Goal: Task Accomplishment & Management: Manage account settings

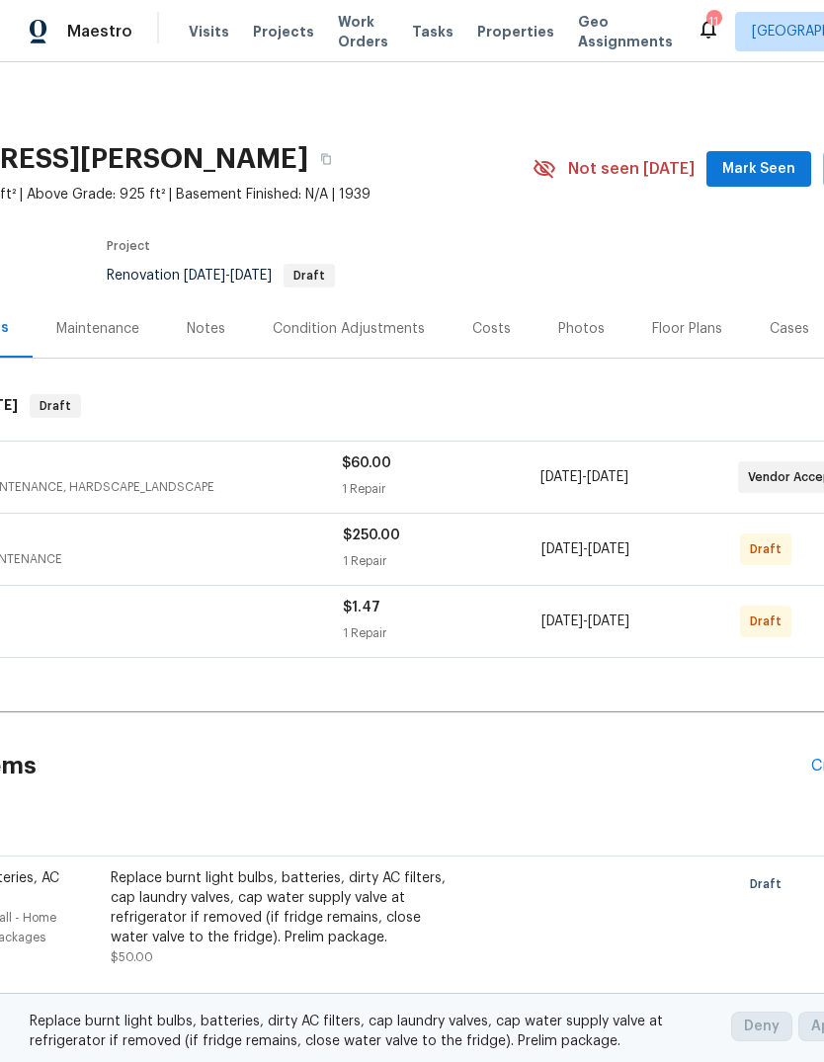
scroll to position [0, 180]
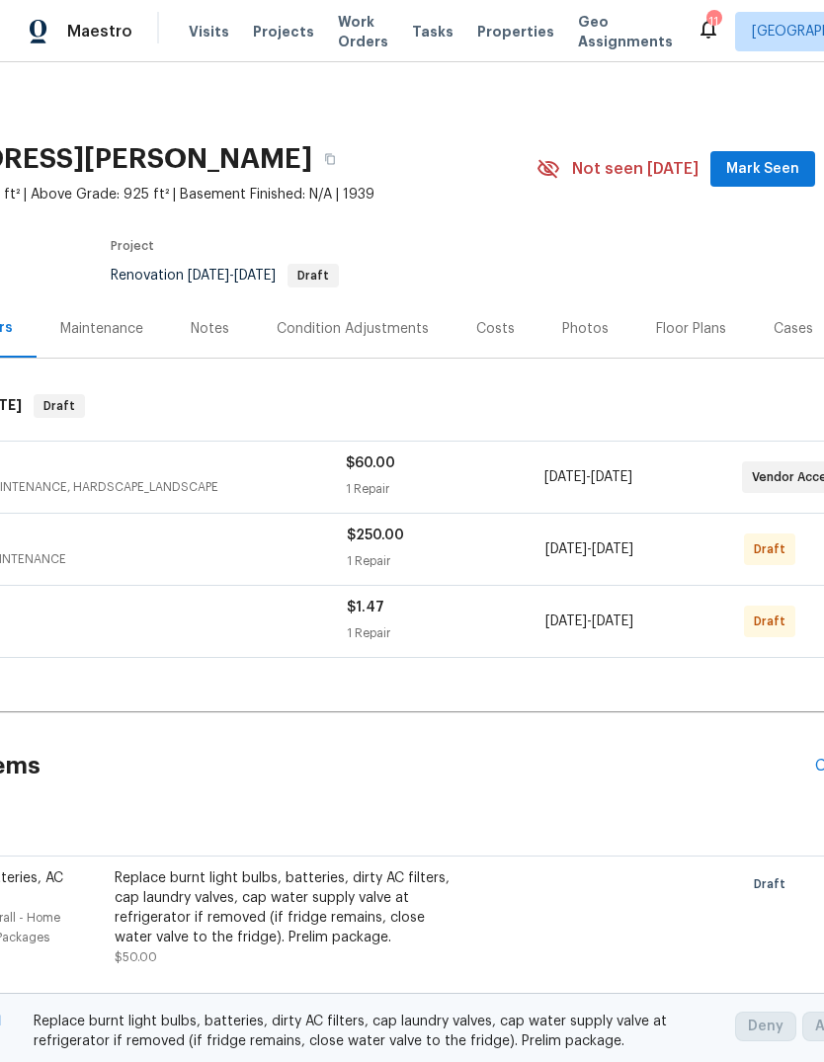
click at [792, 174] on span "Mark Seen" at bounding box center [762, 169] width 73 height 25
click at [702, 336] on div "Floor Plans" at bounding box center [691, 329] width 70 height 20
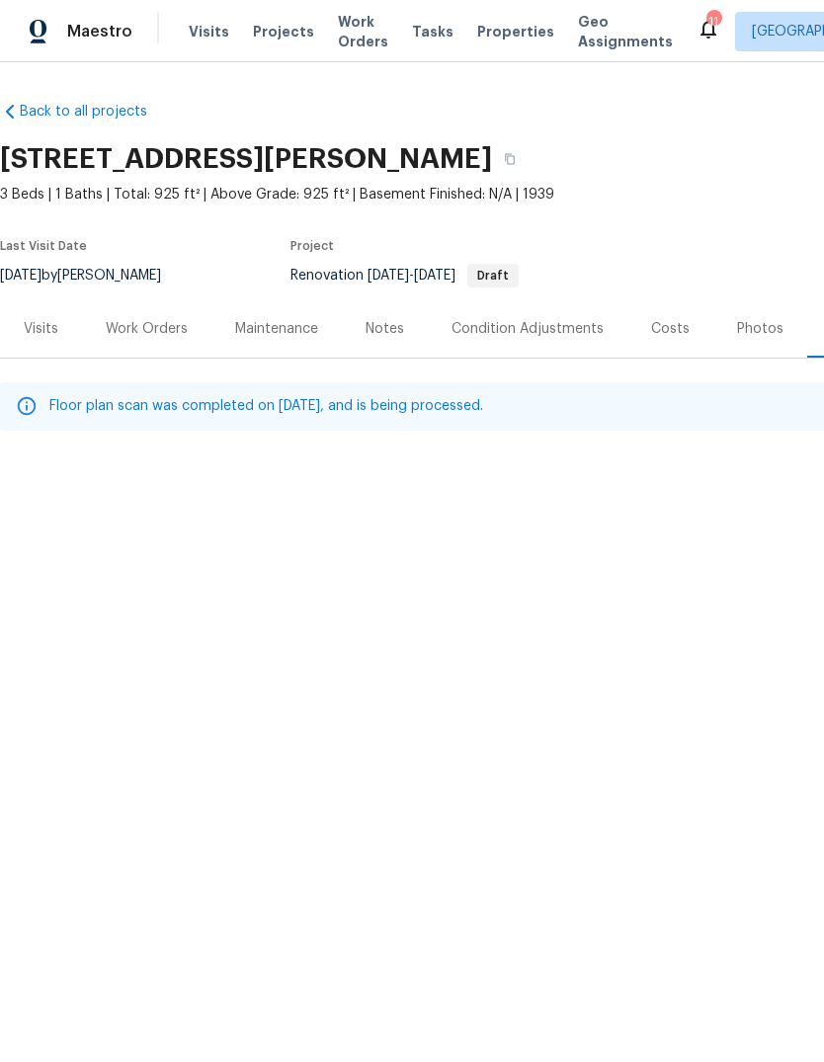
click at [41, 323] on div "Visits" at bounding box center [41, 329] width 35 height 20
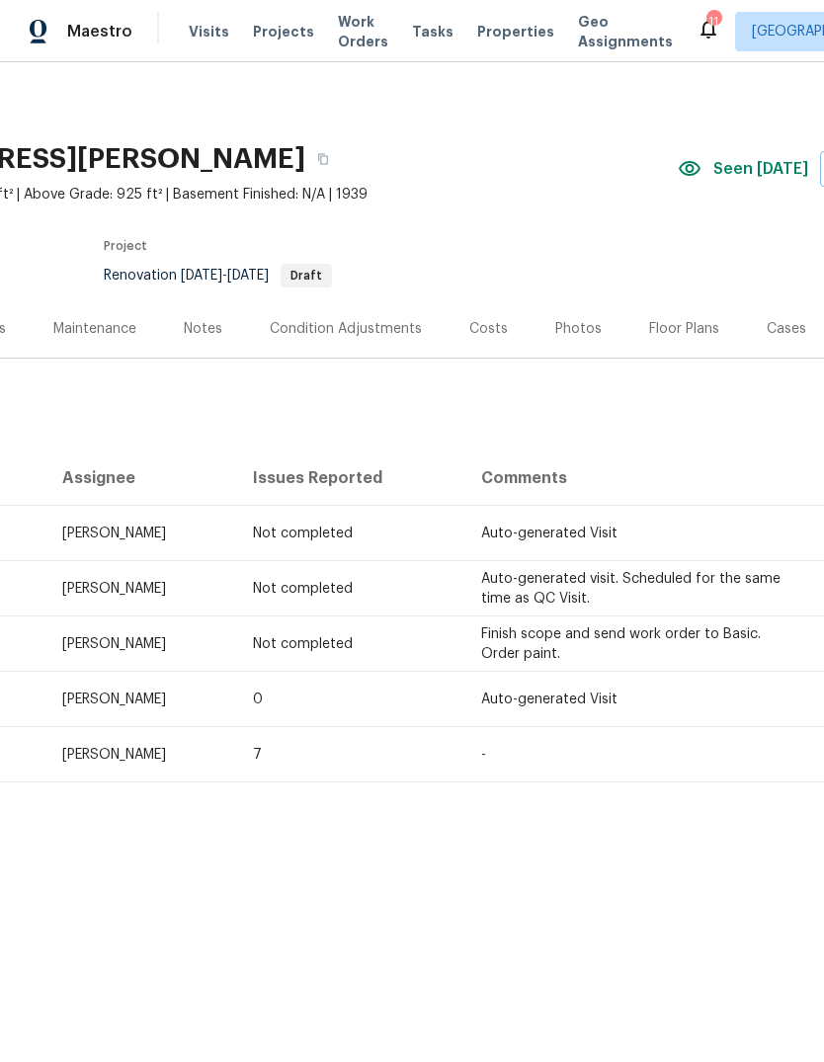
scroll to position [0, 199]
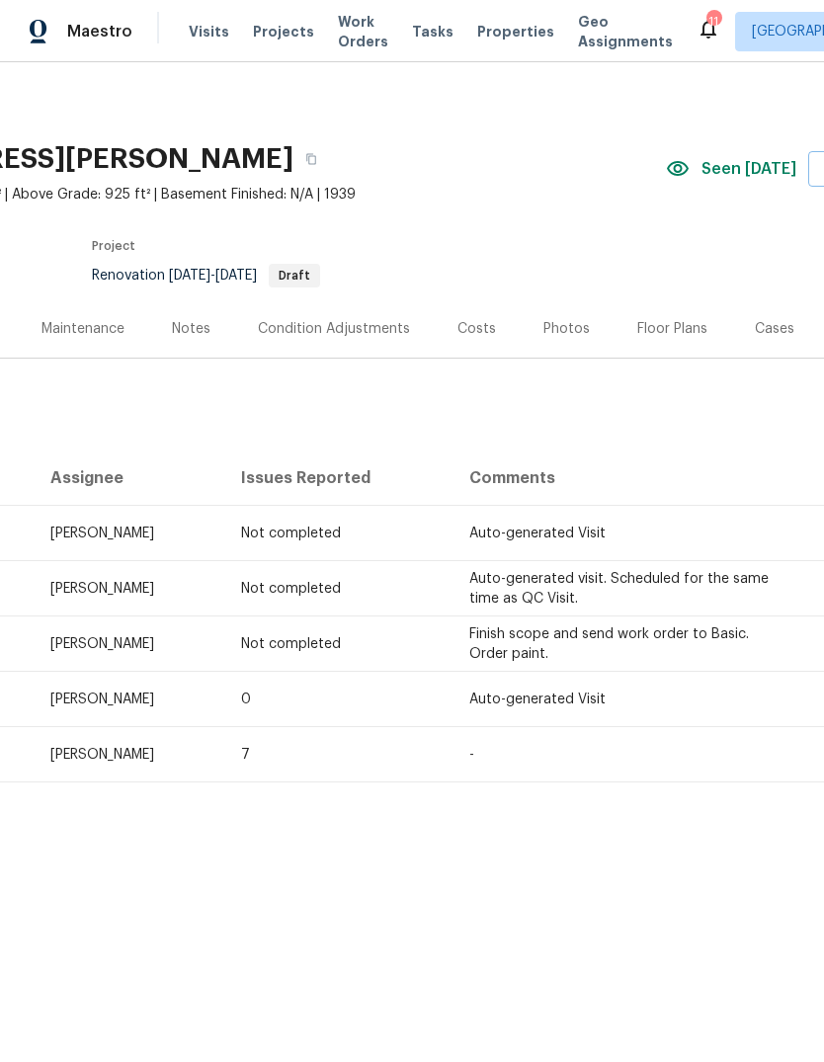
click at [680, 333] on div "Floor Plans" at bounding box center [672, 329] width 70 height 20
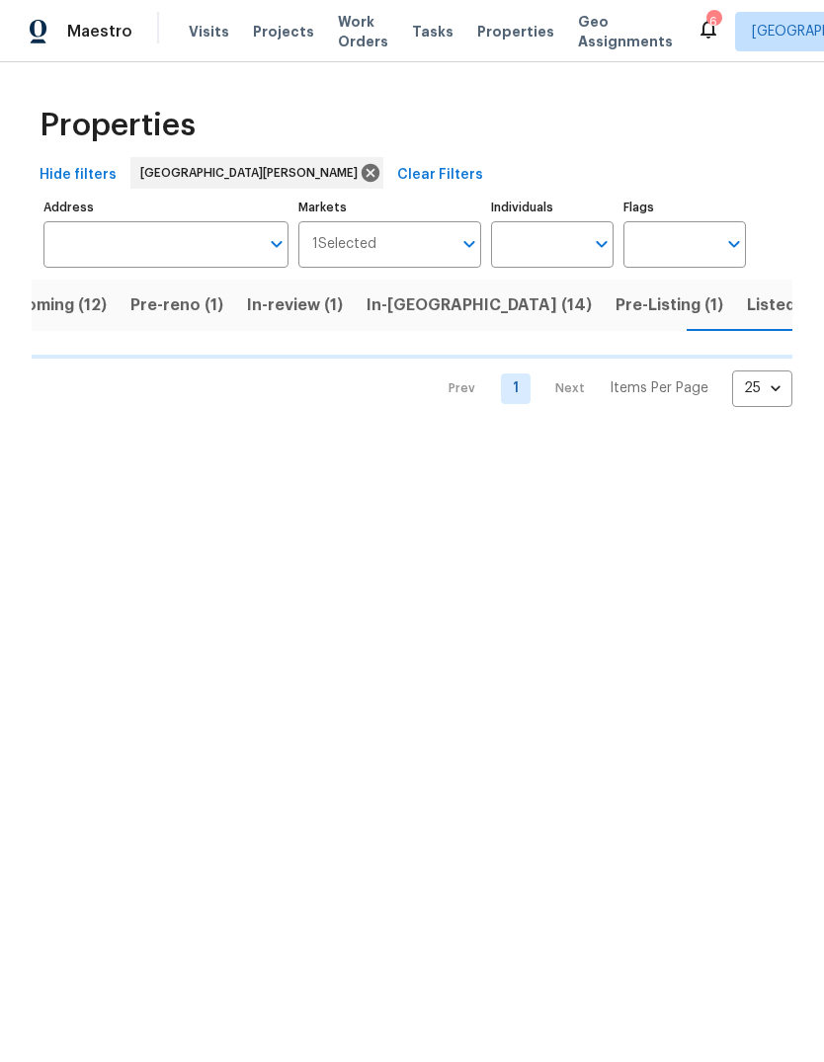
scroll to position [0, 49]
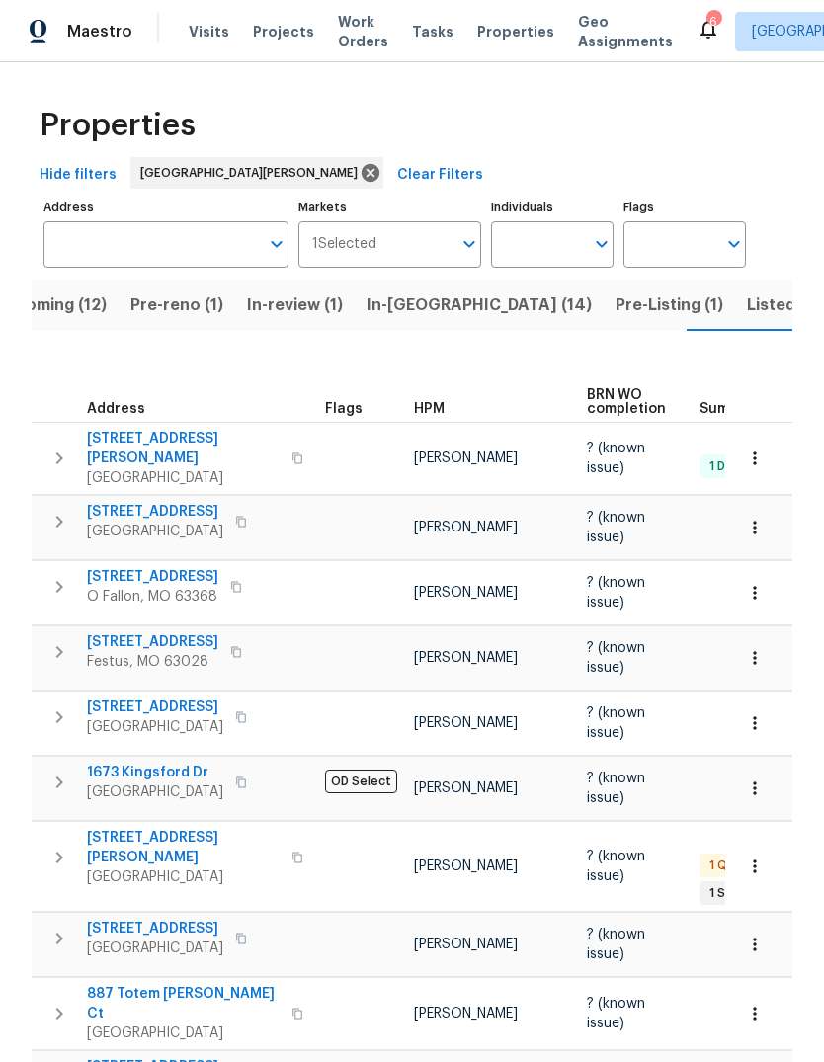
click at [439, 402] on span "HPM" at bounding box center [429, 409] width 31 height 14
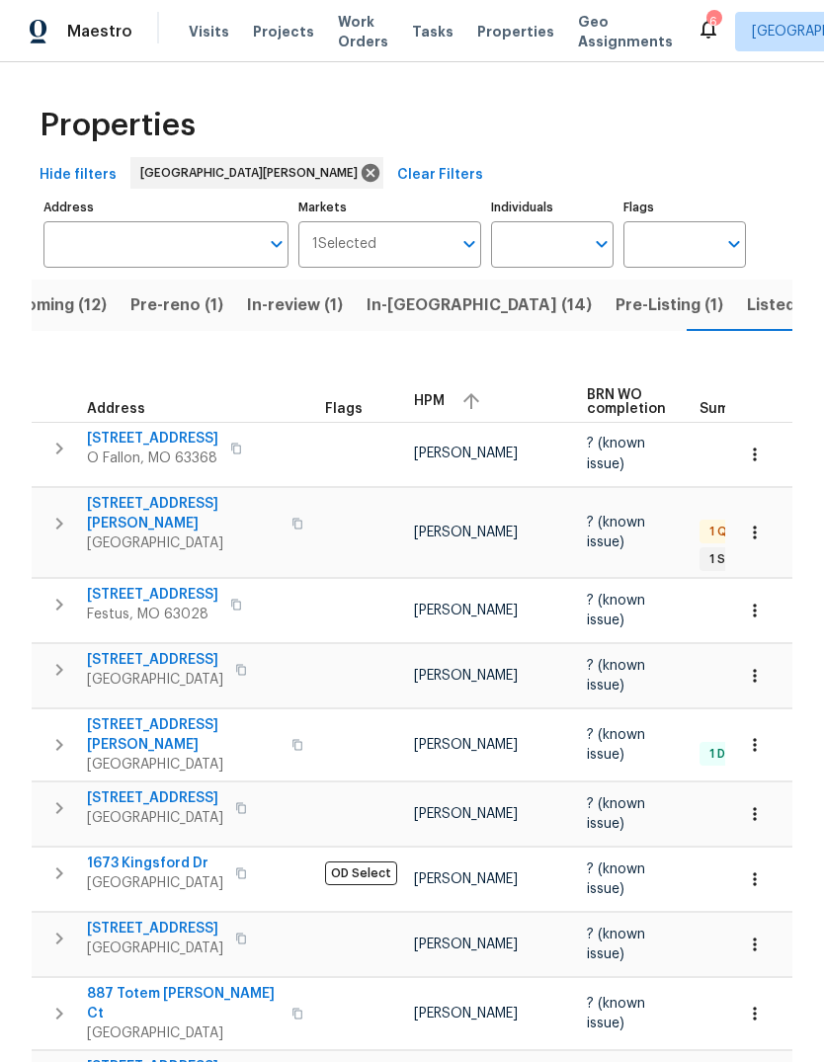
click at [441, 394] on span "HPM" at bounding box center [429, 401] width 31 height 14
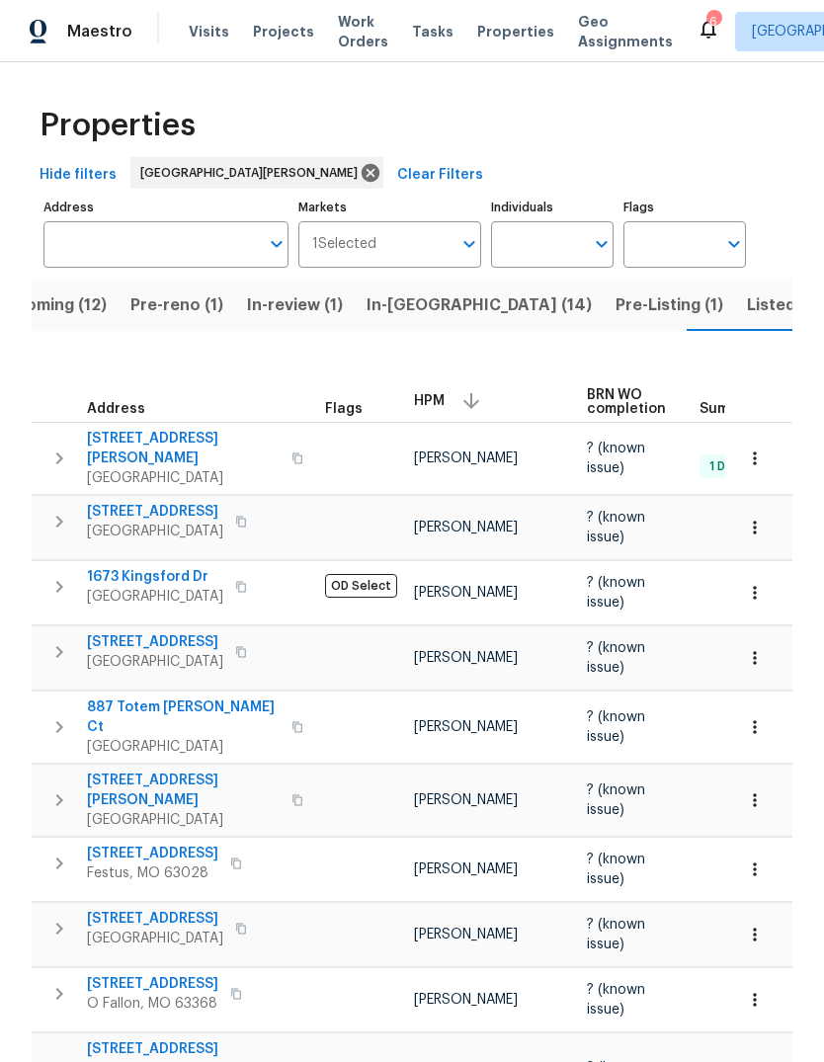
click at [604, 322] on button "Pre-Listing (1)" at bounding box center [669, 305] width 131 height 51
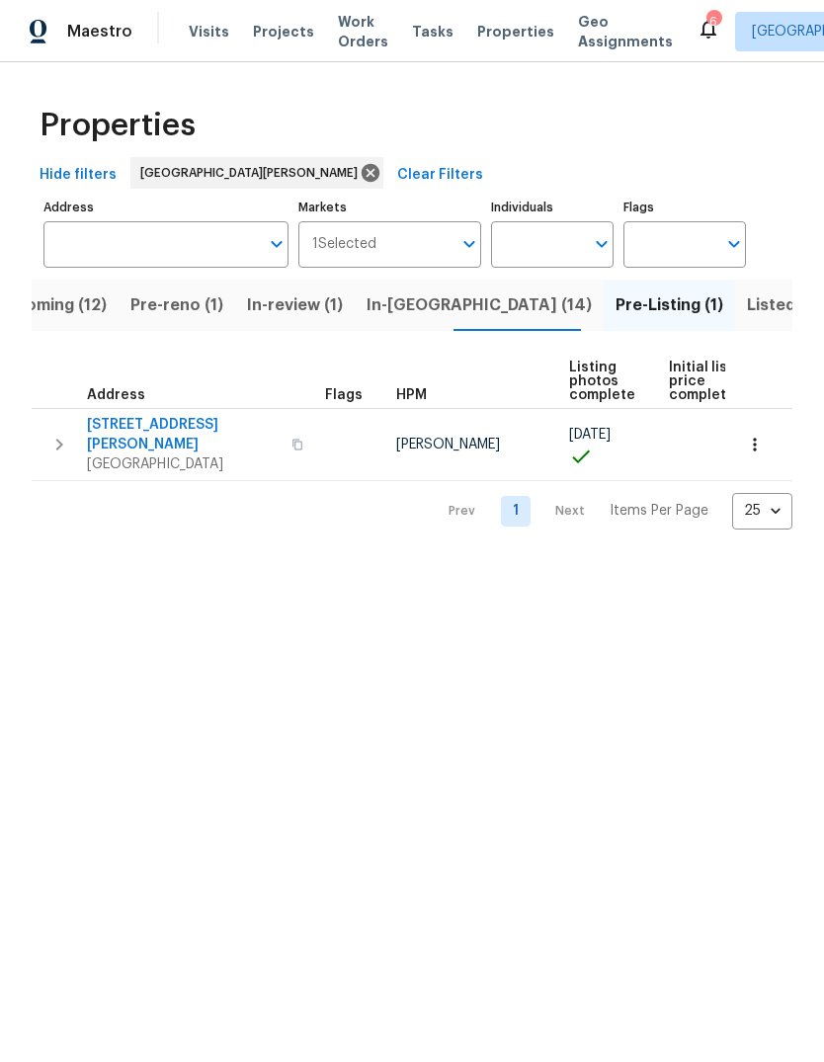
click at [168, 429] on span "4127 Burnett Ave" at bounding box center [183, 435] width 193 height 40
click at [747, 311] on span "Listed (40)" at bounding box center [791, 305] width 88 height 28
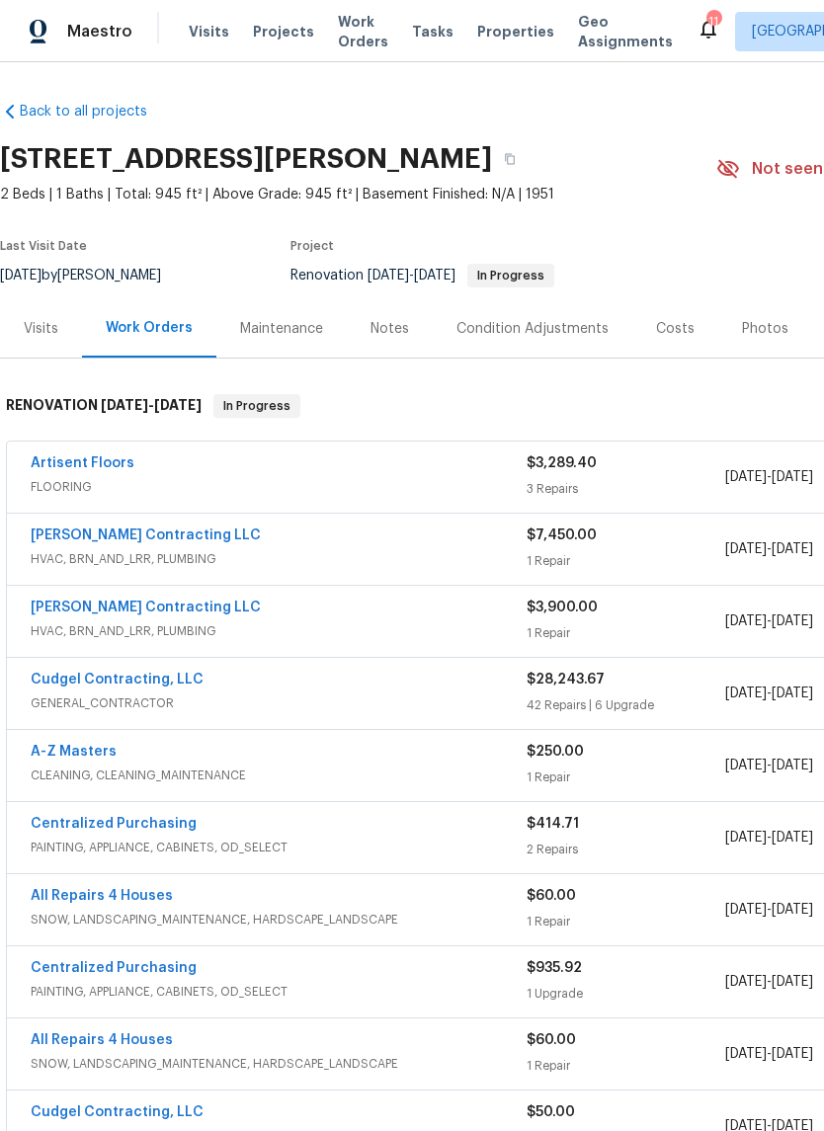
click at [766, 343] on div "Photos" at bounding box center [765, 328] width 94 height 58
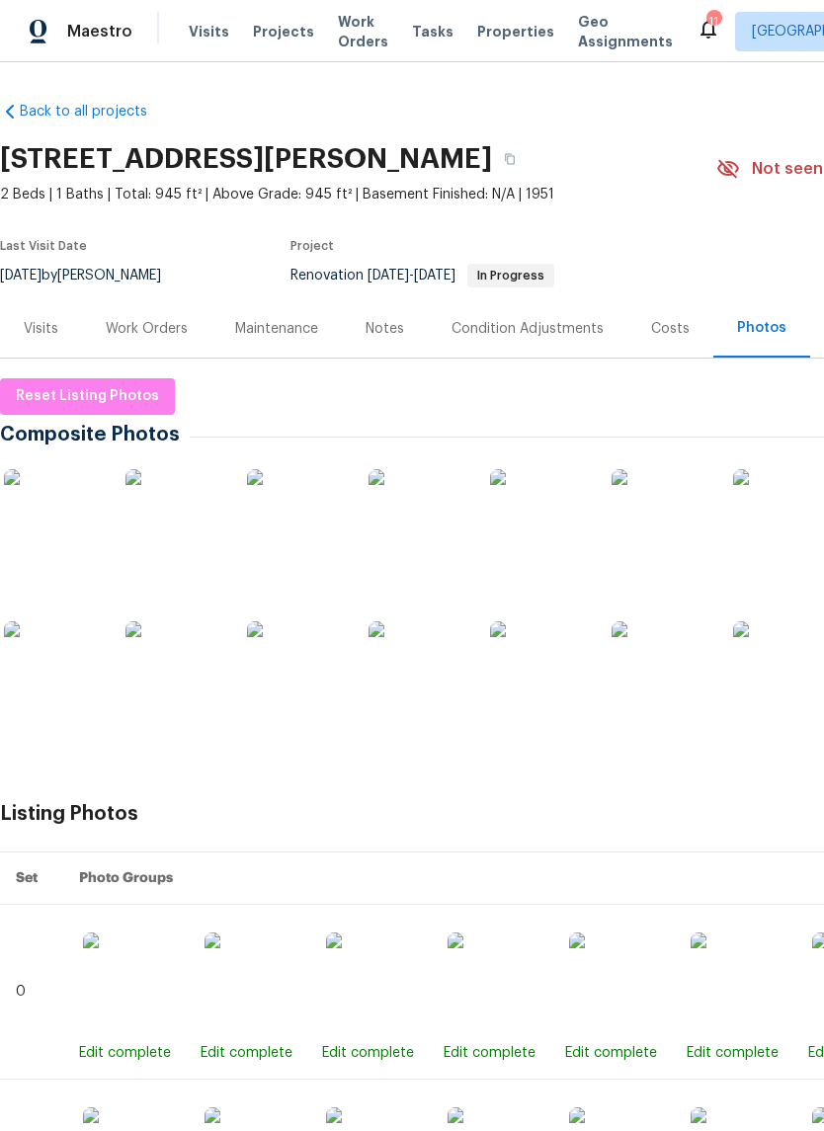
click at [54, 526] on img at bounding box center [53, 518] width 99 height 99
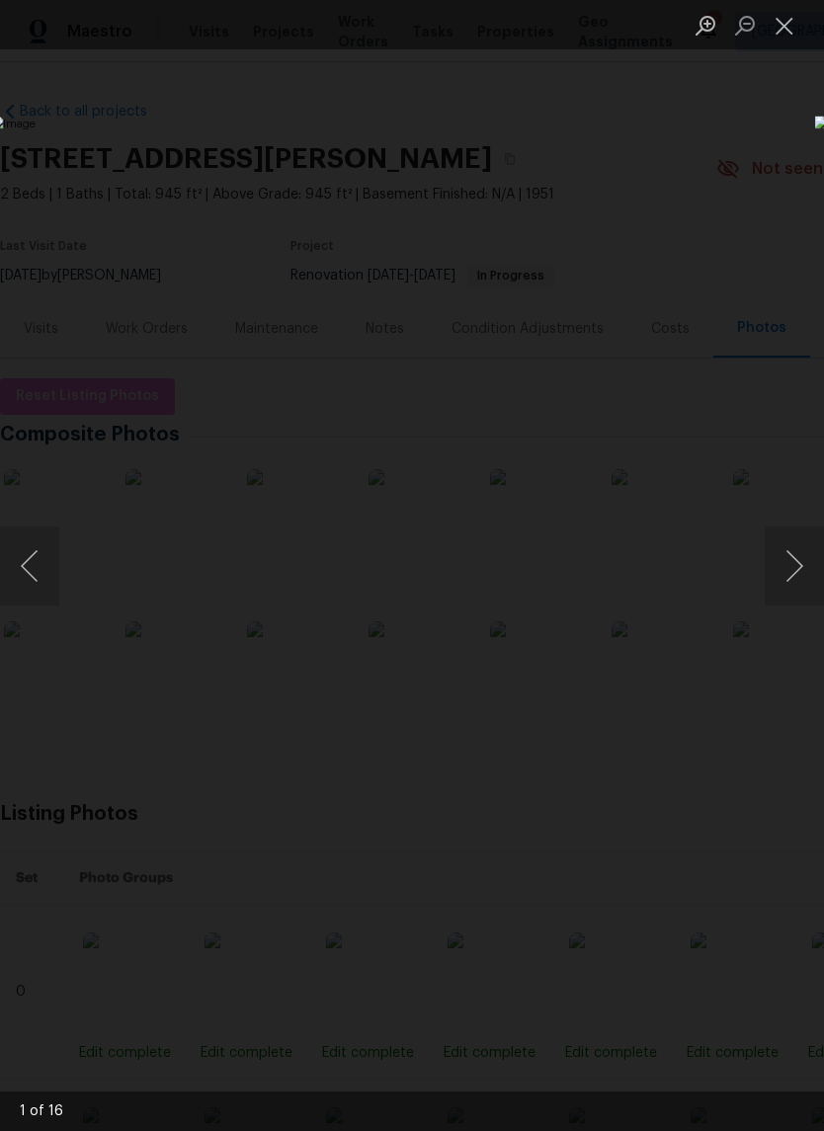
click at [791, 567] on button "Next image" at bounding box center [794, 566] width 59 height 79
click at [802, 572] on button "Next image" at bounding box center [794, 566] width 59 height 79
click at [798, 574] on button "Next image" at bounding box center [794, 566] width 59 height 79
click at [791, 571] on button "Next image" at bounding box center [794, 566] width 59 height 79
click at [802, 569] on button "Next image" at bounding box center [794, 566] width 59 height 79
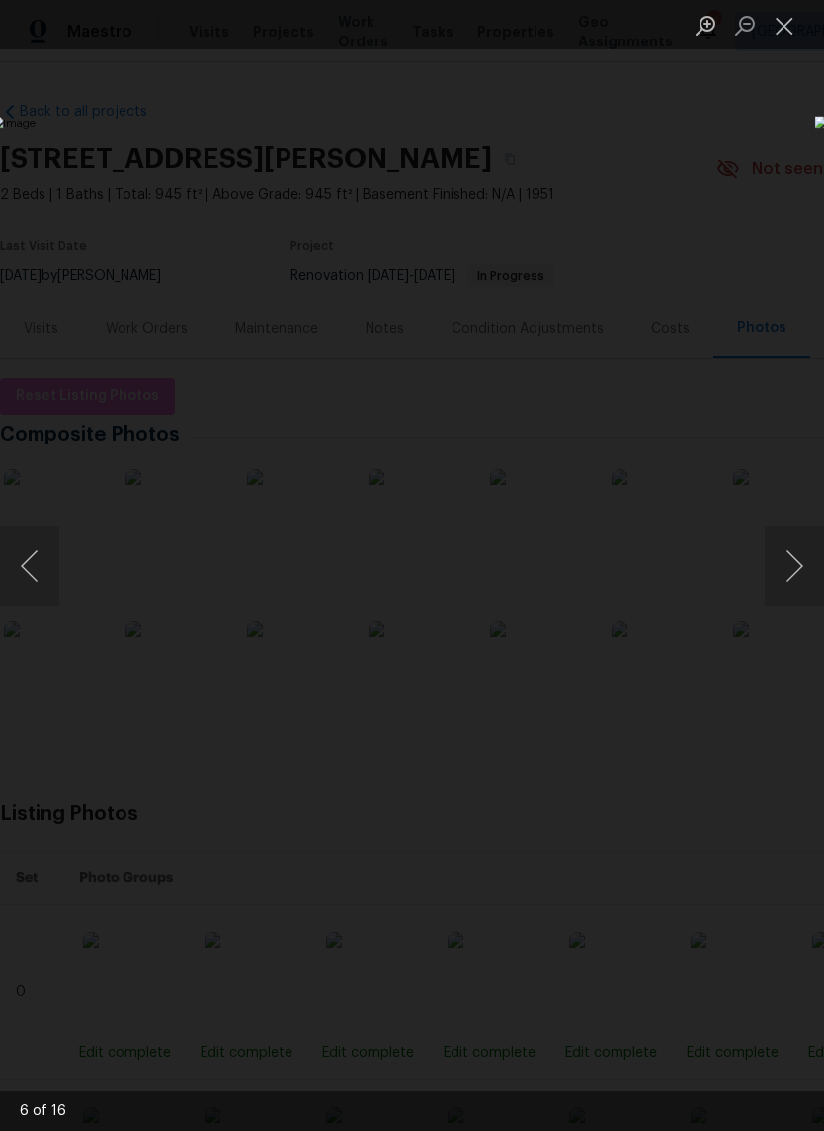
click at [50, 570] on button "Previous image" at bounding box center [29, 566] width 59 height 79
click at [800, 574] on button "Next image" at bounding box center [794, 566] width 59 height 79
click at [798, 571] on button "Next image" at bounding box center [794, 566] width 59 height 79
click at [800, 573] on button "Next image" at bounding box center [794, 566] width 59 height 79
click at [799, 571] on button "Next image" at bounding box center [794, 566] width 59 height 79
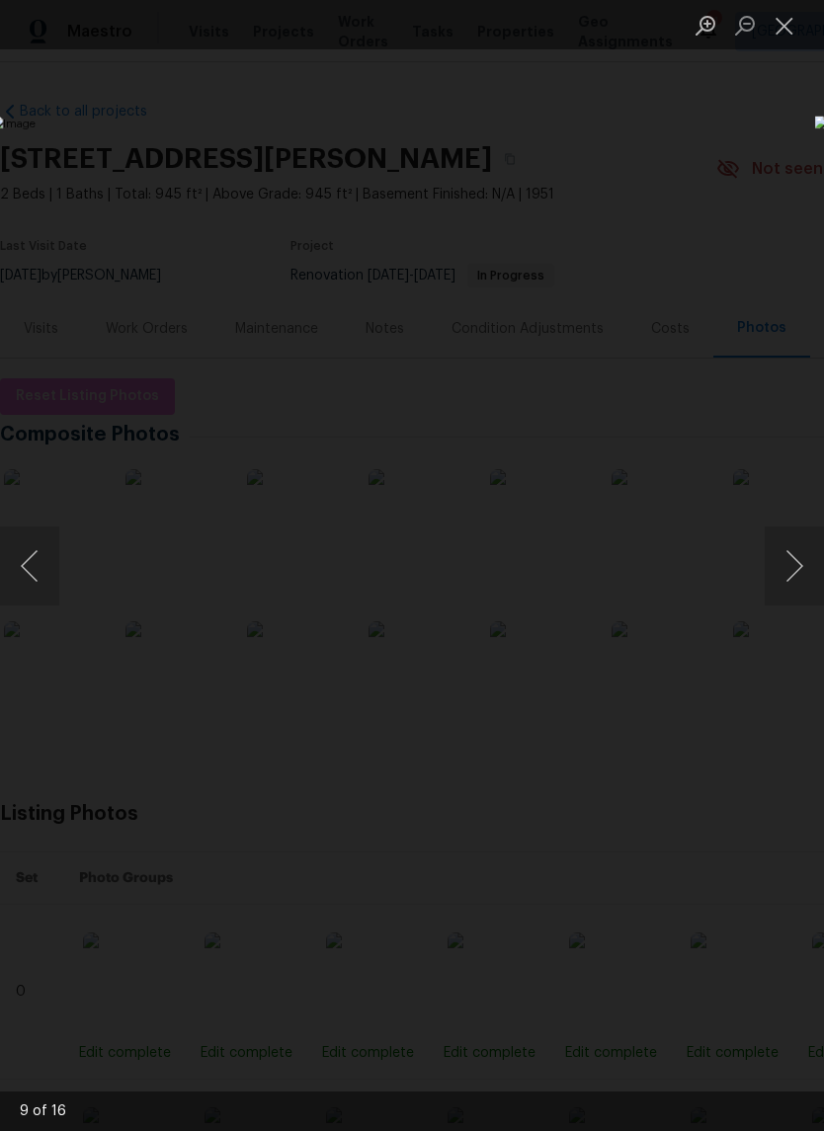
click at [798, 572] on button "Next image" at bounding box center [794, 566] width 59 height 79
click at [796, 572] on button "Next image" at bounding box center [794, 566] width 59 height 79
click at [792, 571] on button "Next image" at bounding box center [794, 566] width 59 height 79
click at [795, 563] on button "Next image" at bounding box center [794, 566] width 59 height 79
click at [797, 561] on button "Next image" at bounding box center [794, 566] width 59 height 79
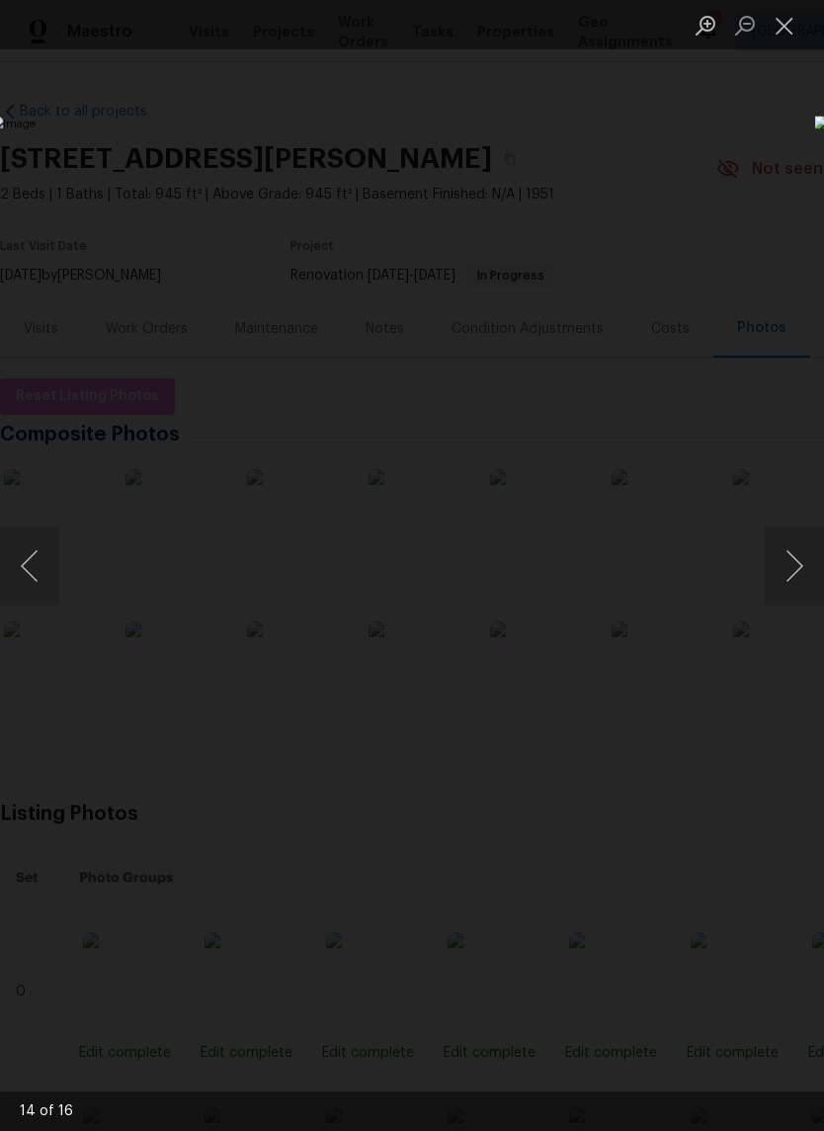
click at [800, 574] on button "Next image" at bounding box center [794, 566] width 59 height 79
click at [796, 571] on button "Next image" at bounding box center [794, 566] width 59 height 79
click at [798, 567] on button "Next image" at bounding box center [794, 566] width 59 height 79
click at [799, 570] on button "Next image" at bounding box center [794, 566] width 59 height 79
click at [794, 570] on button "Next image" at bounding box center [794, 566] width 59 height 79
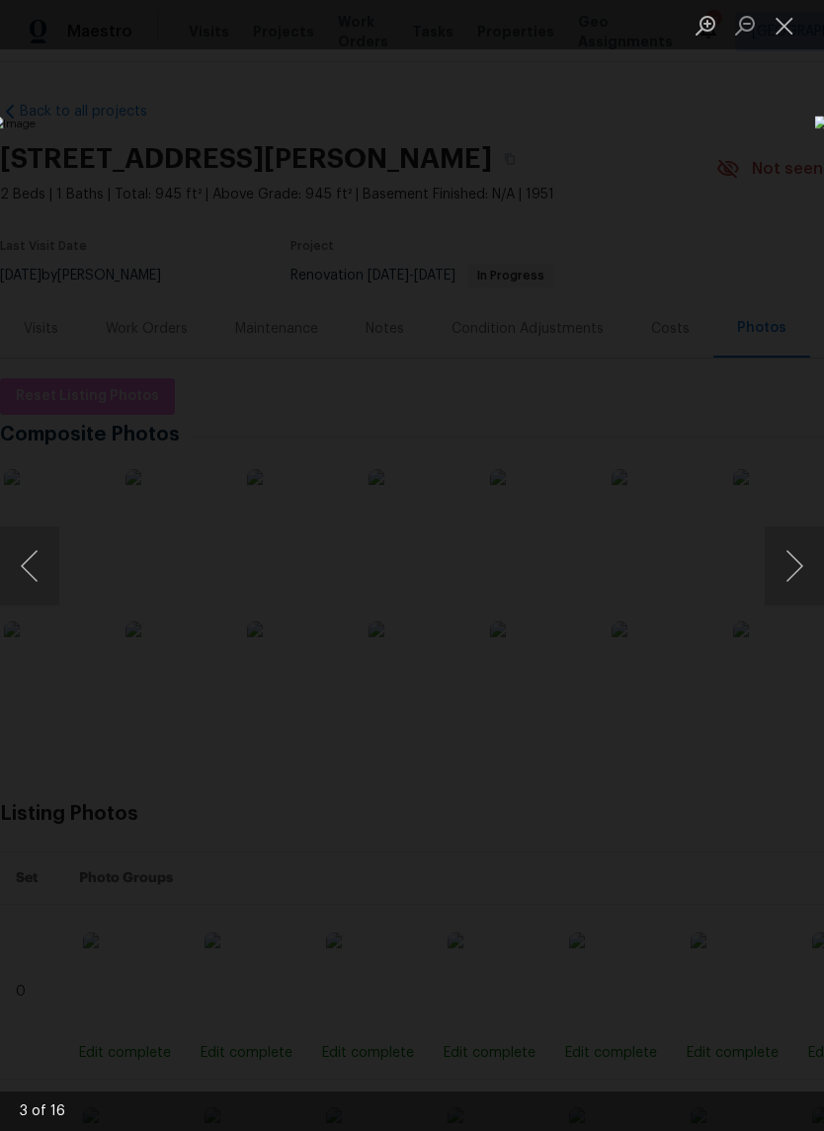
click at [798, 573] on button "Next image" at bounding box center [794, 566] width 59 height 79
click at [795, 570] on button "Next image" at bounding box center [794, 566] width 59 height 79
click at [798, 566] on button "Next image" at bounding box center [794, 566] width 59 height 79
click at [788, 566] on button "Next image" at bounding box center [794, 566] width 59 height 79
click at [792, 564] on button "Next image" at bounding box center [794, 566] width 59 height 79
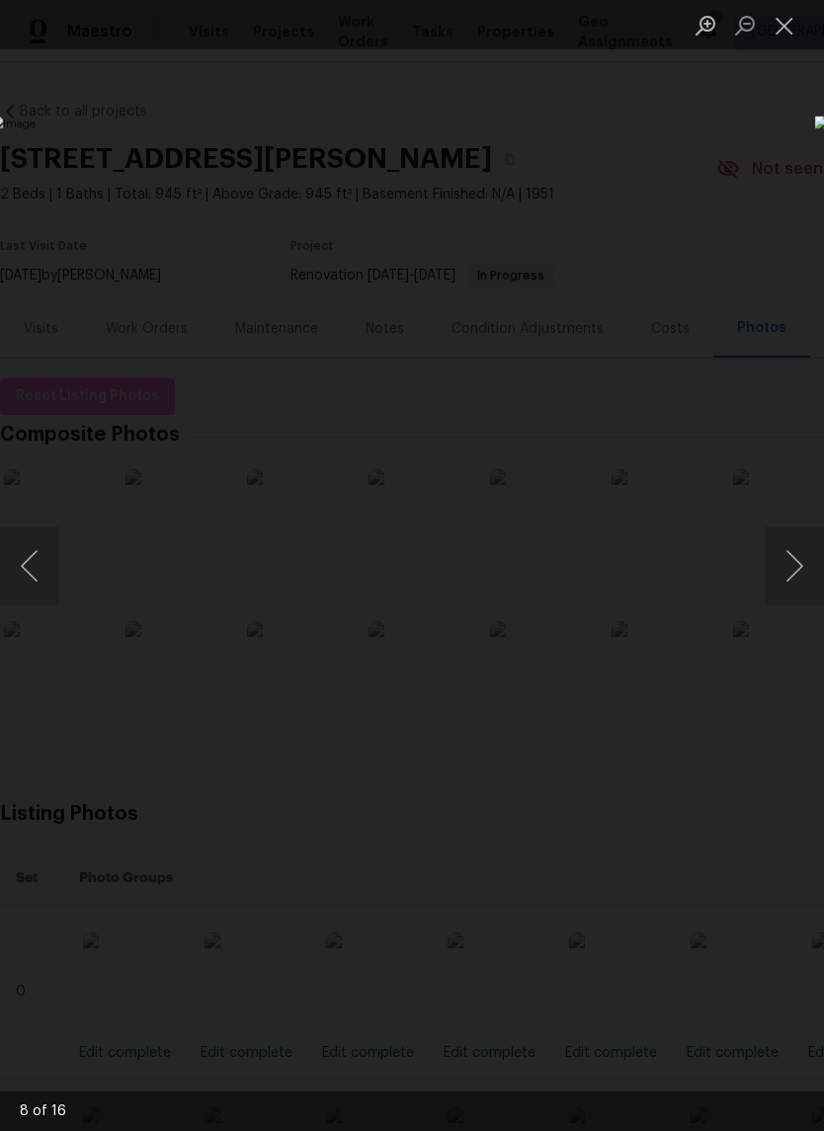
click at [792, 564] on button "Next image" at bounding box center [794, 566] width 59 height 79
click at [790, 567] on button "Next image" at bounding box center [794, 566] width 59 height 79
click at [794, 562] on button "Next image" at bounding box center [794, 566] width 59 height 79
click at [786, 563] on button "Next image" at bounding box center [794, 566] width 59 height 79
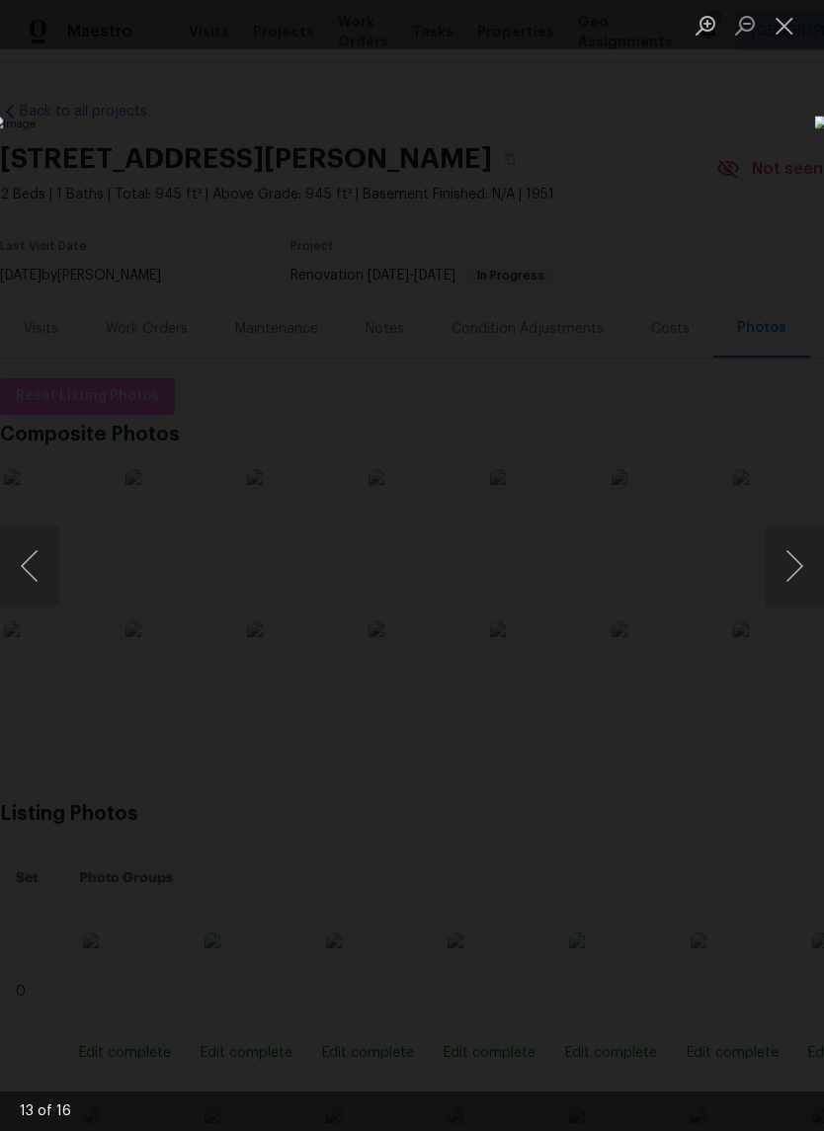
click at [796, 562] on button "Next image" at bounding box center [794, 566] width 59 height 79
click at [790, 567] on button "Next image" at bounding box center [794, 566] width 59 height 79
click at [777, 29] on button "Close lightbox" at bounding box center [785, 25] width 40 height 35
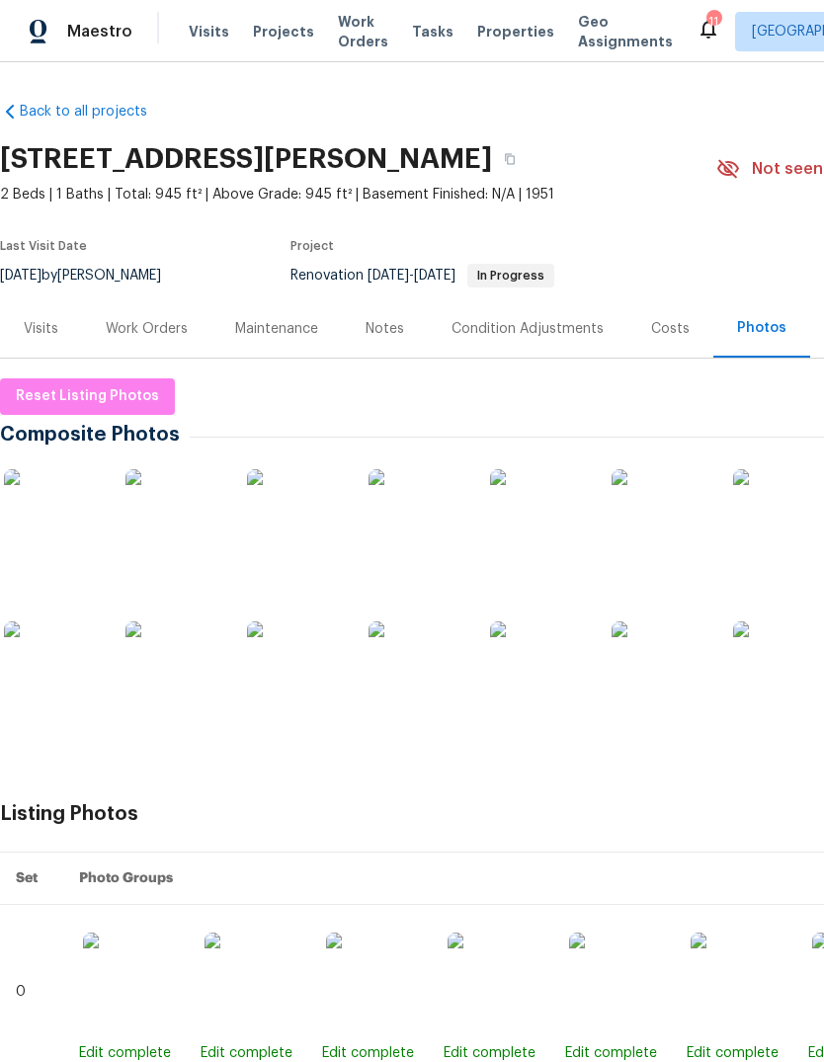
click at [509, 36] on span "Properties" at bounding box center [515, 32] width 77 height 20
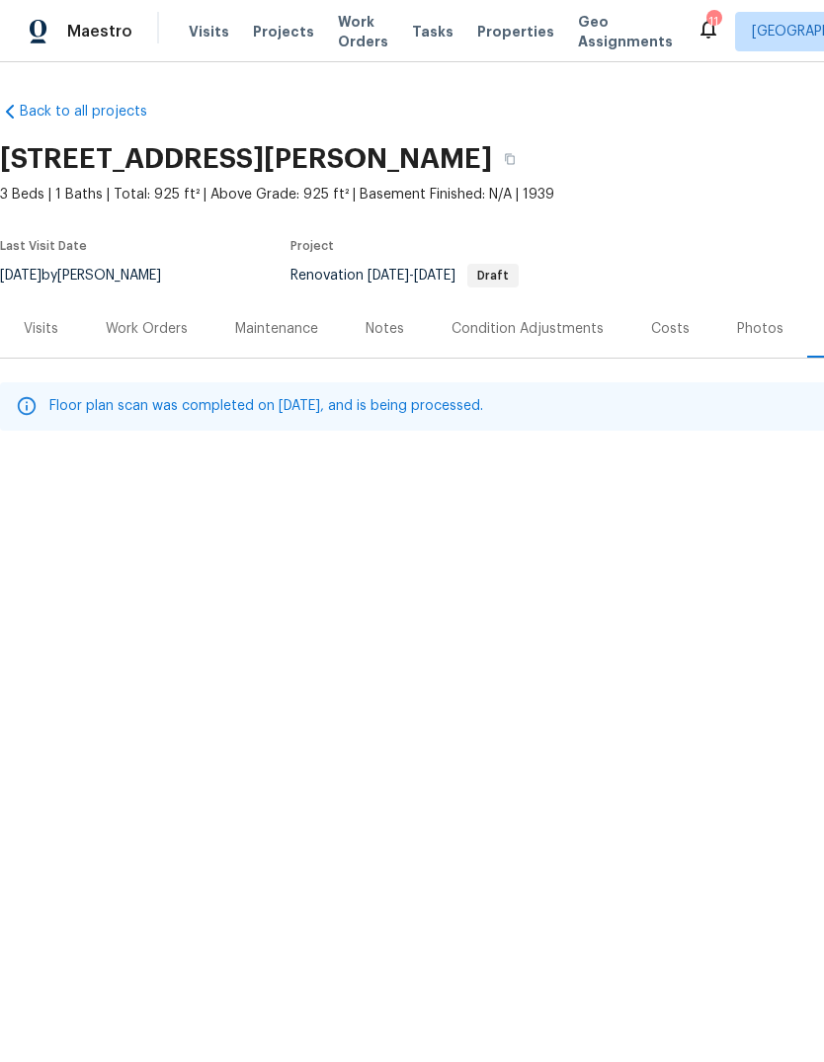
click at [161, 332] on div "Work Orders" at bounding box center [147, 329] width 82 height 20
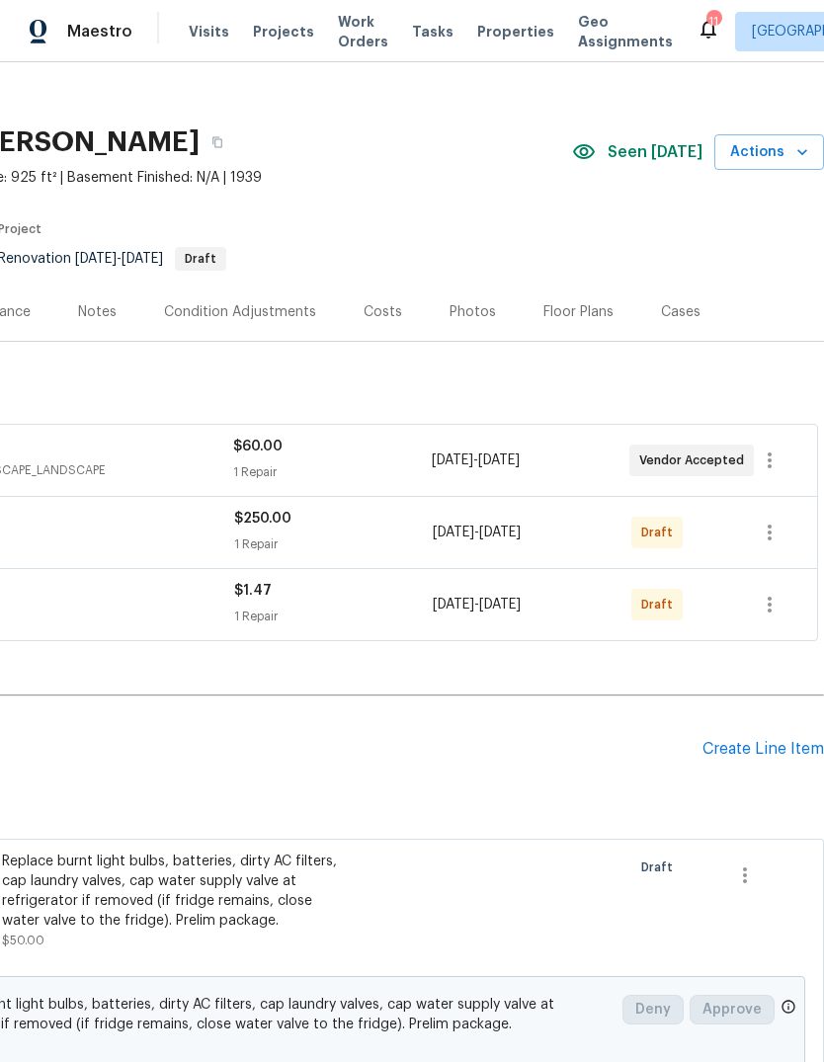
scroll to position [18, 292]
click at [587, 302] on div "Floor Plans" at bounding box center [578, 311] width 70 height 20
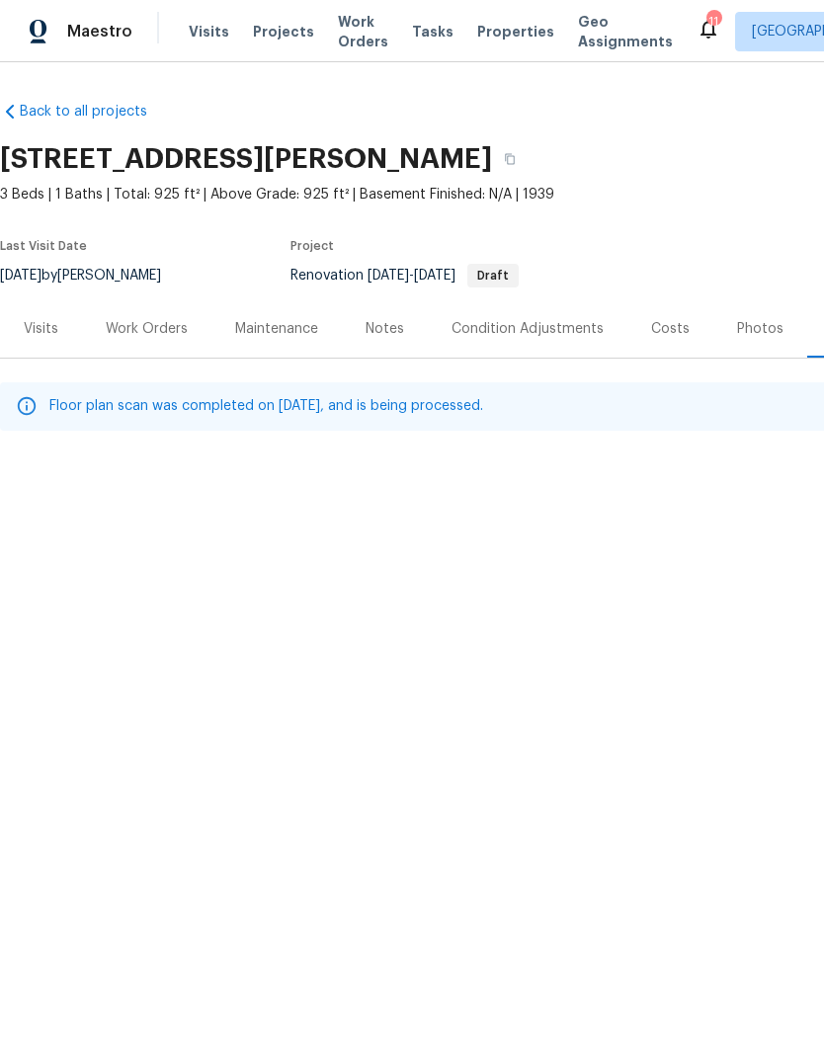
click at [155, 330] on div "Work Orders" at bounding box center [147, 329] width 82 height 20
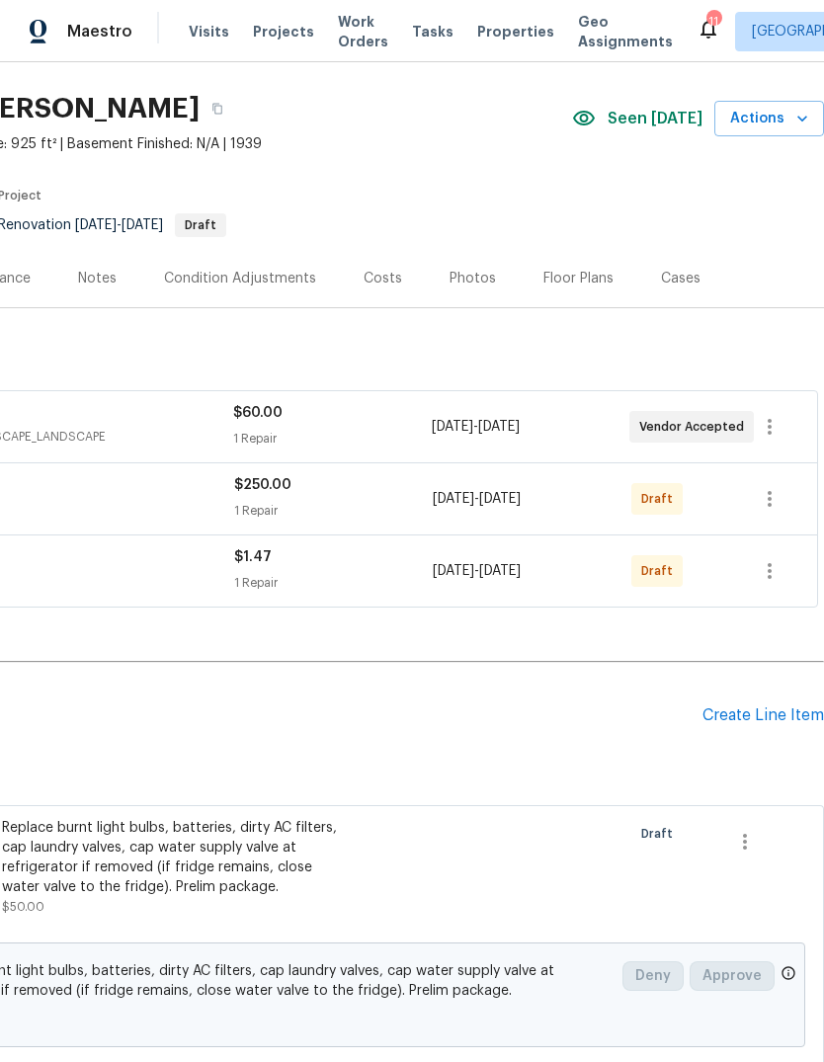
scroll to position [51, 292]
click at [800, 705] on div "Create Line Item" at bounding box center [764, 714] width 122 height 19
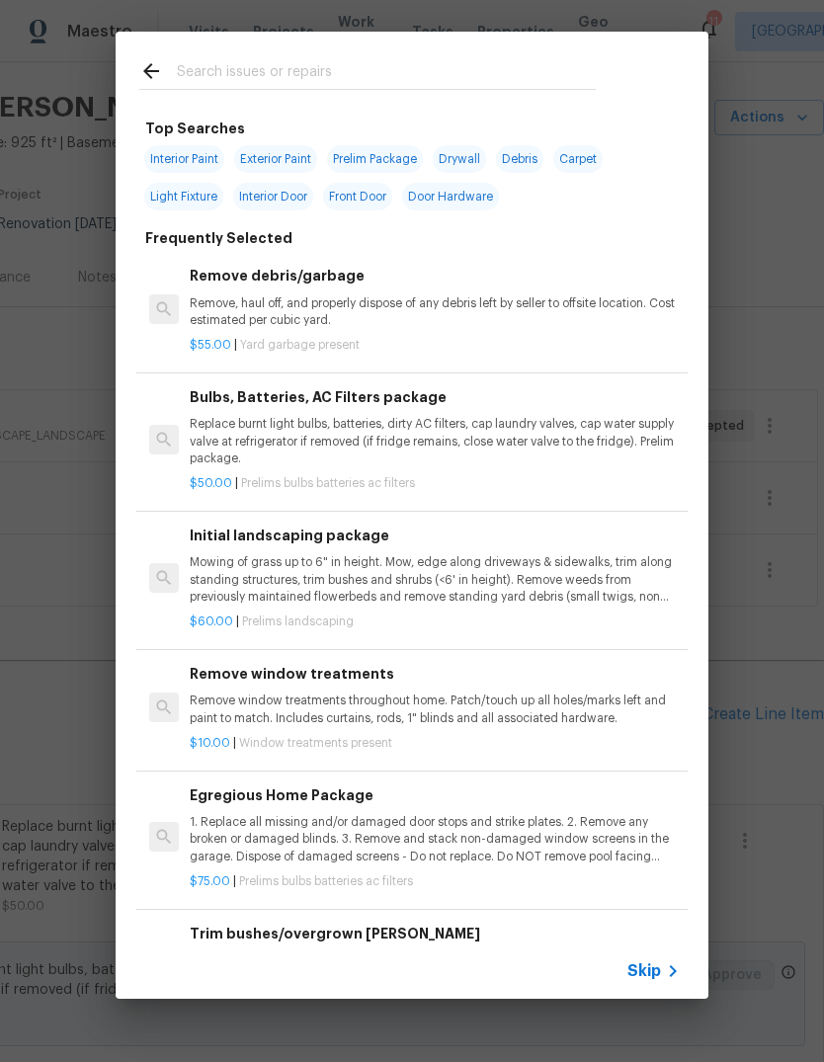
click at [658, 964] on span "Skip" at bounding box center [644, 971] width 34 height 20
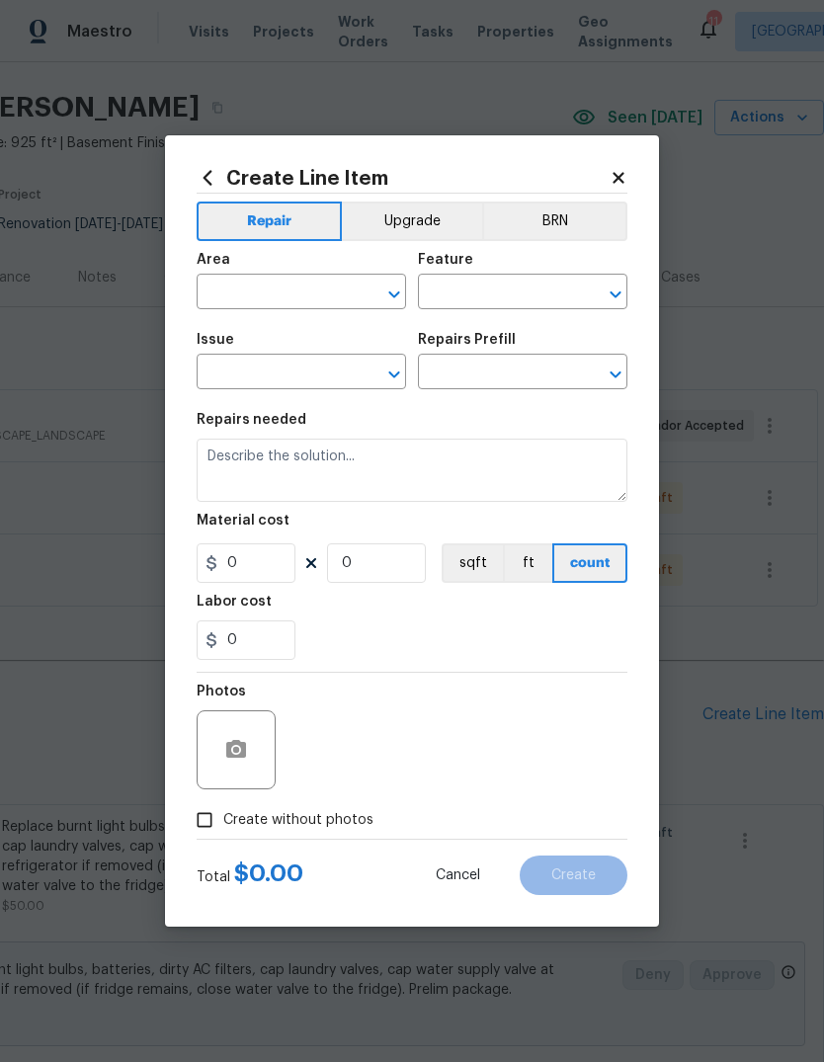
click at [302, 281] on input "text" at bounding box center [274, 294] width 154 height 31
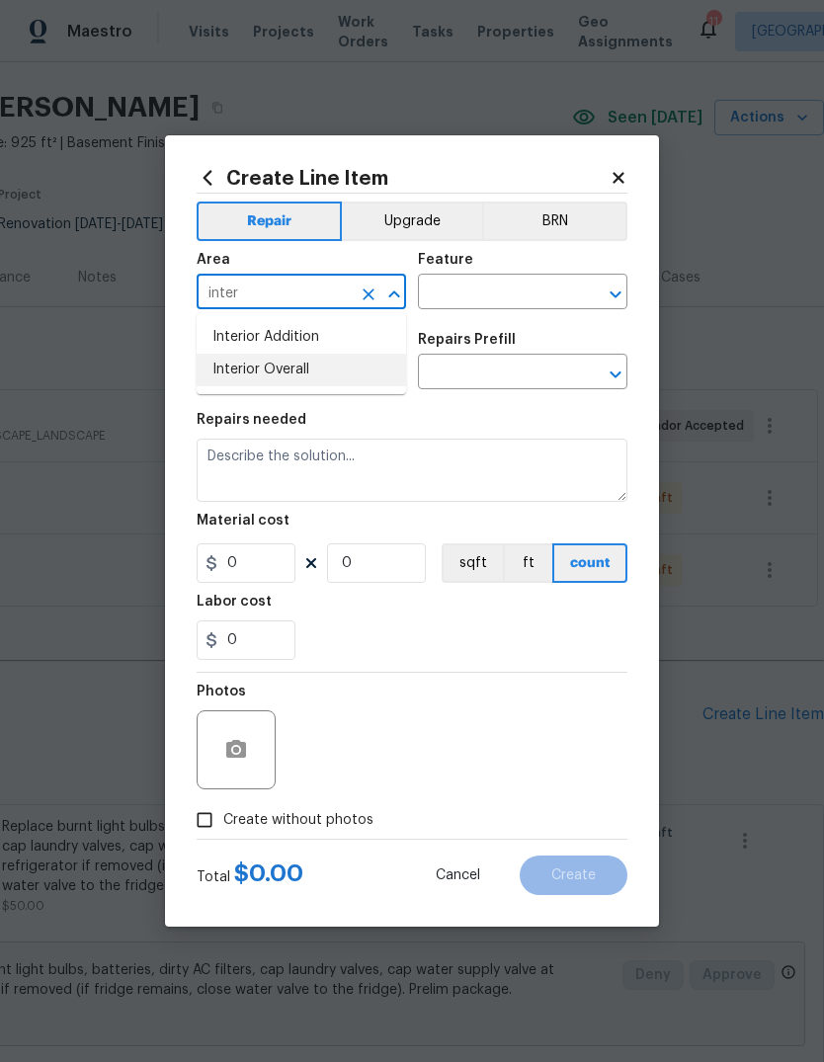
click at [372, 373] on li "Interior Overall" at bounding box center [301, 370] width 209 height 33
type input "Interior Overall"
click at [560, 264] on div "Feature" at bounding box center [522, 266] width 209 height 26
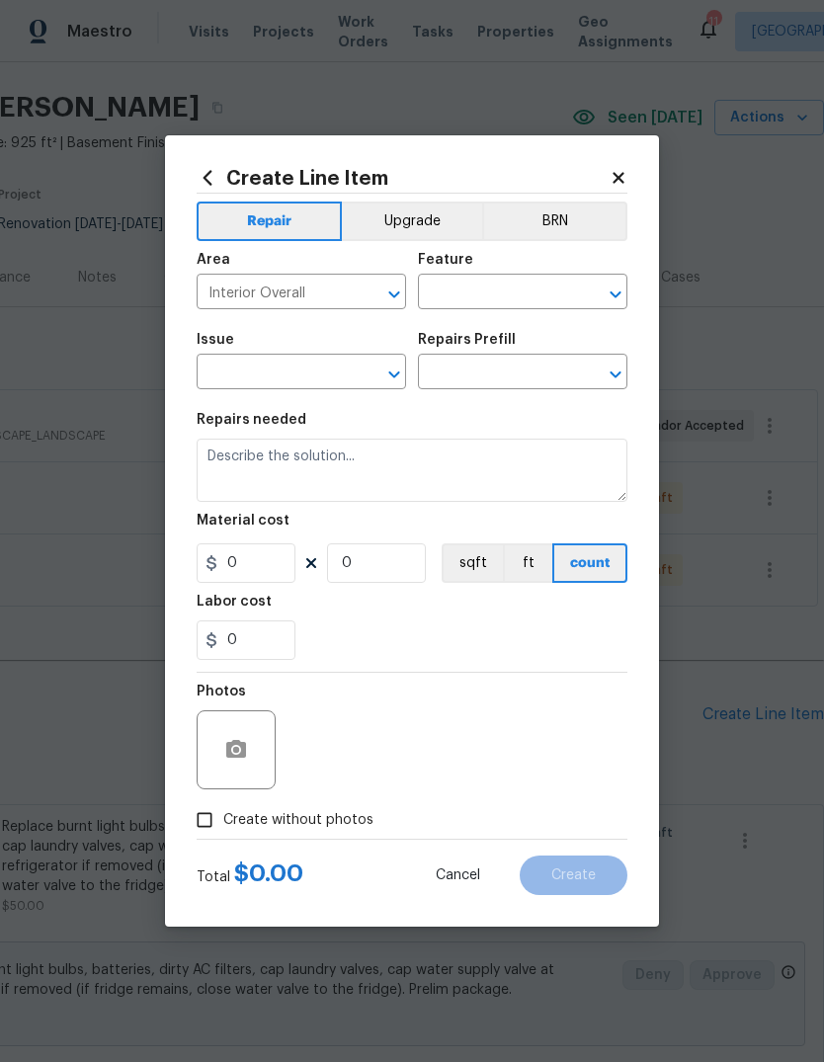
click at [529, 297] on input "text" at bounding box center [495, 294] width 154 height 31
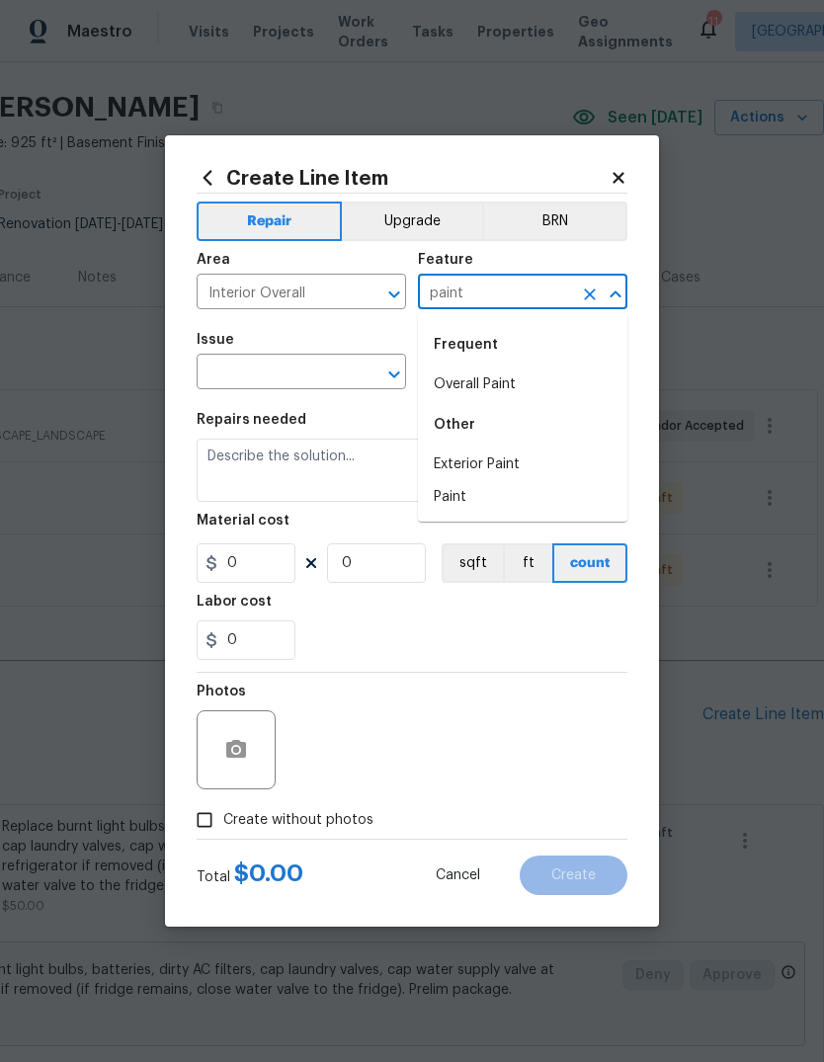
click at [554, 377] on li "Overall Paint" at bounding box center [522, 385] width 209 height 33
type input "Overall Paint"
click at [320, 377] on input "text" at bounding box center [274, 374] width 154 height 31
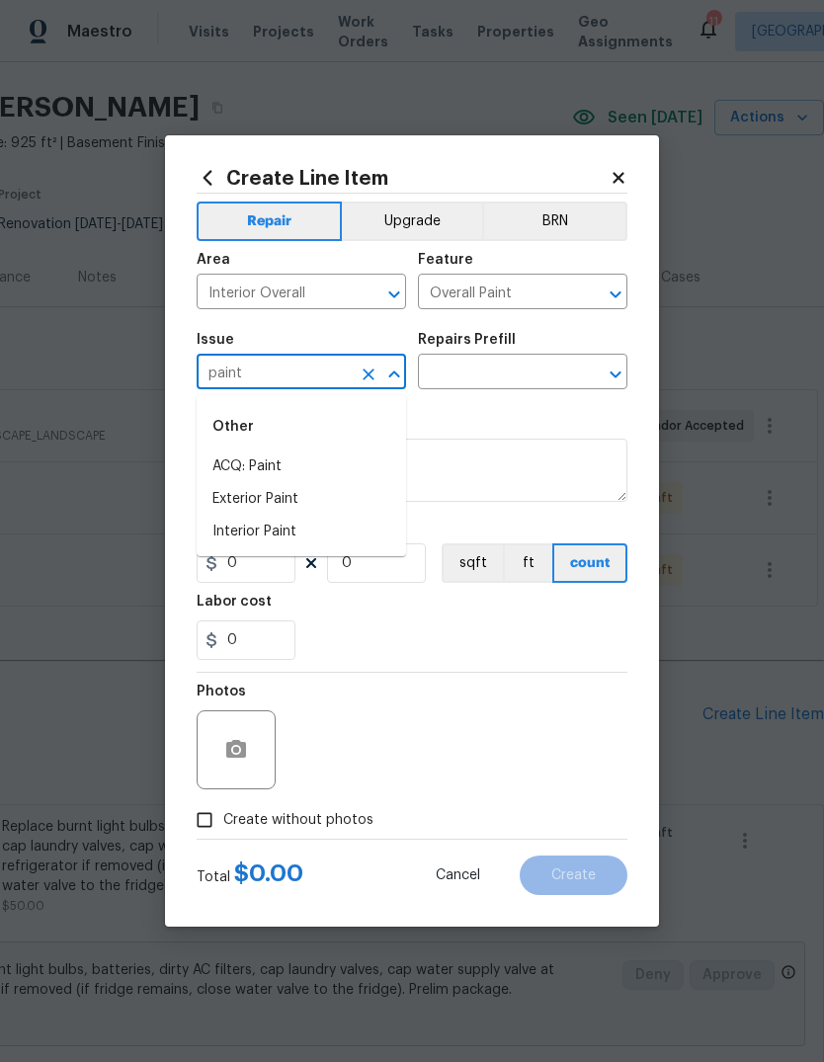
click at [366, 533] on li "Interior Paint" at bounding box center [301, 532] width 209 height 33
type input "Interior Paint"
click at [544, 375] on input "text" at bounding box center [495, 374] width 154 height 31
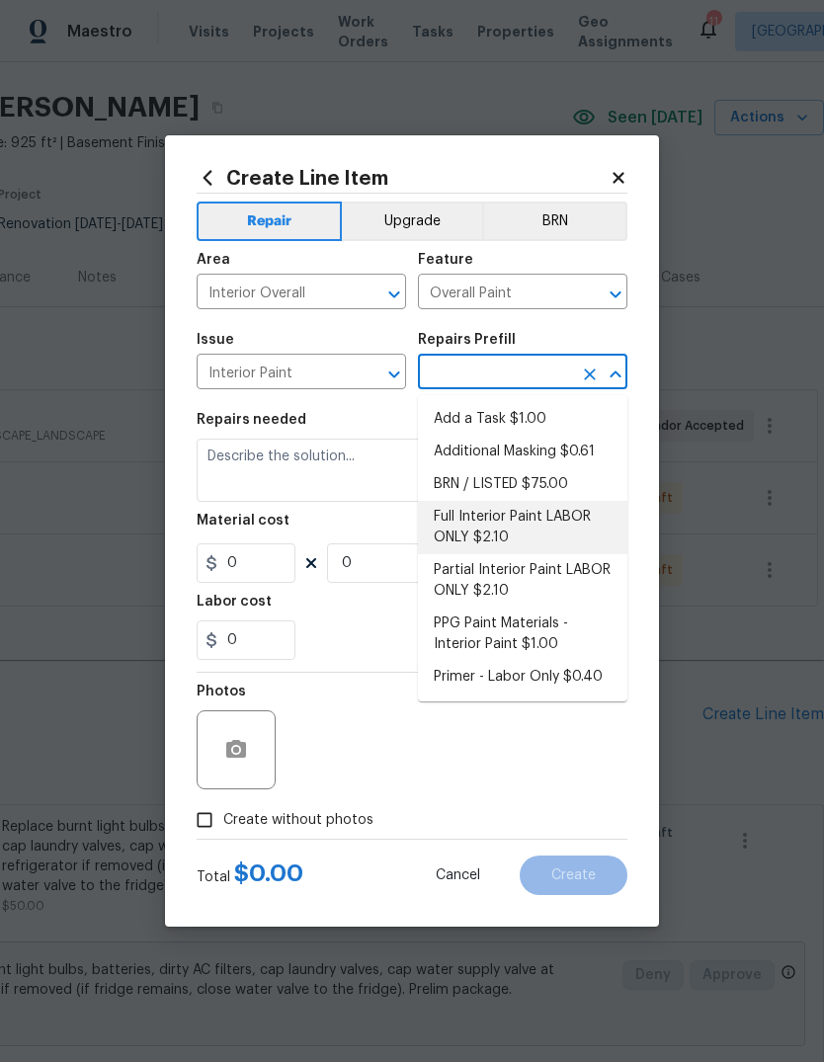
click at [599, 517] on li "Full Interior Paint LABOR ONLY $2.10" at bounding box center [522, 527] width 209 height 53
type input "Full Interior Paint LABOR ONLY $2.10"
type textarea "Full Interior paint - (walls, ceilings, trim, and doors) - PAINT PROVIDED BY OP…"
type input "1"
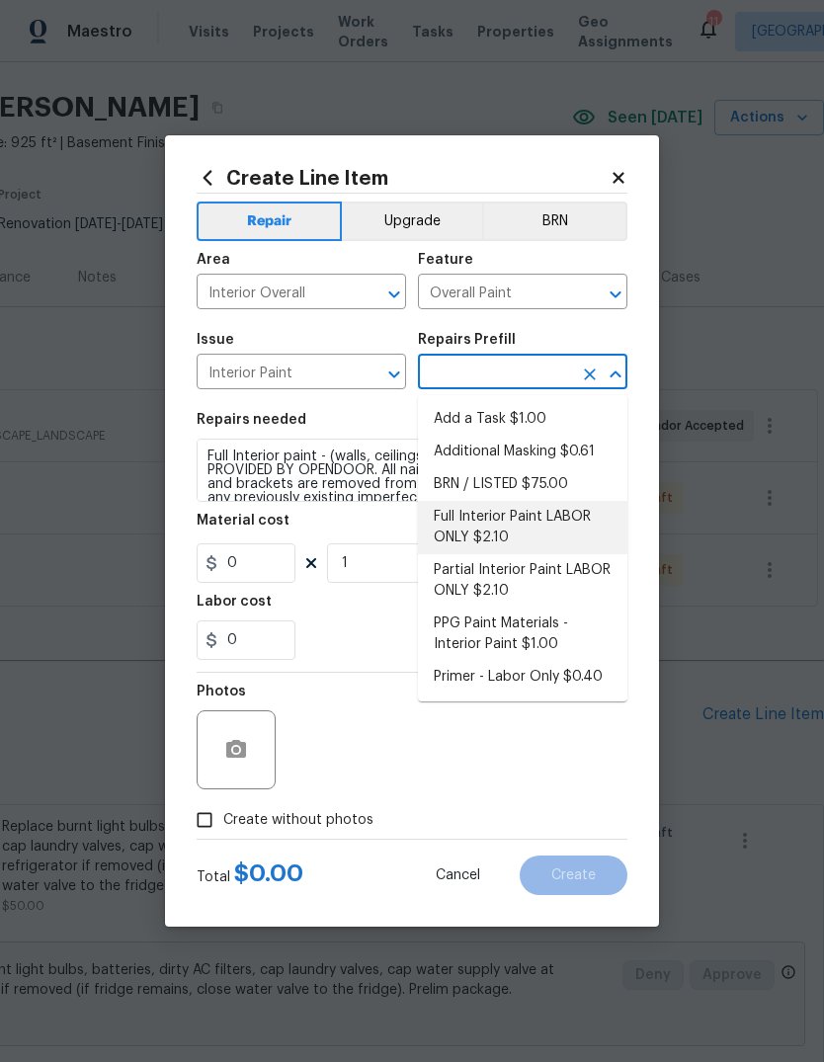
type input "Full Interior Paint LABOR ONLY $2.10"
type input "2.1"
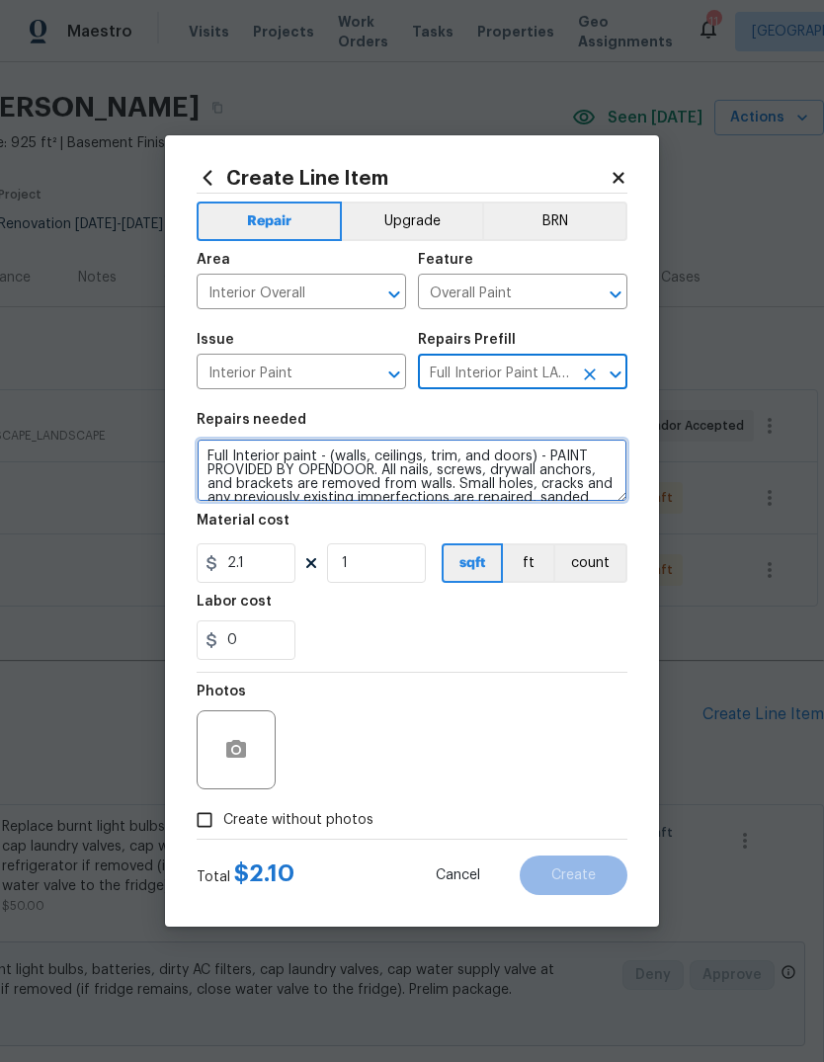
click at [201, 454] on textarea "Full Interior paint - (walls, ceilings, trim, and doors) - PAINT PROVIDED BY OP…" at bounding box center [412, 470] width 431 height 63
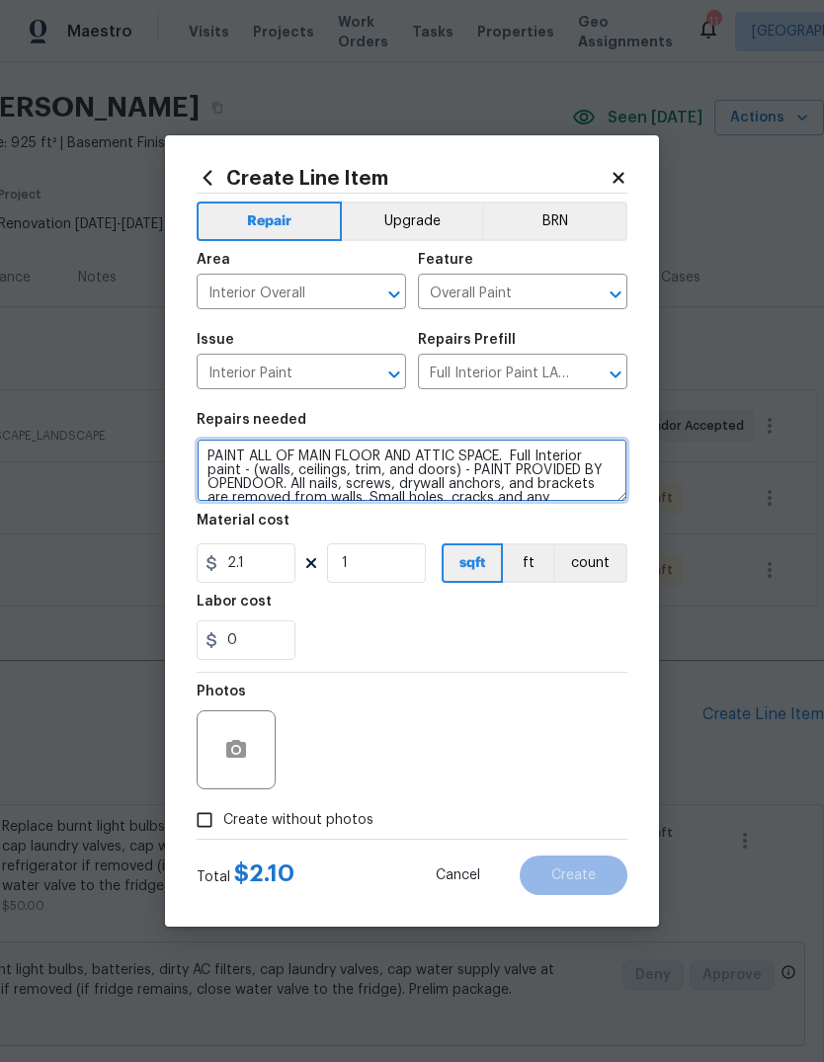
type textarea "PAINT ALL OF MAIN FLOOR AND ATTIC SPACE. Full Interior paint - (walls, ceilings…"
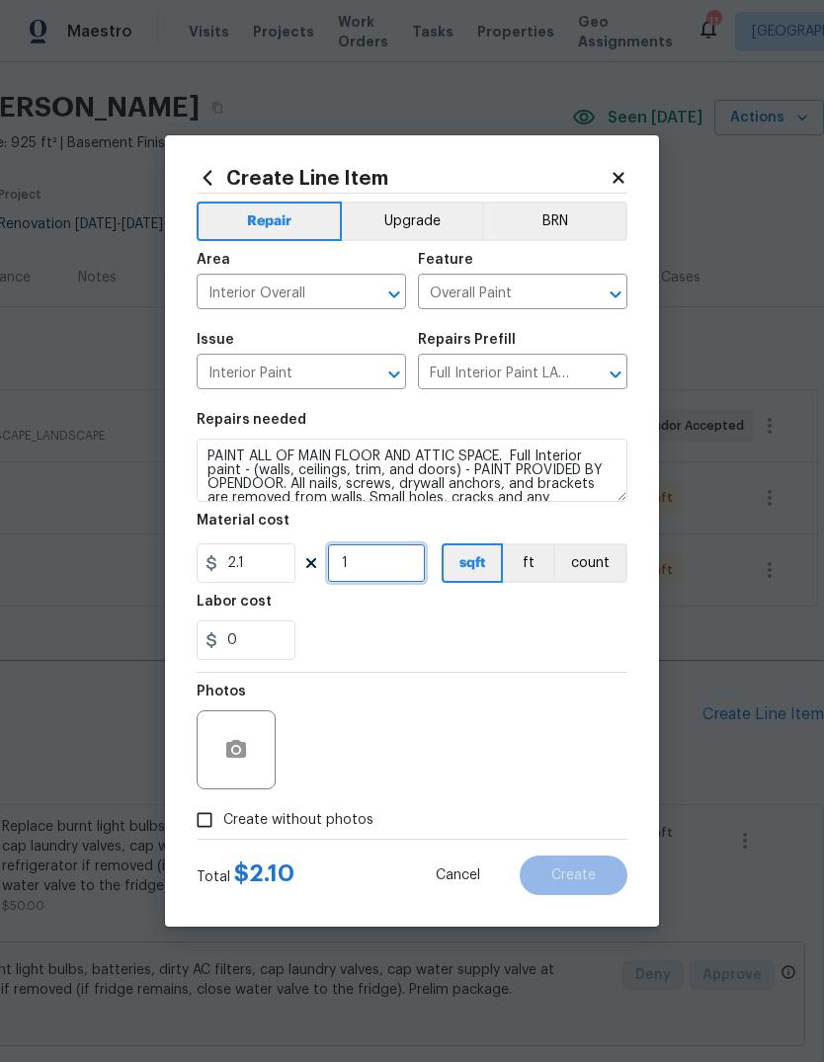
click at [424, 560] on input "1" at bounding box center [376, 563] width 99 height 40
type input "1250"
click at [598, 626] on div "0" at bounding box center [412, 641] width 431 height 40
click at [251, 762] on button "button" at bounding box center [235, 749] width 47 height 47
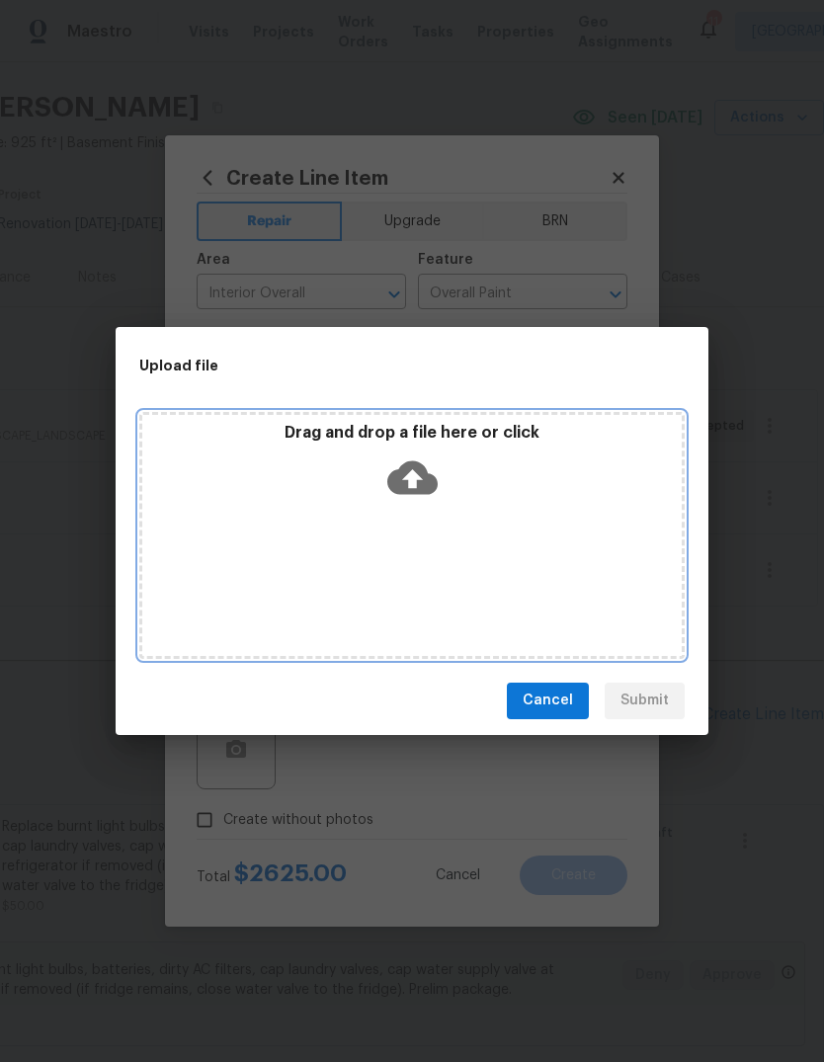
click at [427, 468] on icon at bounding box center [412, 478] width 50 height 50
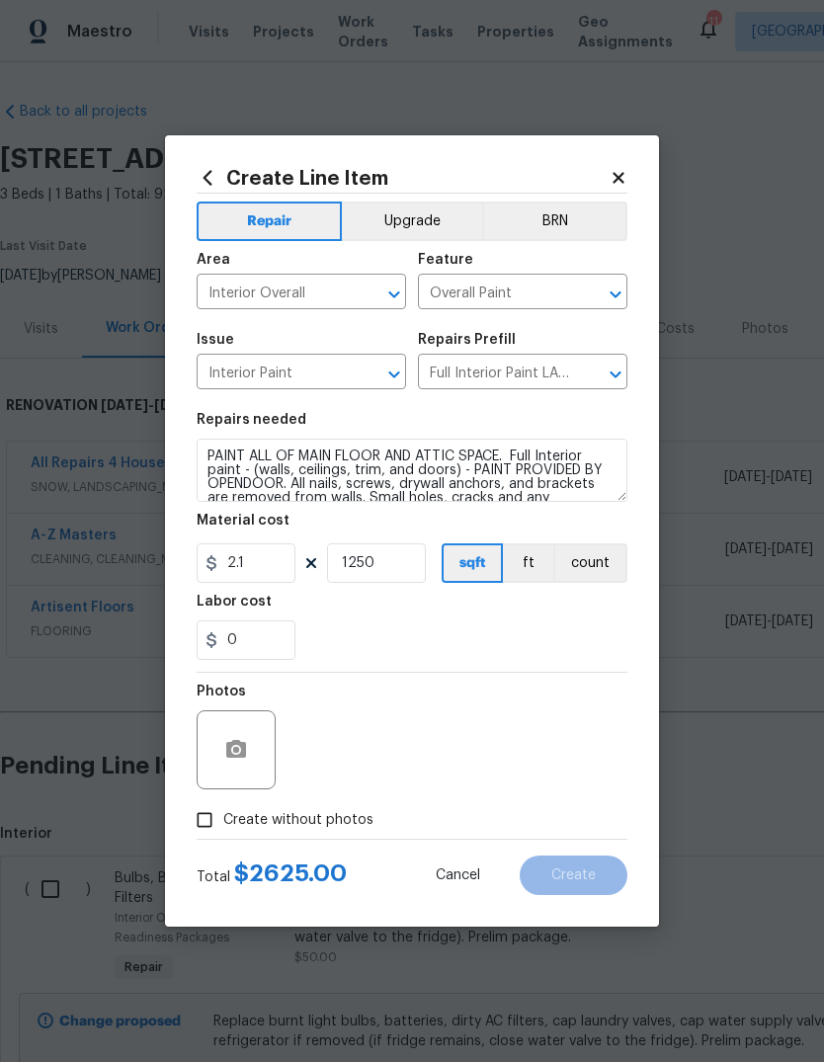
scroll to position [51, 292]
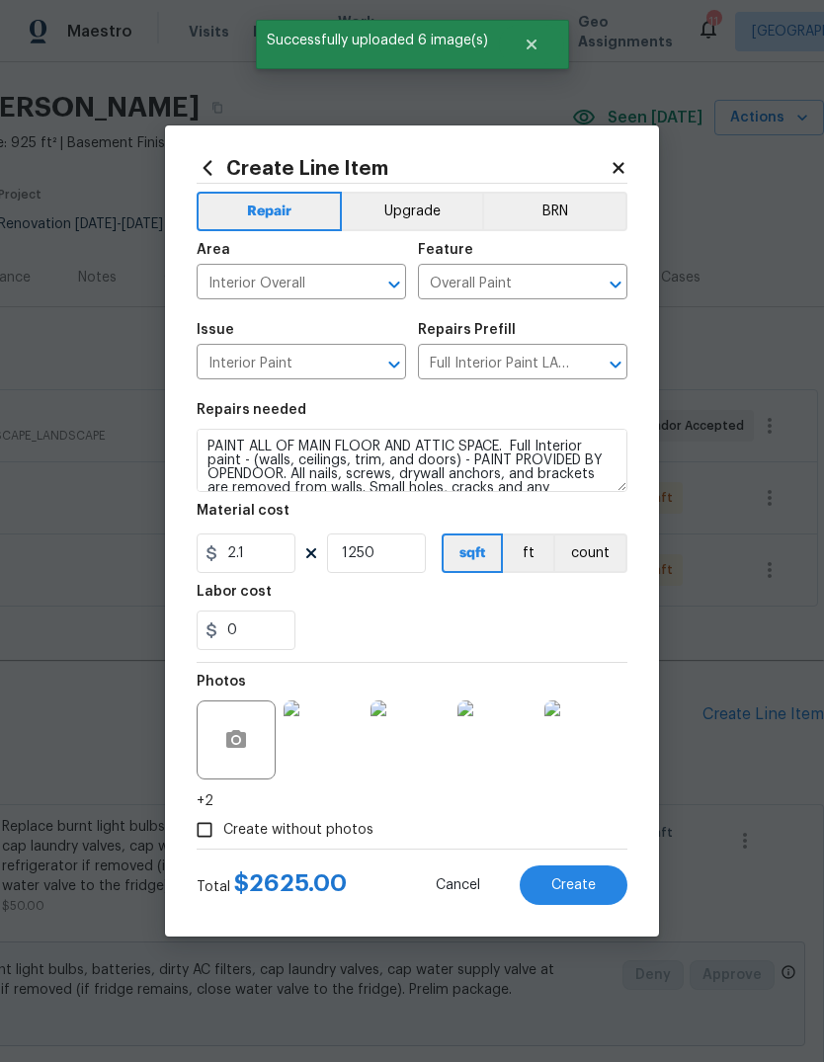
click at [610, 884] on button "Create" at bounding box center [574, 886] width 108 height 40
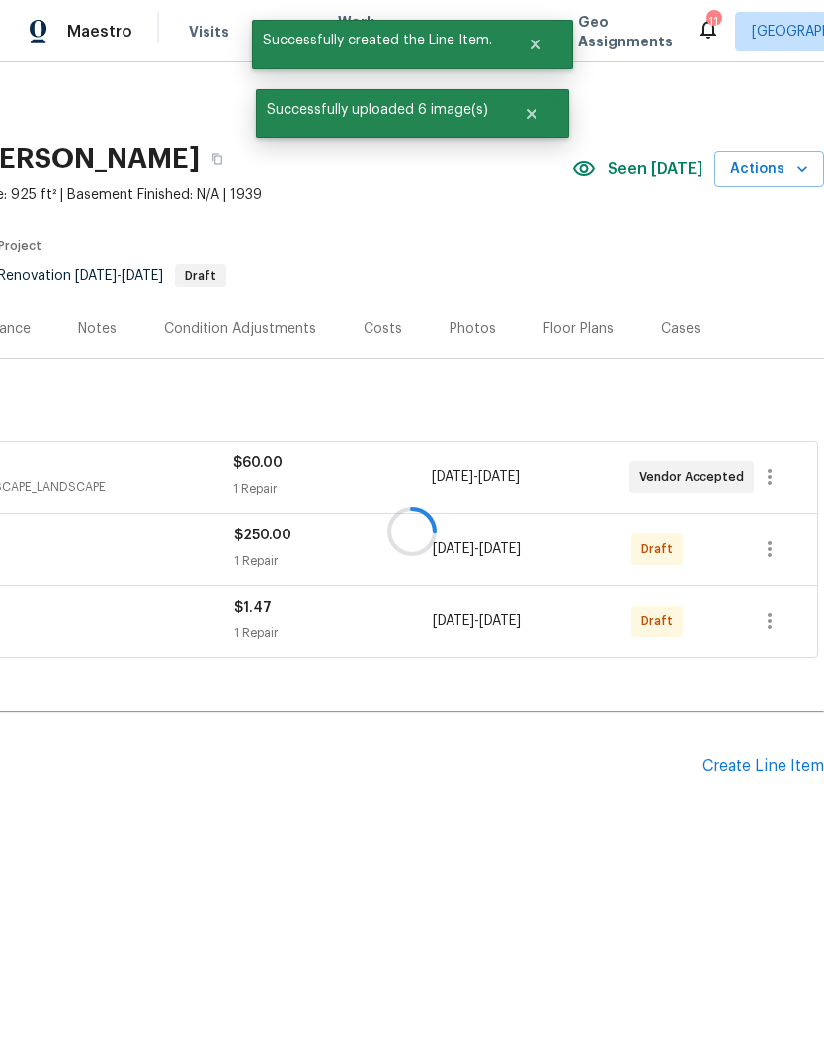
scroll to position [0, 292]
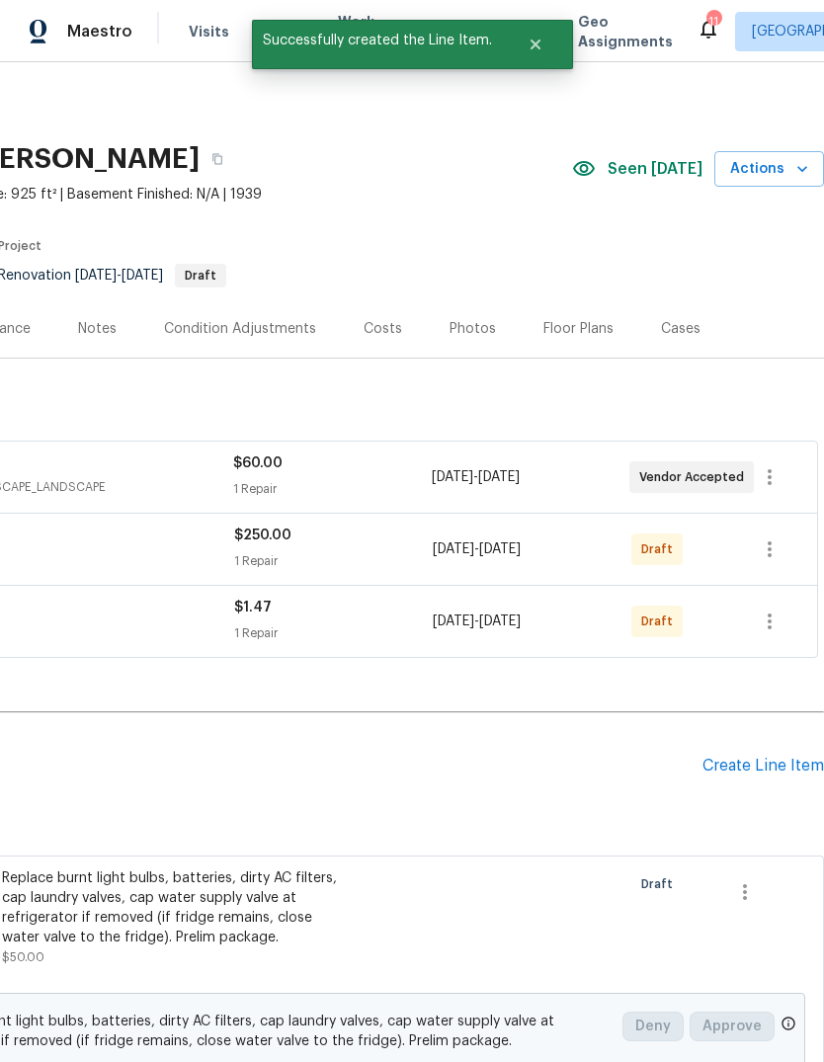
click at [791, 772] on div "Create Line Item" at bounding box center [764, 766] width 122 height 19
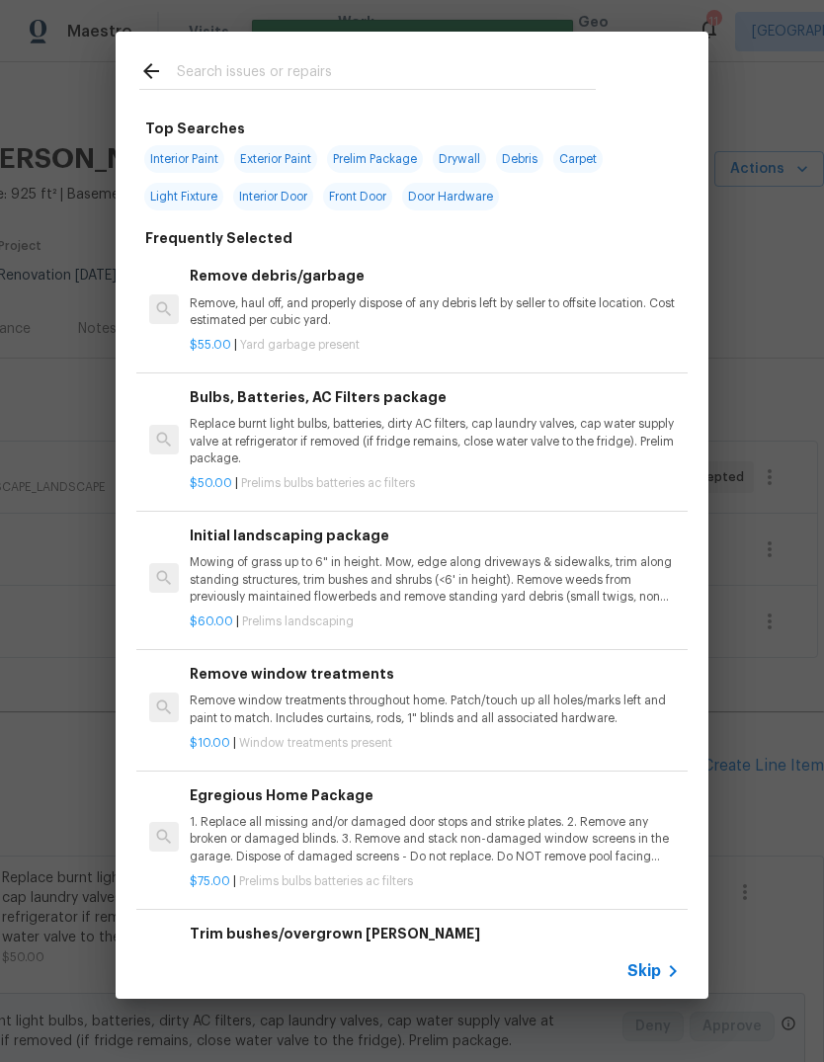
click at [658, 961] on span "Skip" at bounding box center [644, 971] width 34 height 20
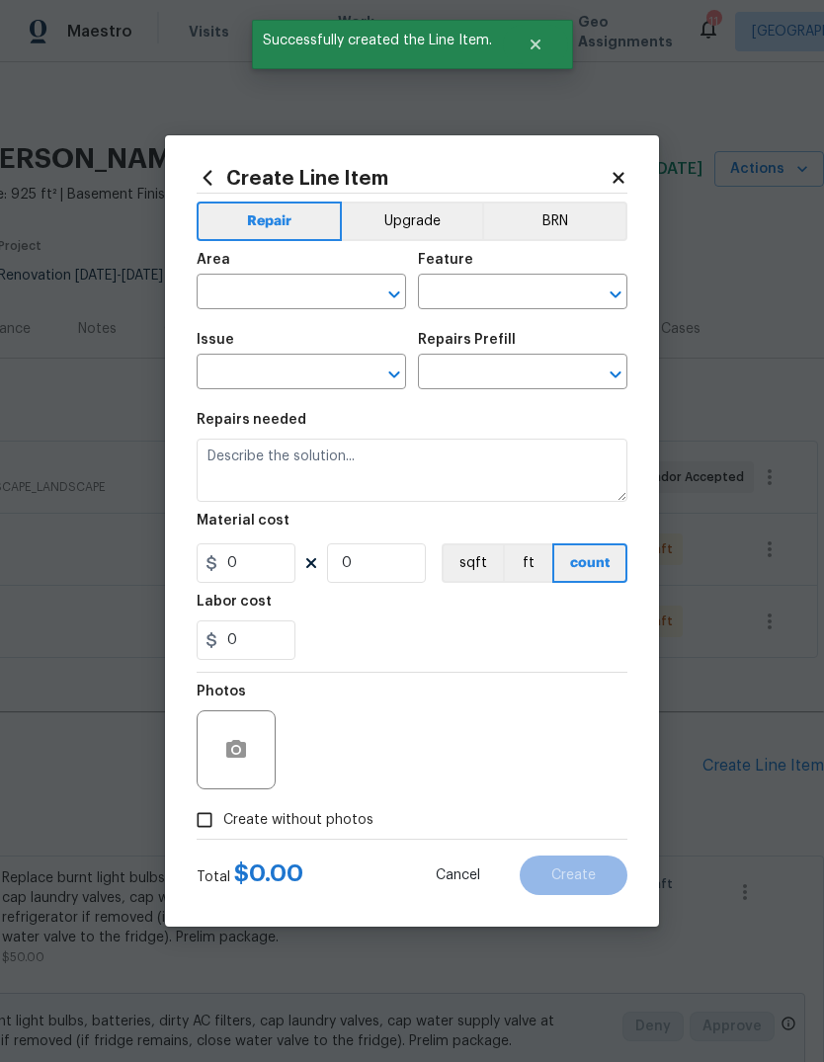
click at [330, 285] on input "text" at bounding box center [274, 294] width 154 height 31
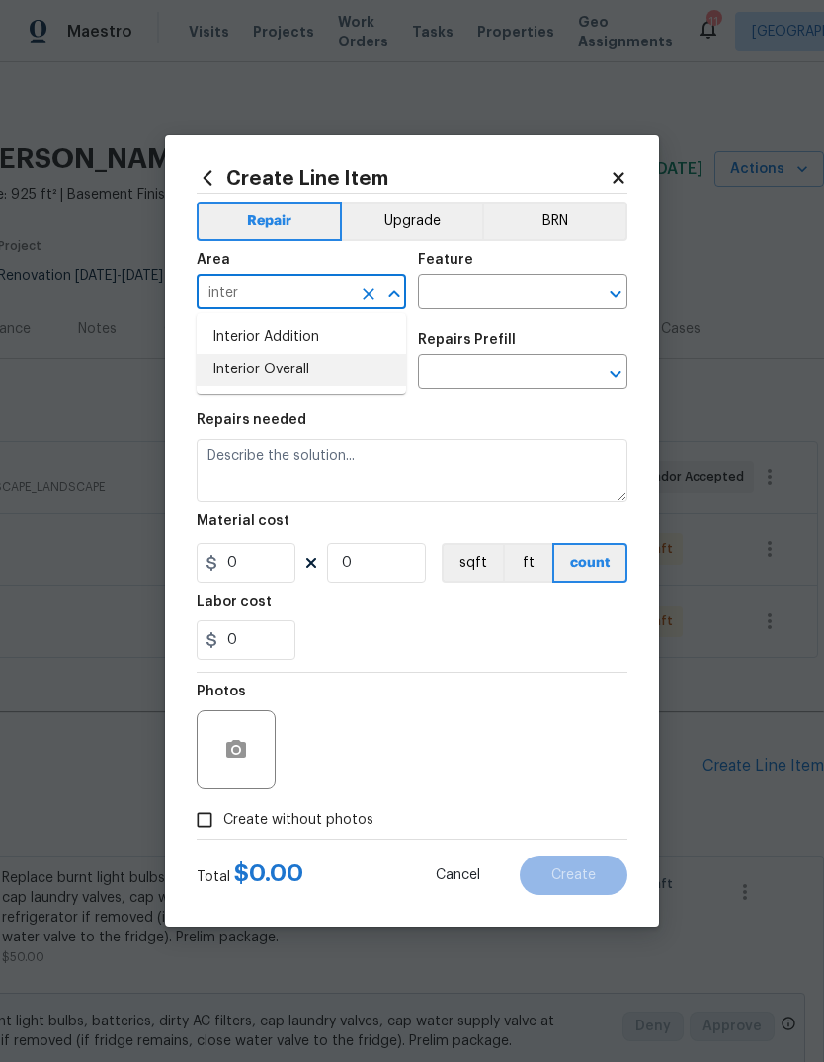
click at [366, 373] on li "Interior Overall" at bounding box center [301, 370] width 209 height 33
type input "Interior Overall"
click at [545, 286] on input "text" at bounding box center [495, 294] width 154 height 31
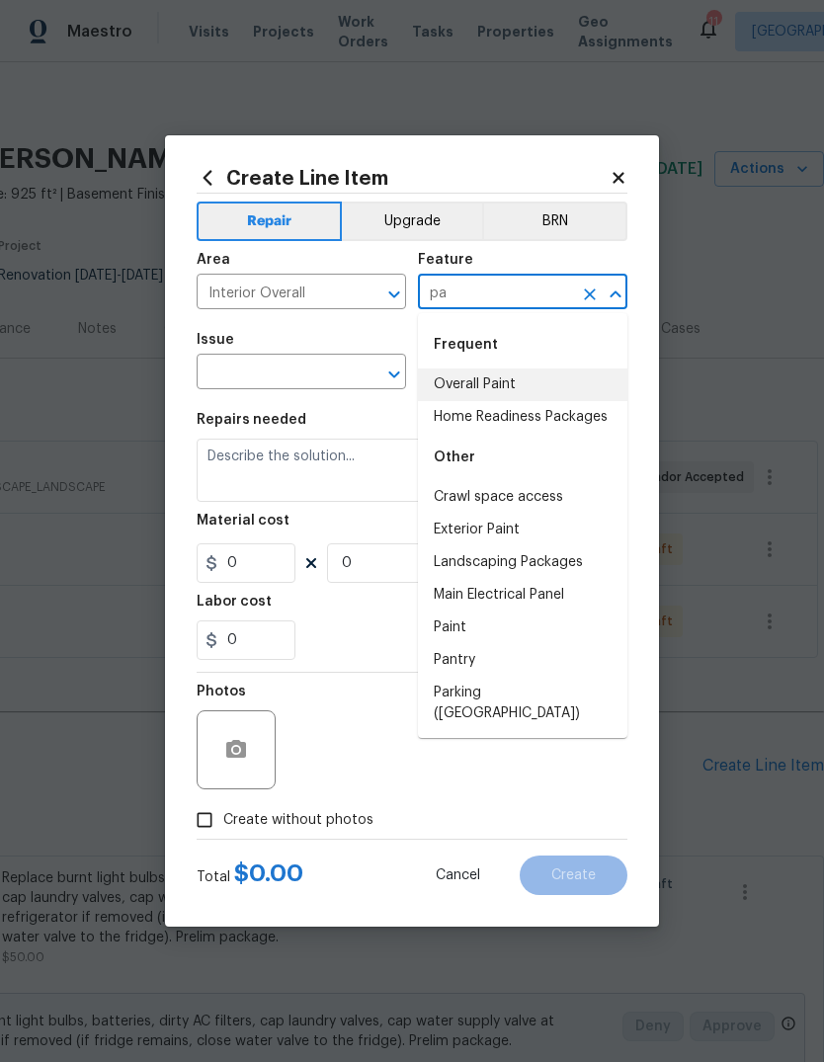
click at [519, 390] on li "Overall Paint" at bounding box center [522, 385] width 209 height 33
type input "Overall Paint"
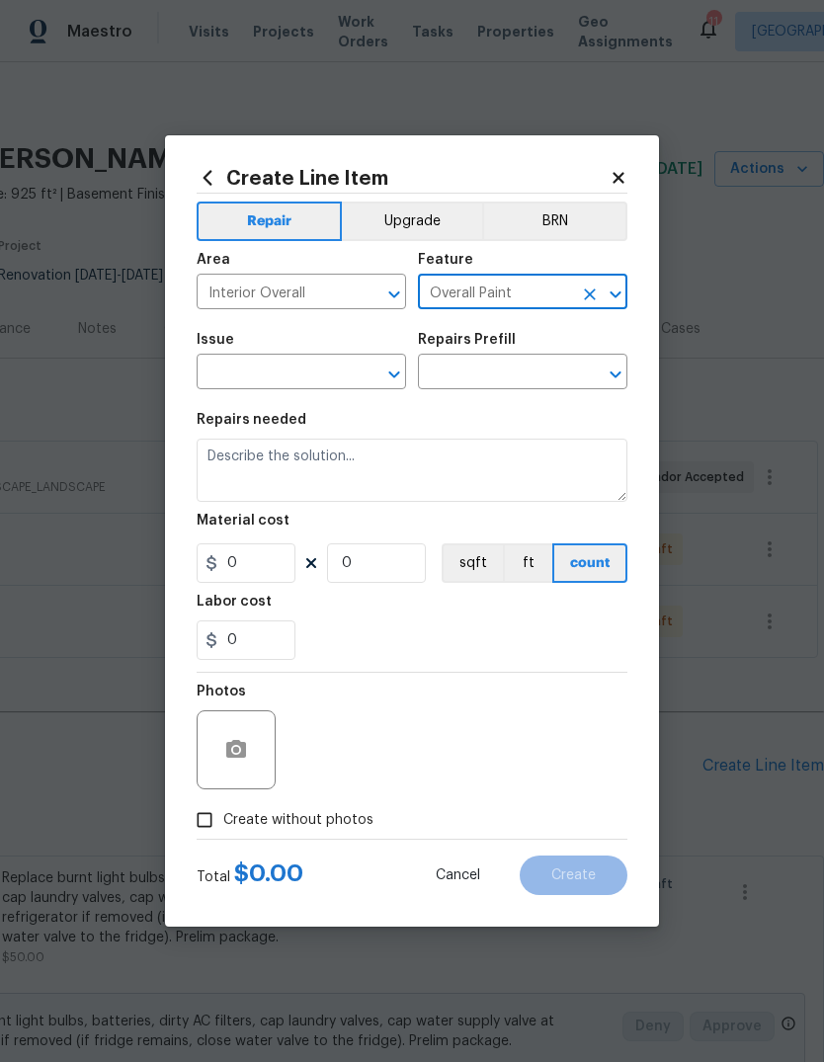
click at [334, 375] on input "text" at bounding box center [274, 374] width 154 height 31
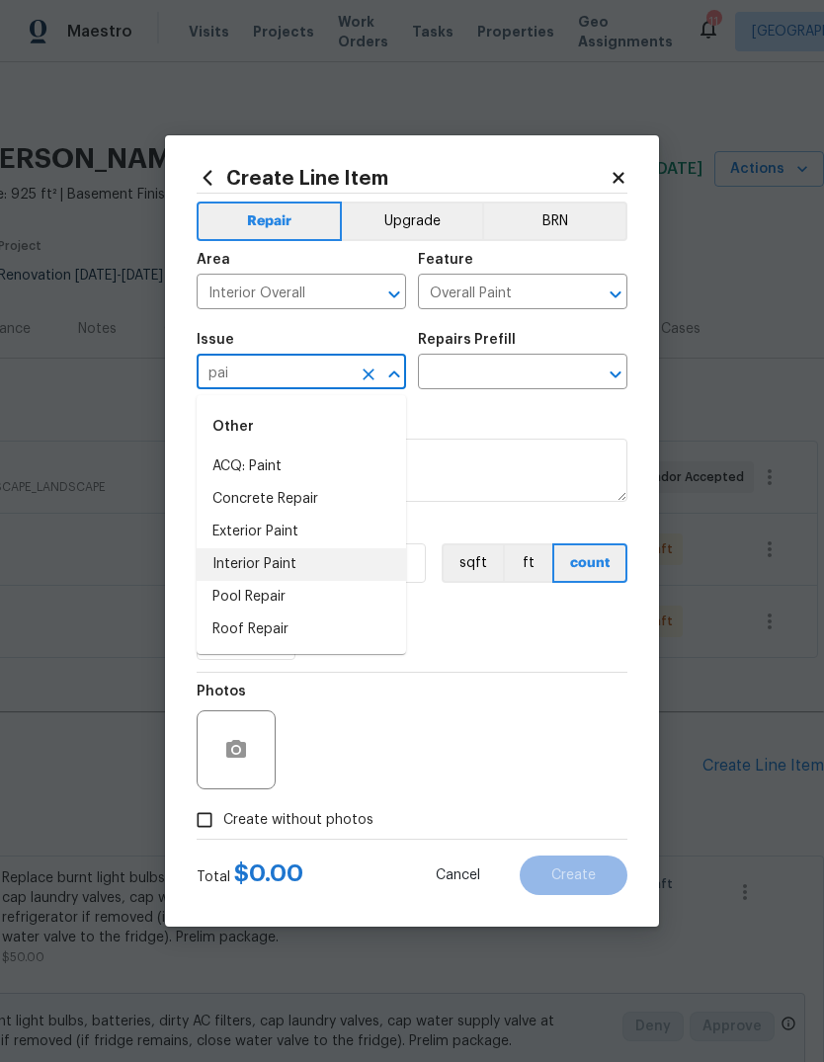
click at [368, 562] on li "Interior Paint" at bounding box center [301, 564] width 209 height 33
type input "Interior Paint"
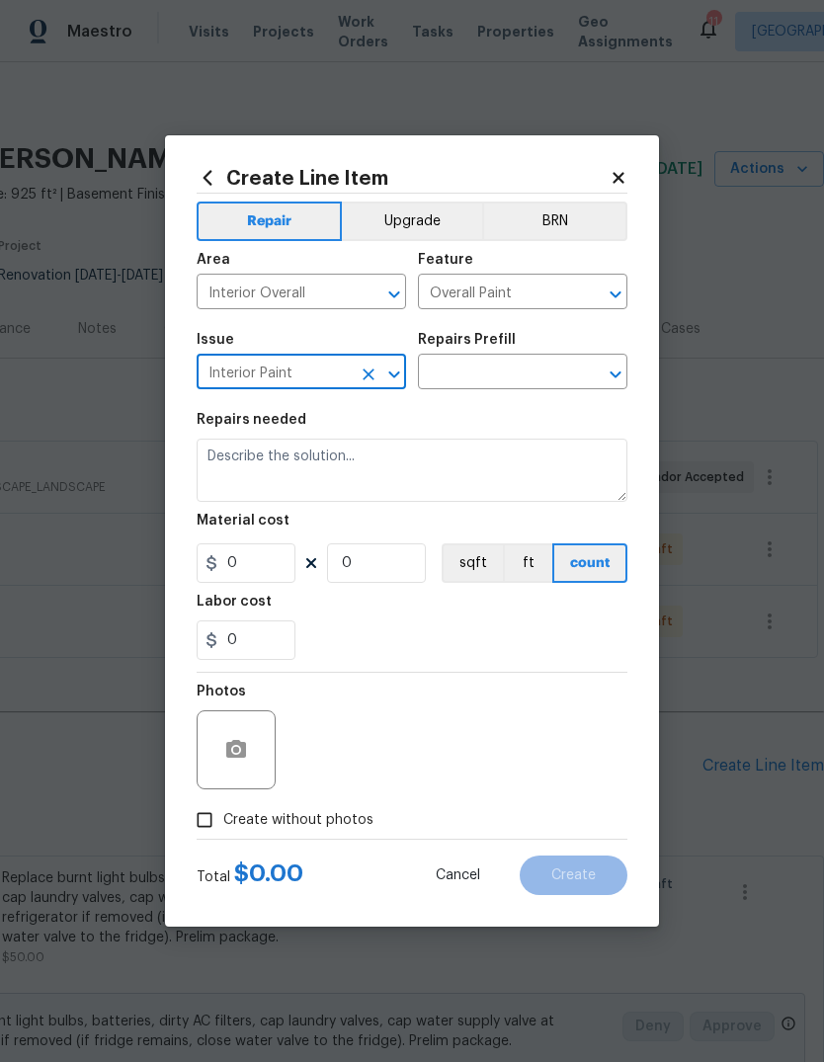
click at [528, 369] on input "text" at bounding box center [495, 374] width 154 height 31
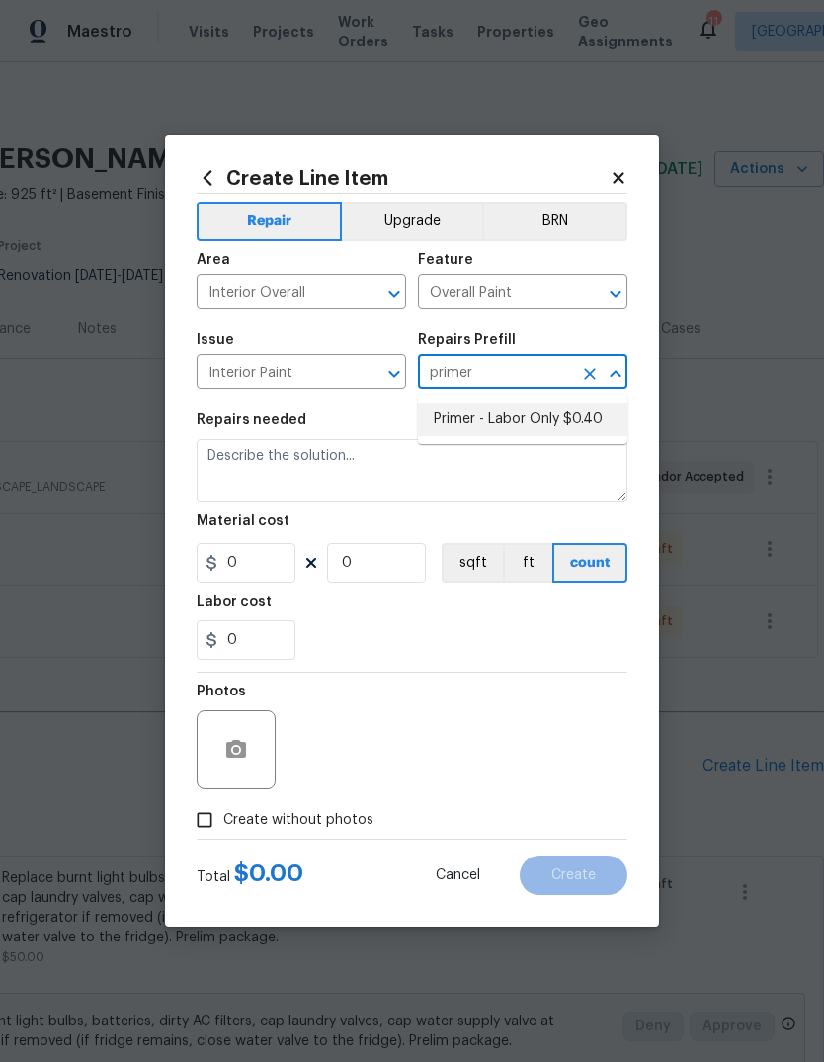
click at [595, 412] on li "Primer - Labor Only $0.40" at bounding box center [522, 419] width 209 height 33
type input "Primer - Labor Only $0.40"
type textarea "Interior primer - PRIMER PROVIDED BY OPENDOOR - All nails, screws, drywall anch…"
type input "1"
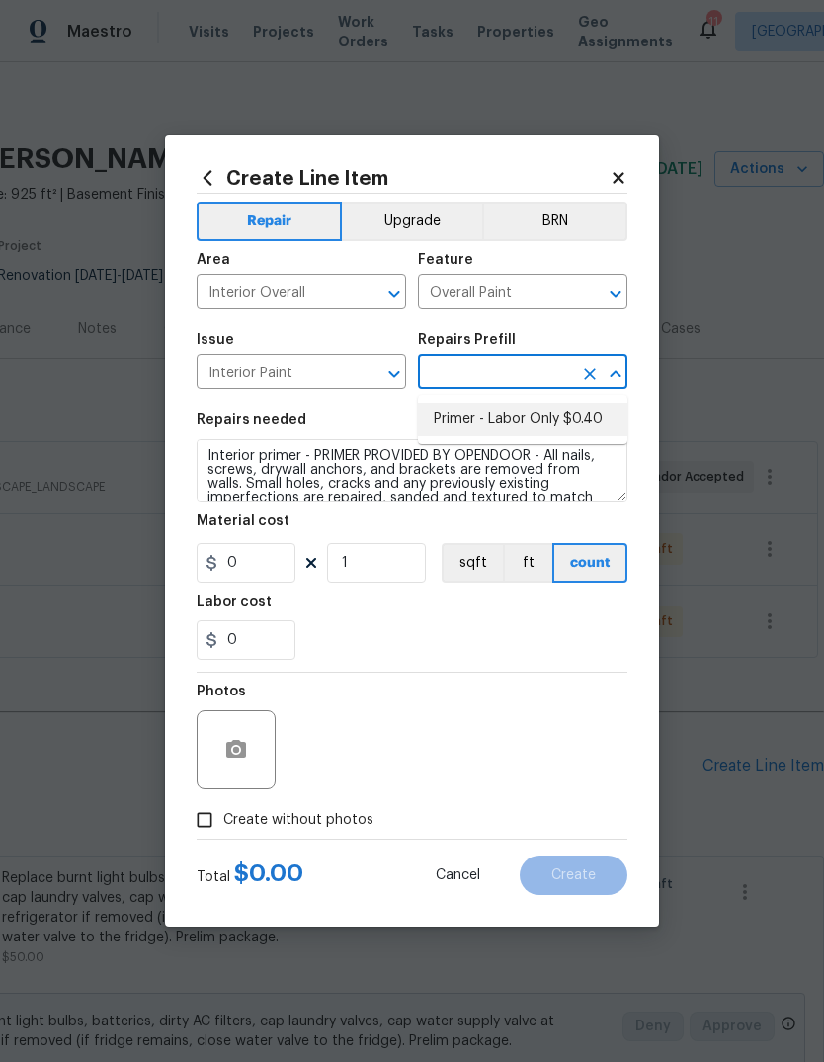
type input "Primer - Labor Only $0.40"
type input "0.4"
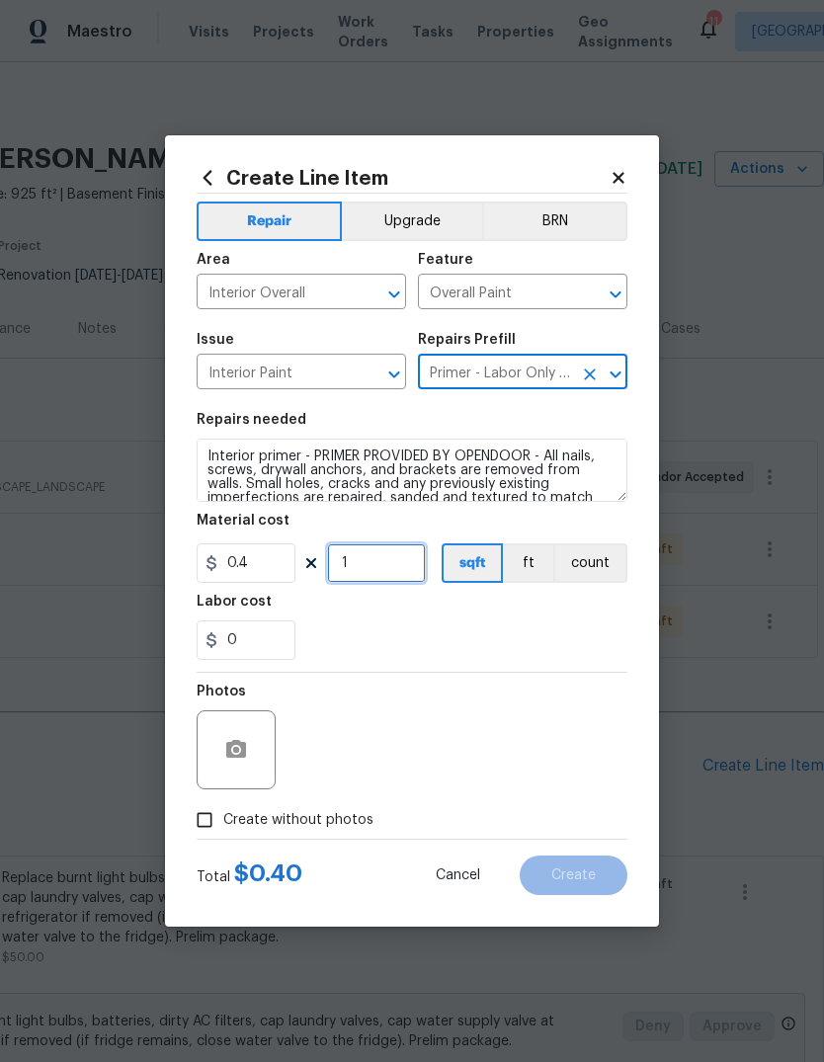
click at [424, 558] on input "1" at bounding box center [376, 563] width 99 height 40
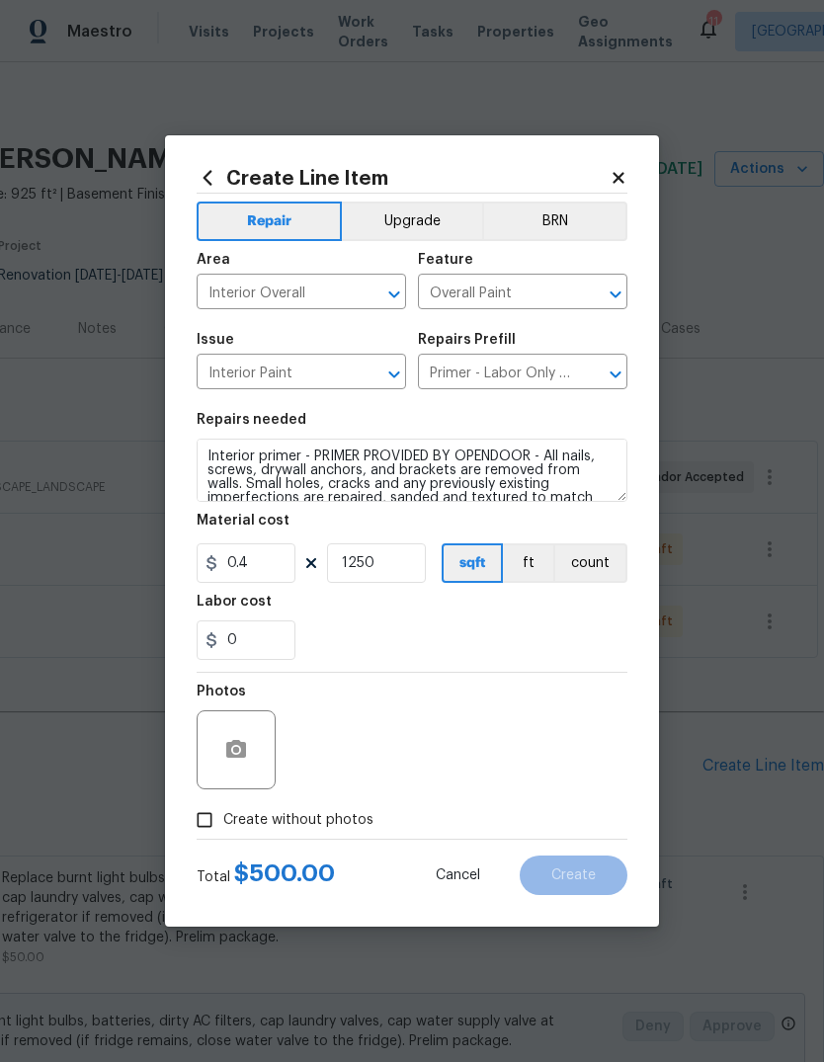
click at [566, 629] on div "0" at bounding box center [412, 641] width 431 height 40
click at [423, 560] on input "1250" at bounding box center [376, 563] width 99 height 40
type input "900"
click at [588, 627] on div "0" at bounding box center [412, 641] width 431 height 40
click at [245, 747] on icon "button" at bounding box center [236, 749] width 20 height 18
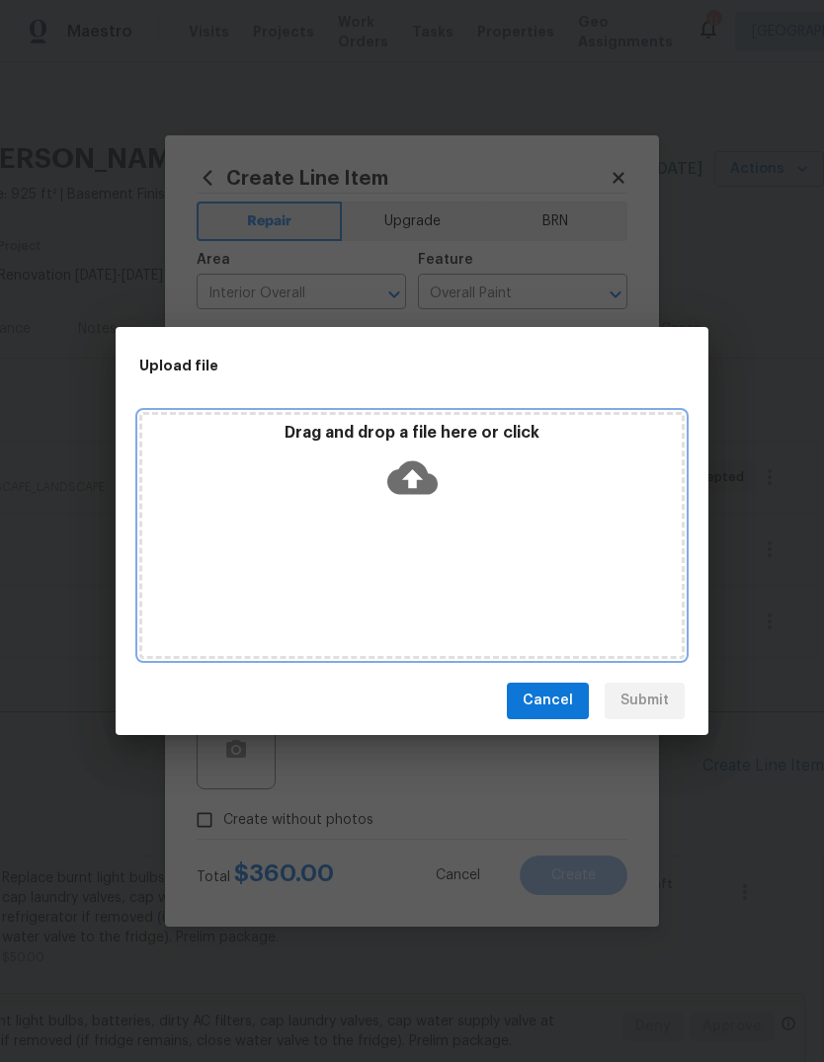
click at [430, 490] on icon at bounding box center [412, 477] width 50 height 34
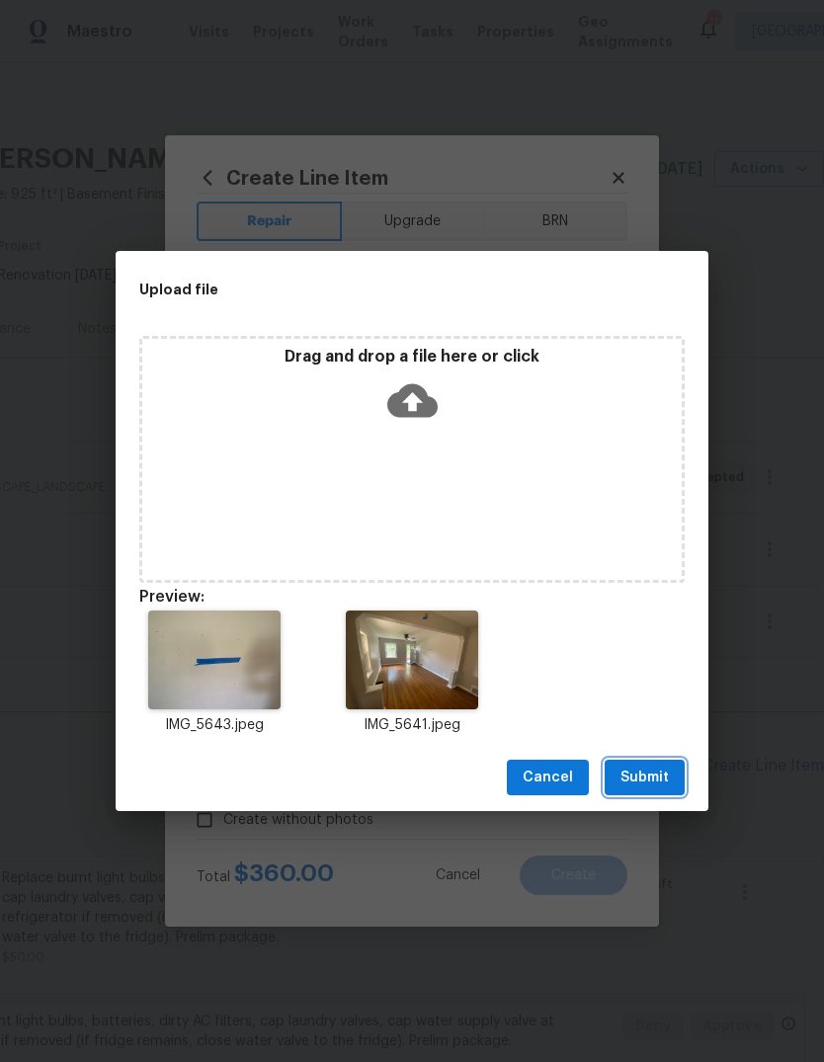
click at [663, 780] on span "Submit" at bounding box center [645, 778] width 48 height 25
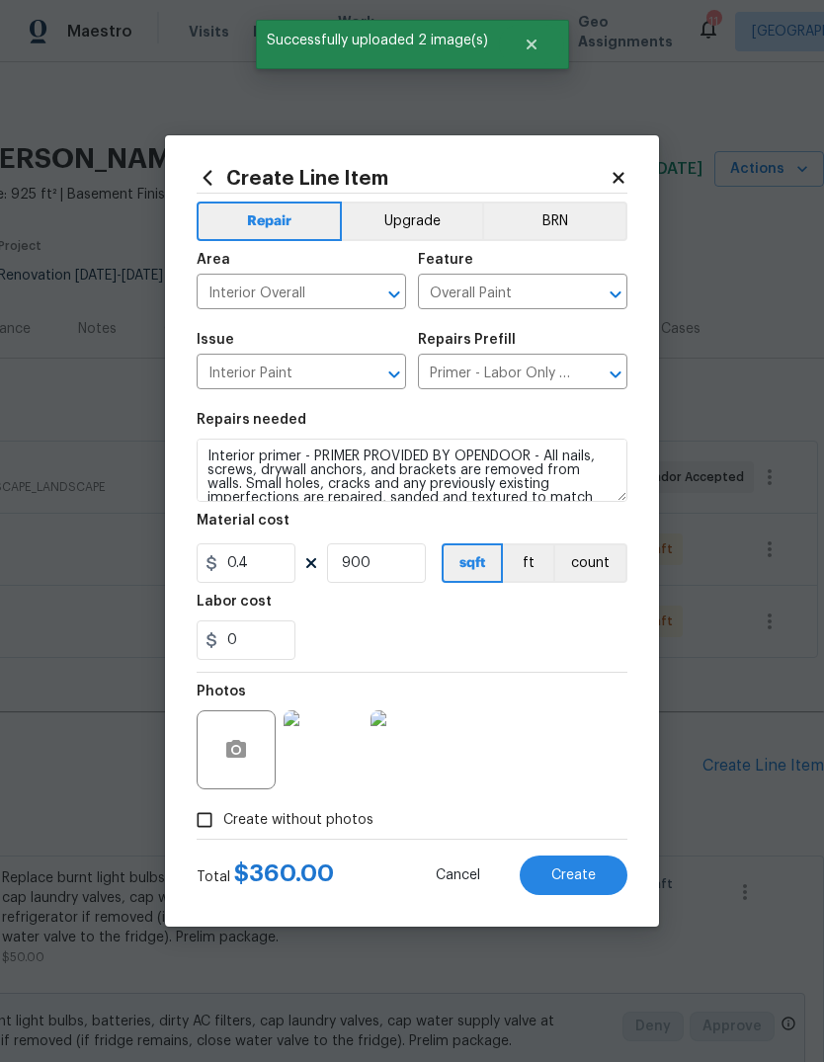
click at [604, 880] on button "Create" at bounding box center [574, 876] width 108 height 40
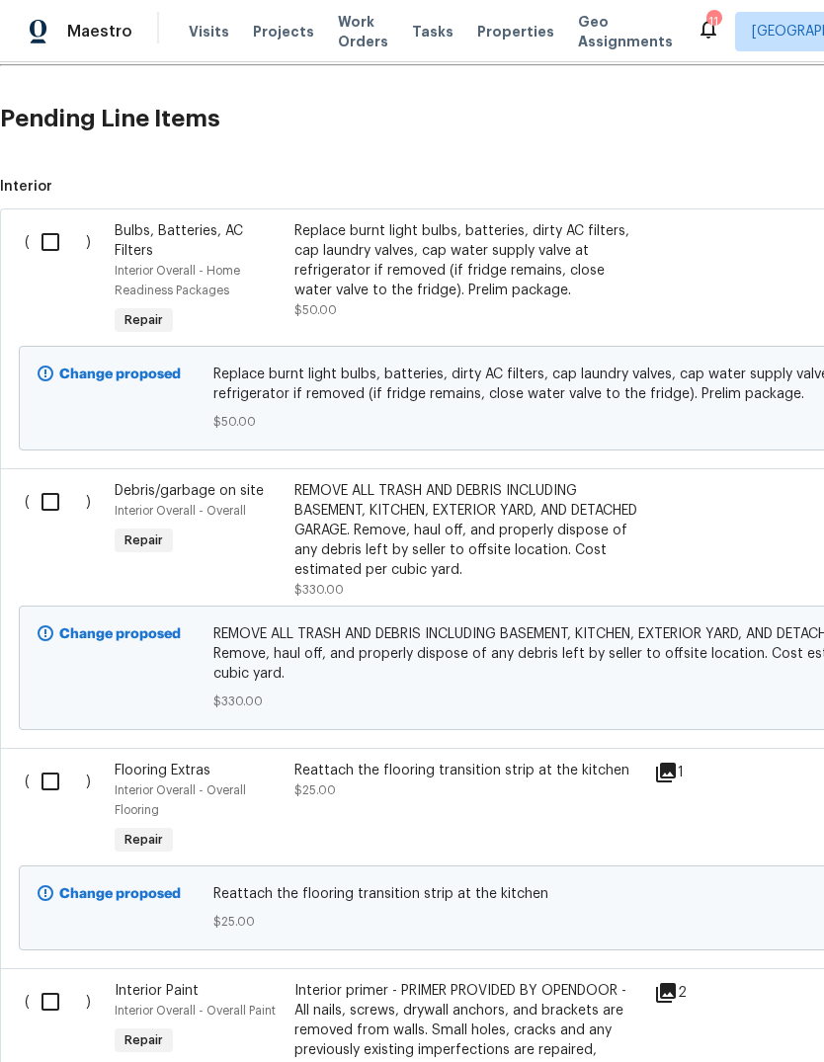
scroll to position [647, 0]
click at [54, 257] on input "checkbox" at bounding box center [58, 241] width 56 height 41
checkbox input "true"
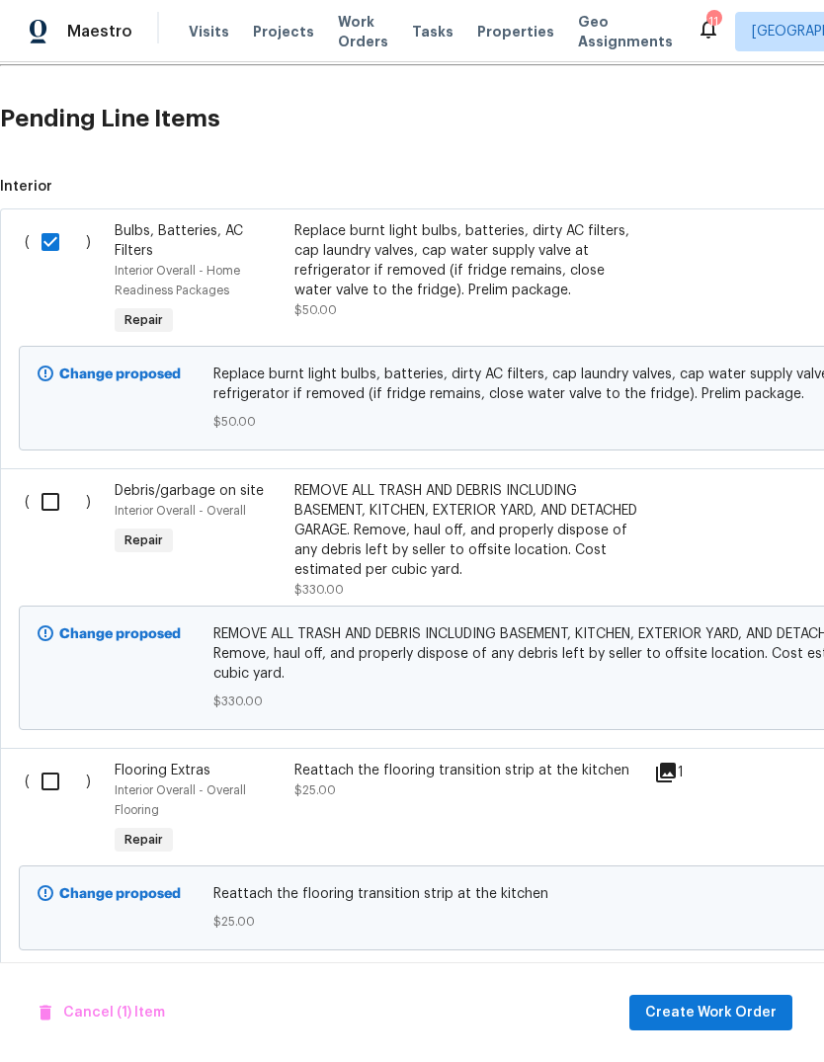
click at [68, 500] on input "checkbox" at bounding box center [58, 501] width 56 height 41
checkbox input "true"
click at [57, 259] on input "checkbox" at bounding box center [58, 241] width 56 height 41
checkbox input "false"
click at [42, 509] on input "checkbox" at bounding box center [58, 501] width 56 height 41
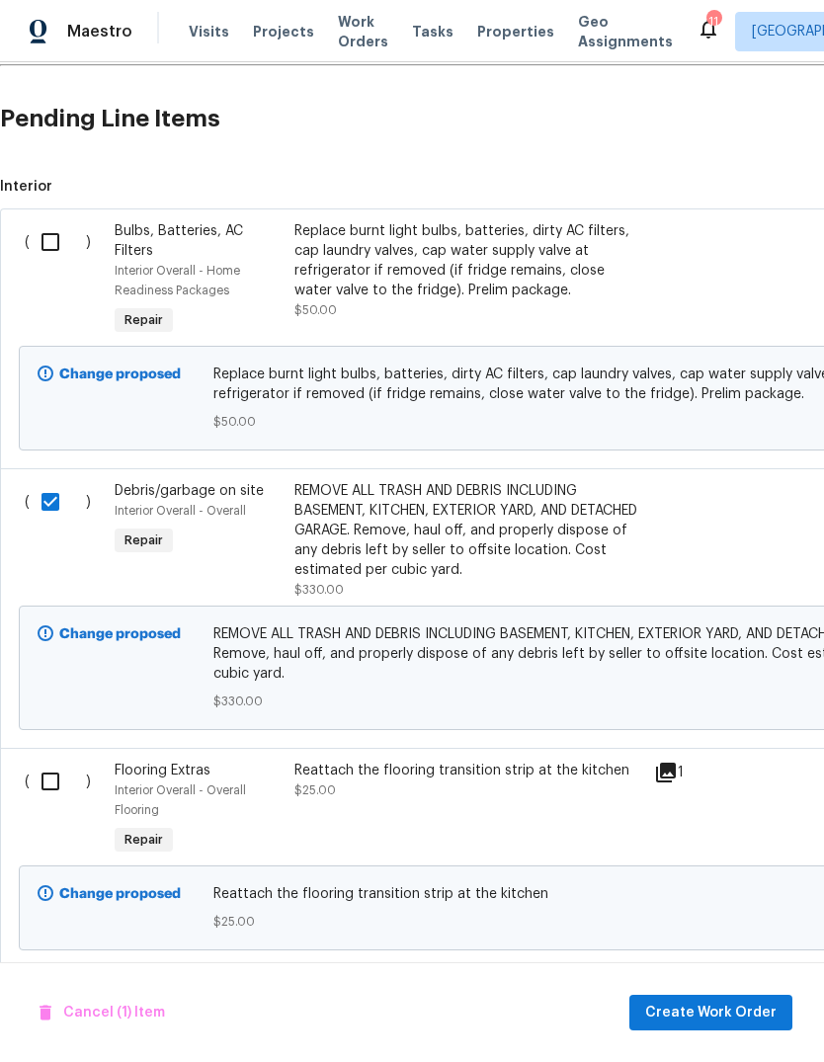
checkbox input "false"
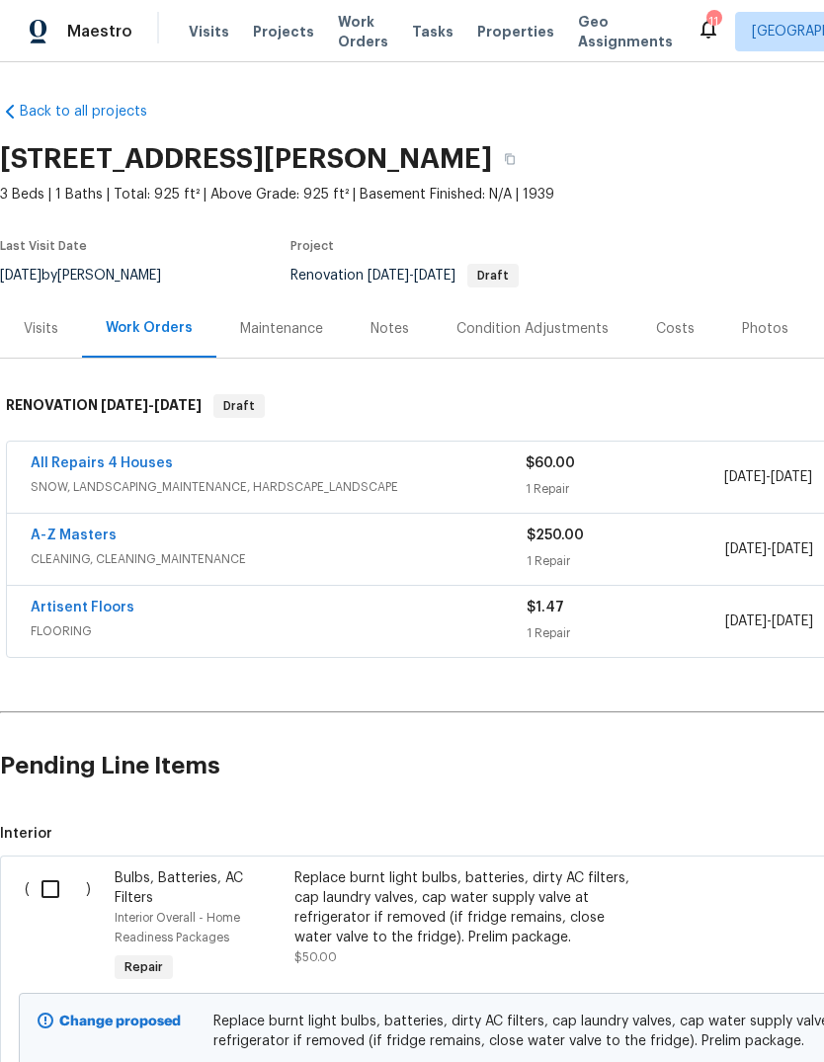
scroll to position [0, 0]
click at [397, 326] on div "Notes" at bounding box center [390, 329] width 39 height 20
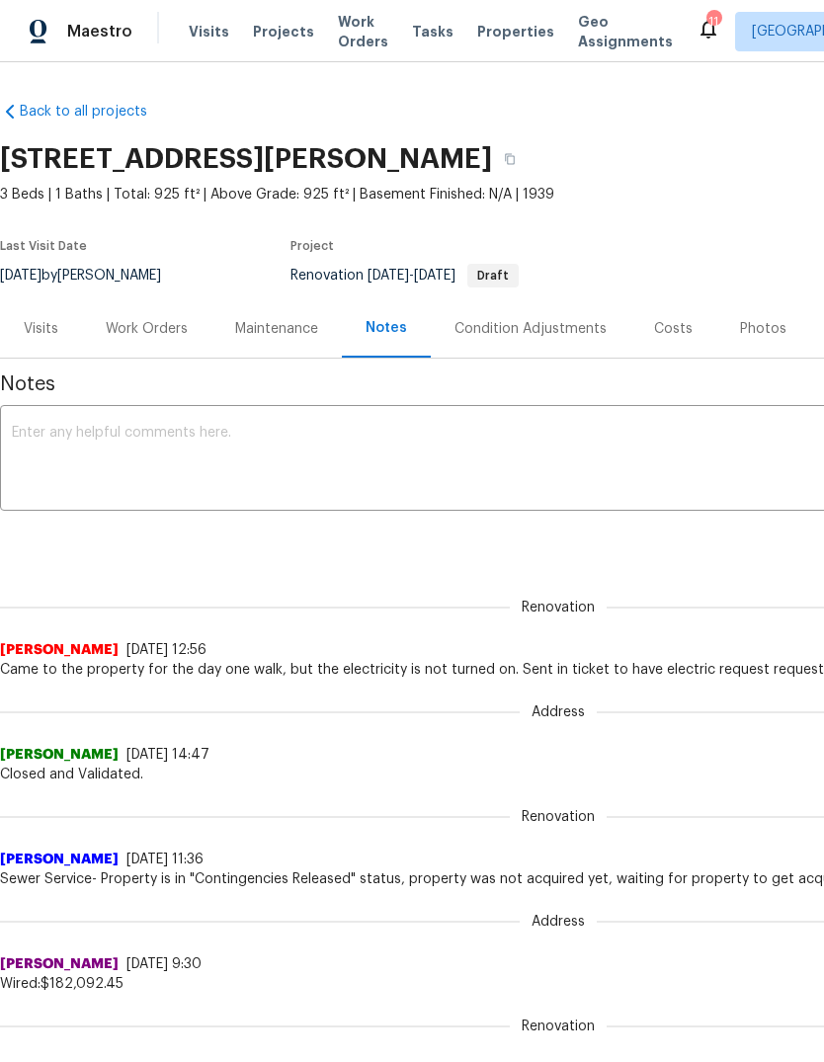
click at [169, 326] on div "Work Orders" at bounding box center [147, 329] width 82 height 20
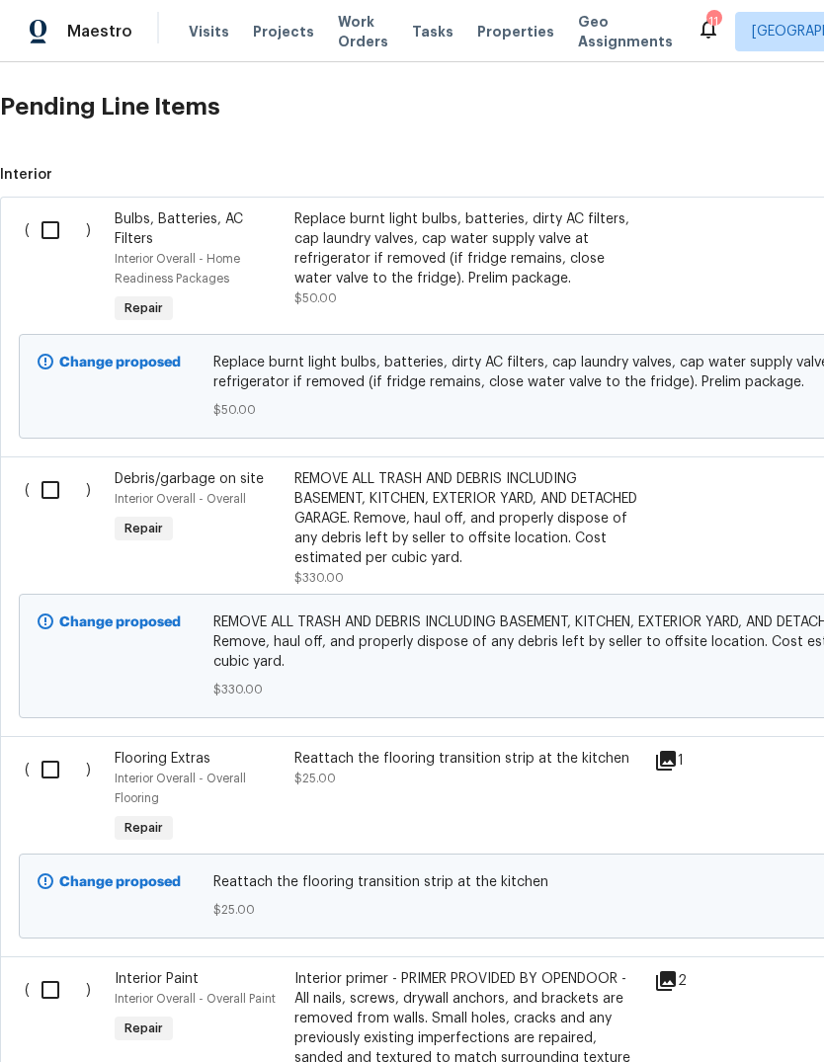
scroll to position [662, 0]
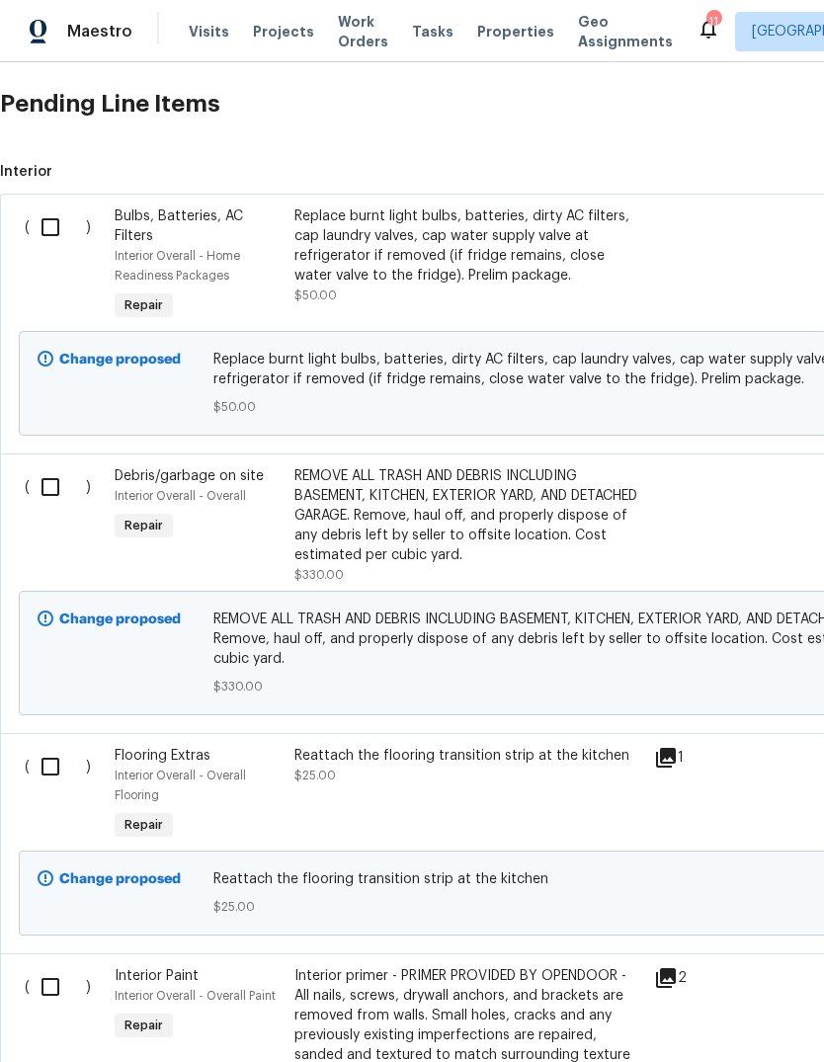
click at [60, 225] on input "checkbox" at bounding box center [58, 227] width 56 height 41
checkbox input "true"
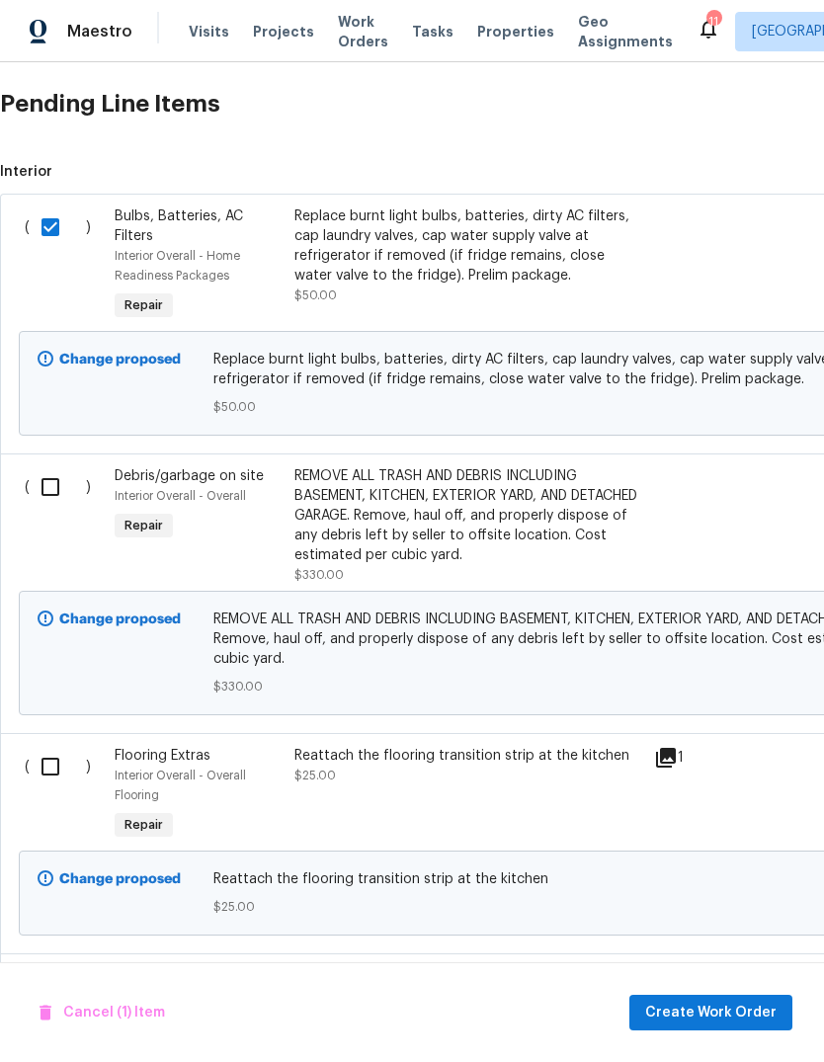
click at [54, 487] on input "checkbox" at bounding box center [58, 486] width 56 height 41
checkbox input "true"
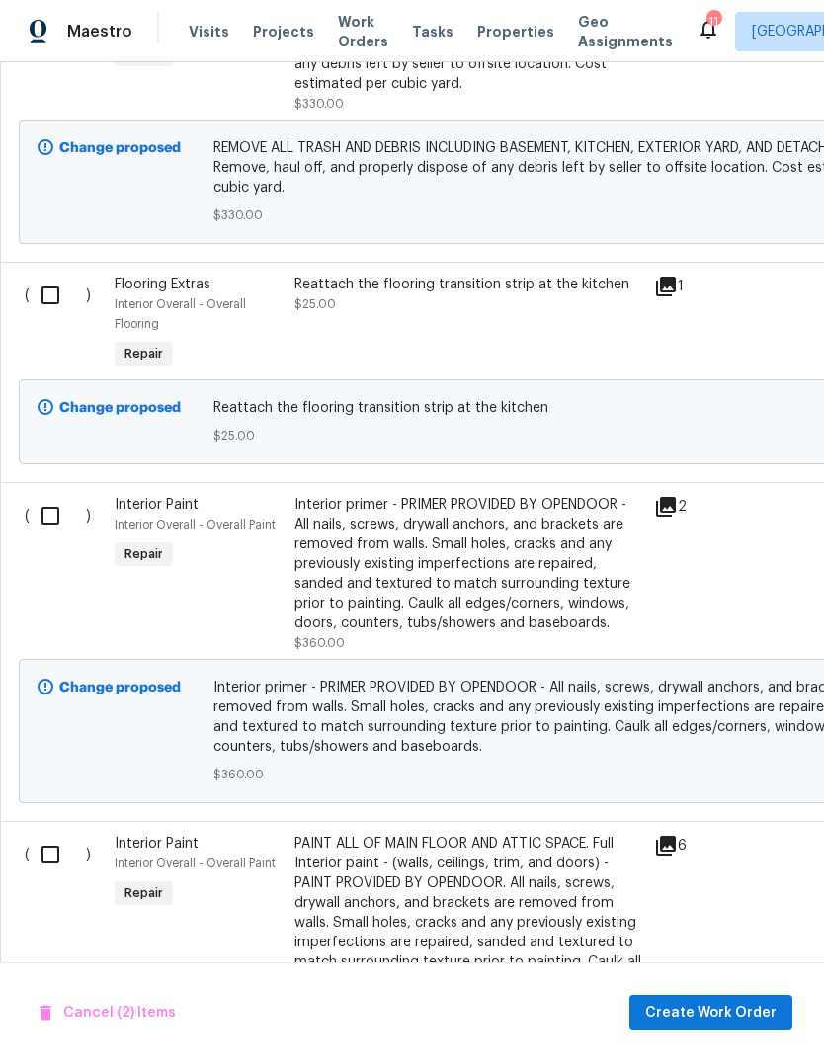
scroll to position [1134, 0]
click at [54, 297] on input "checkbox" at bounding box center [58, 294] width 56 height 41
checkbox input "true"
click at [49, 536] on input "checkbox" at bounding box center [58, 514] width 56 height 41
checkbox input "true"
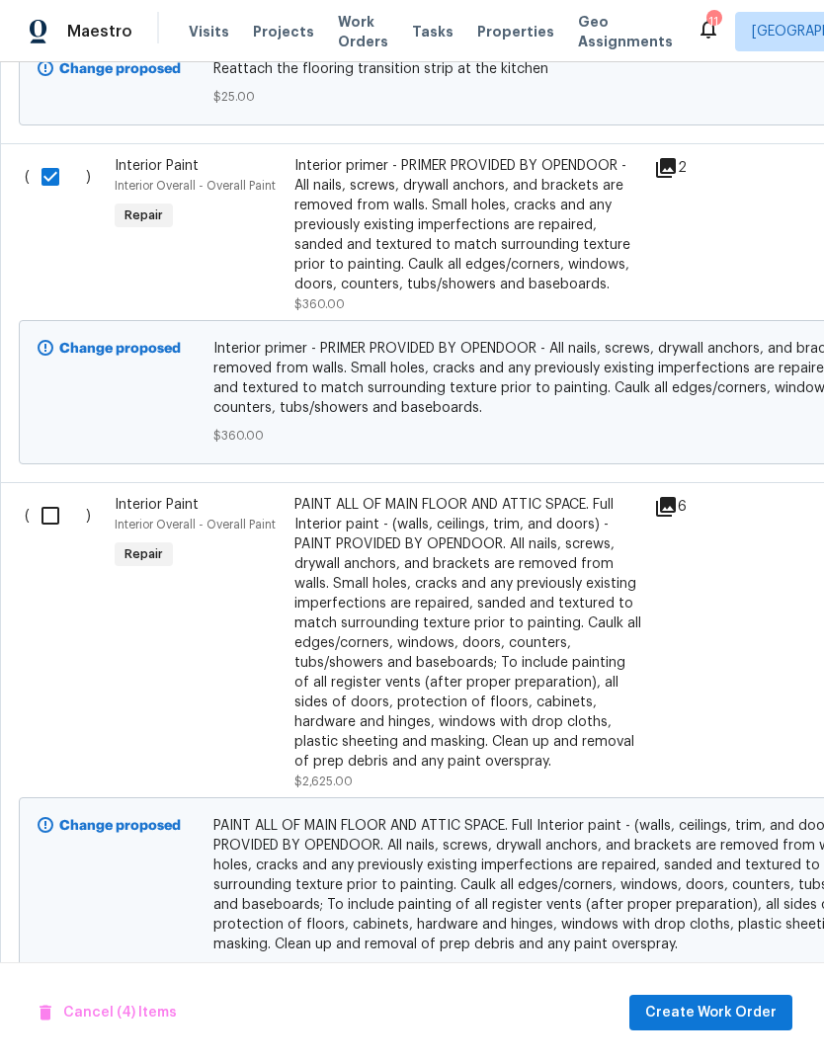
scroll to position [1471, 0]
click at [44, 536] on input "checkbox" at bounding box center [58, 516] width 56 height 41
checkbox input "true"
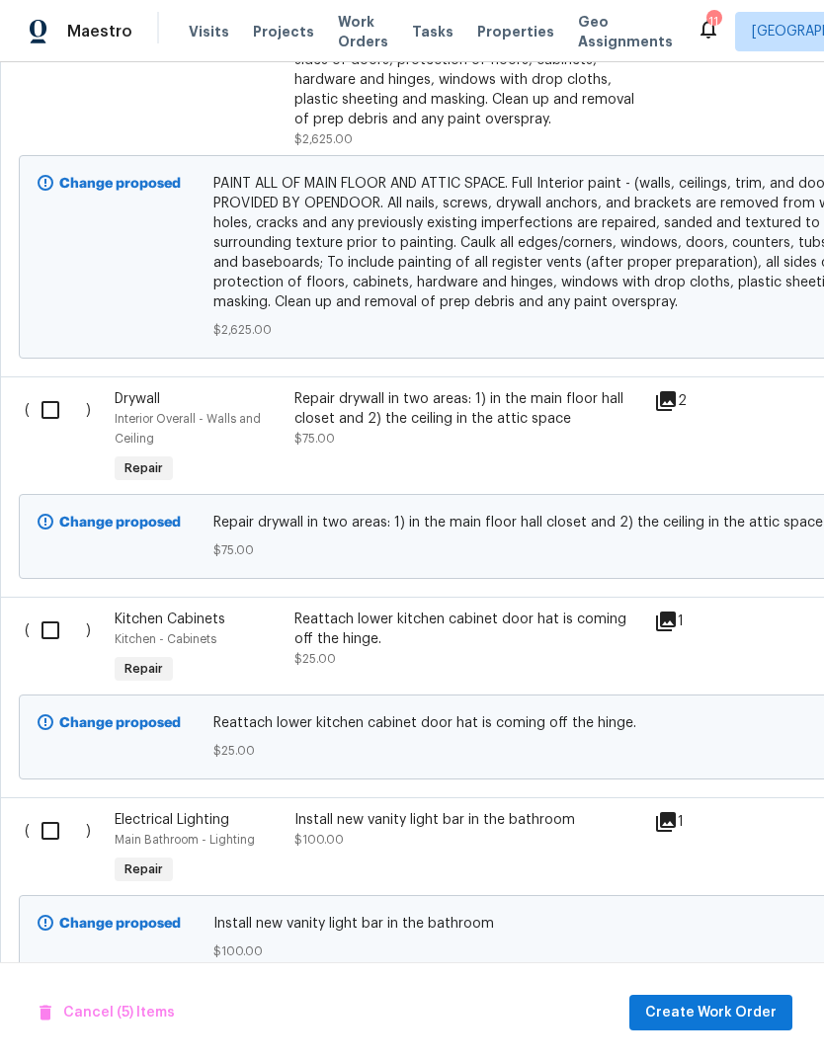
scroll to position [2117, 0]
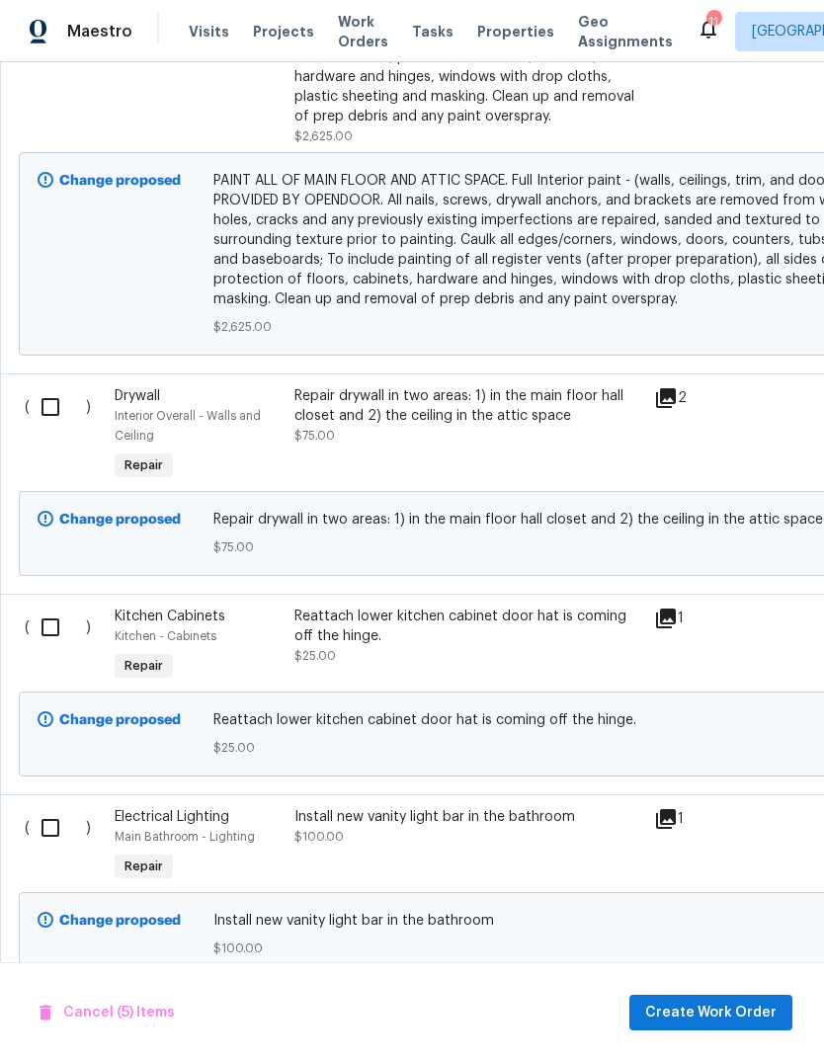
click at [55, 414] on input "checkbox" at bounding box center [58, 406] width 56 height 41
checkbox input "true"
click at [58, 631] on input "checkbox" at bounding box center [58, 627] width 56 height 41
checkbox input "true"
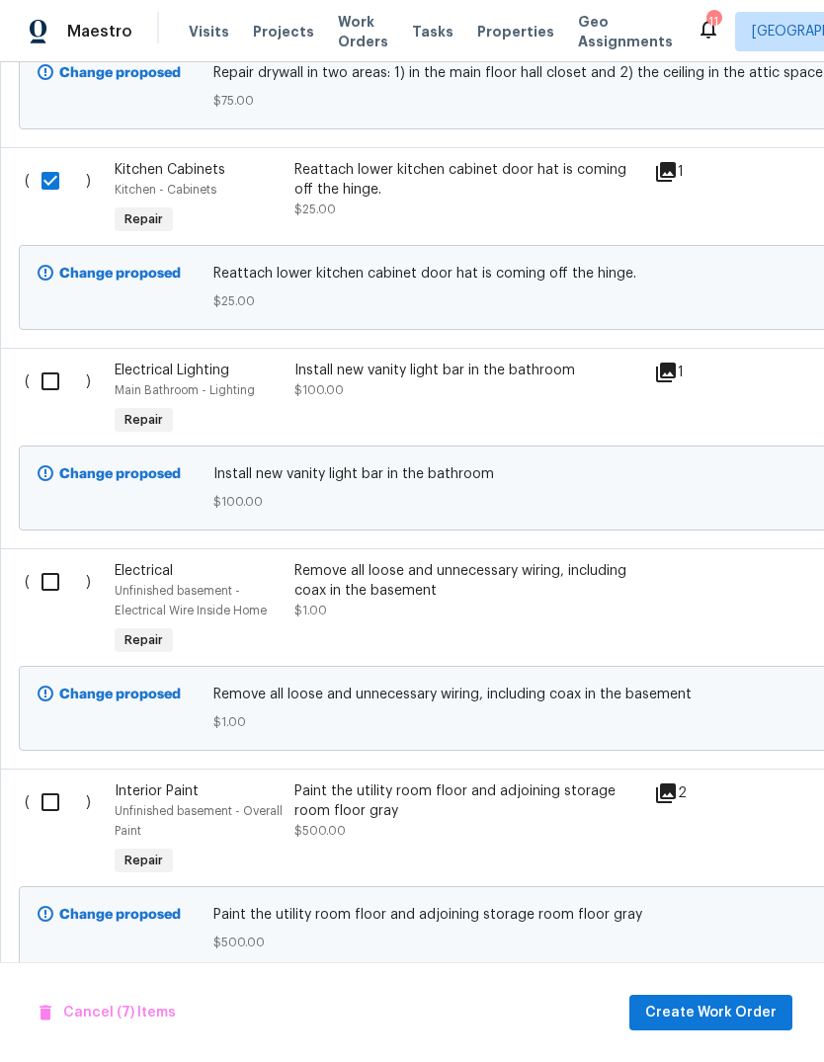
scroll to position [2564, 0]
click at [47, 385] on input "checkbox" at bounding box center [58, 381] width 56 height 41
checkbox input "true"
click at [56, 590] on input "checkbox" at bounding box center [58, 581] width 56 height 41
checkbox input "true"
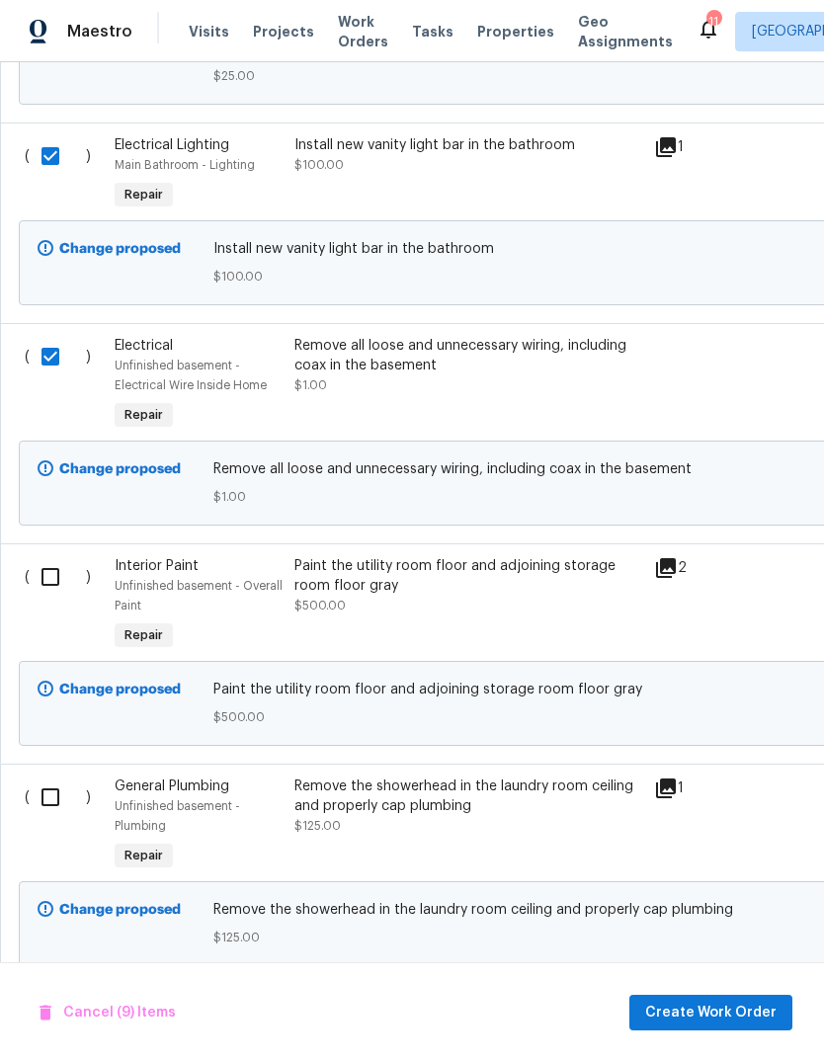
scroll to position [2788, 0]
click at [52, 593] on input "checkbox" at bounding box center [58, 577] width 56 height 41
checkbox input "true"
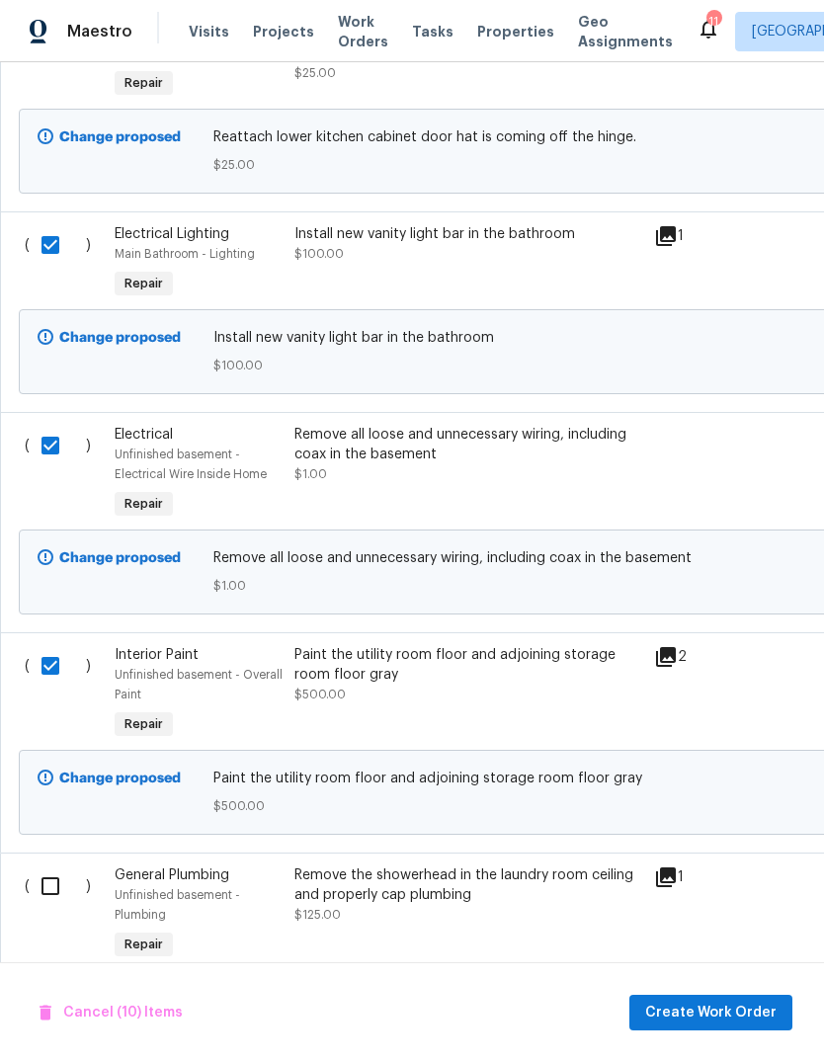
scroll to position [2700, 0]
click at [53, 891] on input "checkbox" at bounding box center [58, 886] width 56 height 41
checkbox input "true"
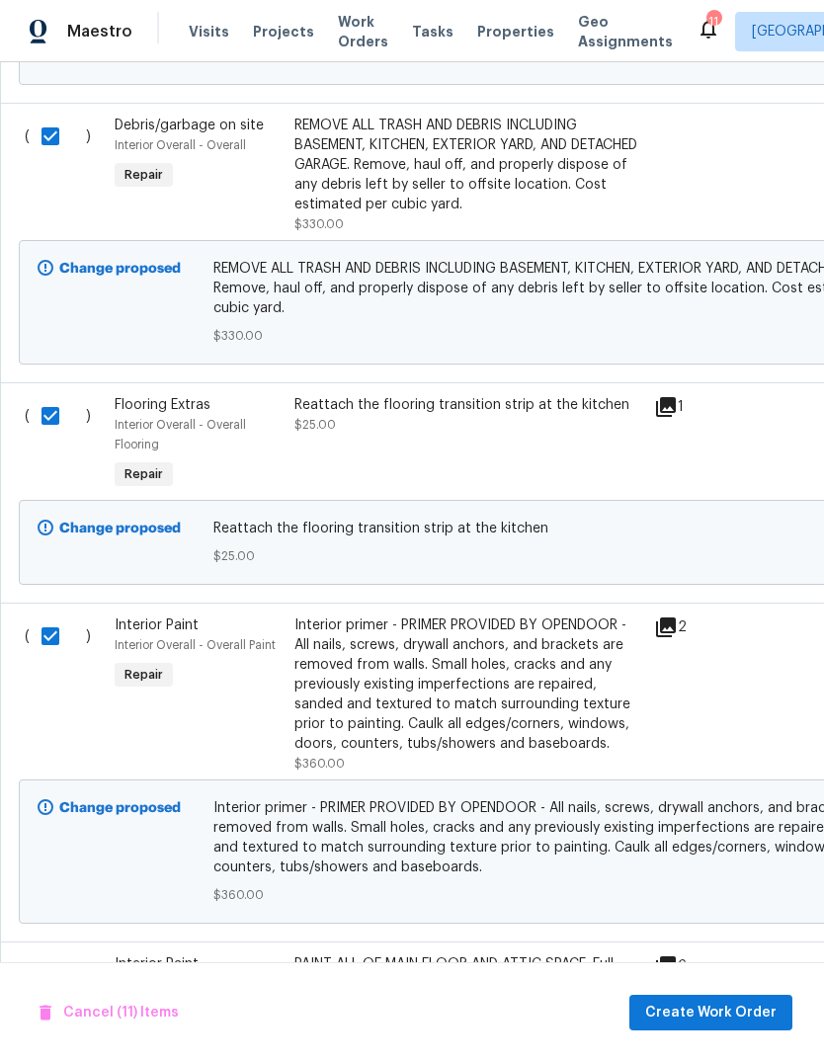
scroll to position [939, -2]
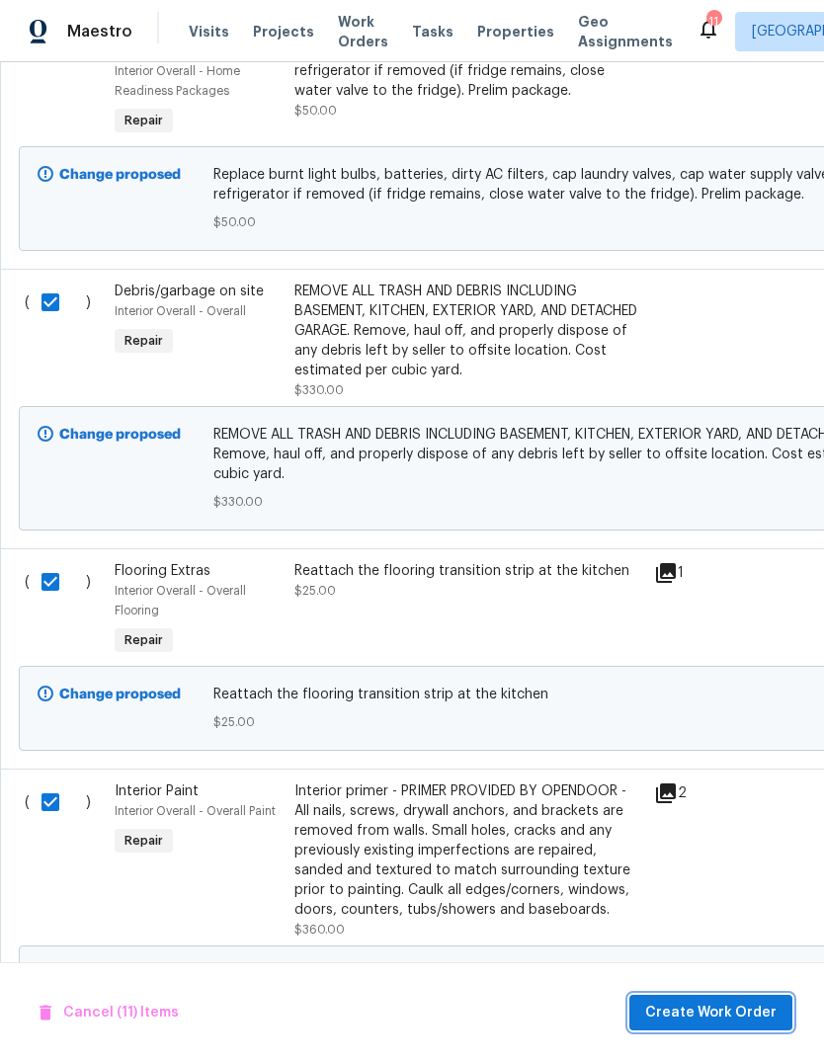
click at [764, 1009] on span "Create Work Order" at bounding box center [710, 1013] width 131 height 25
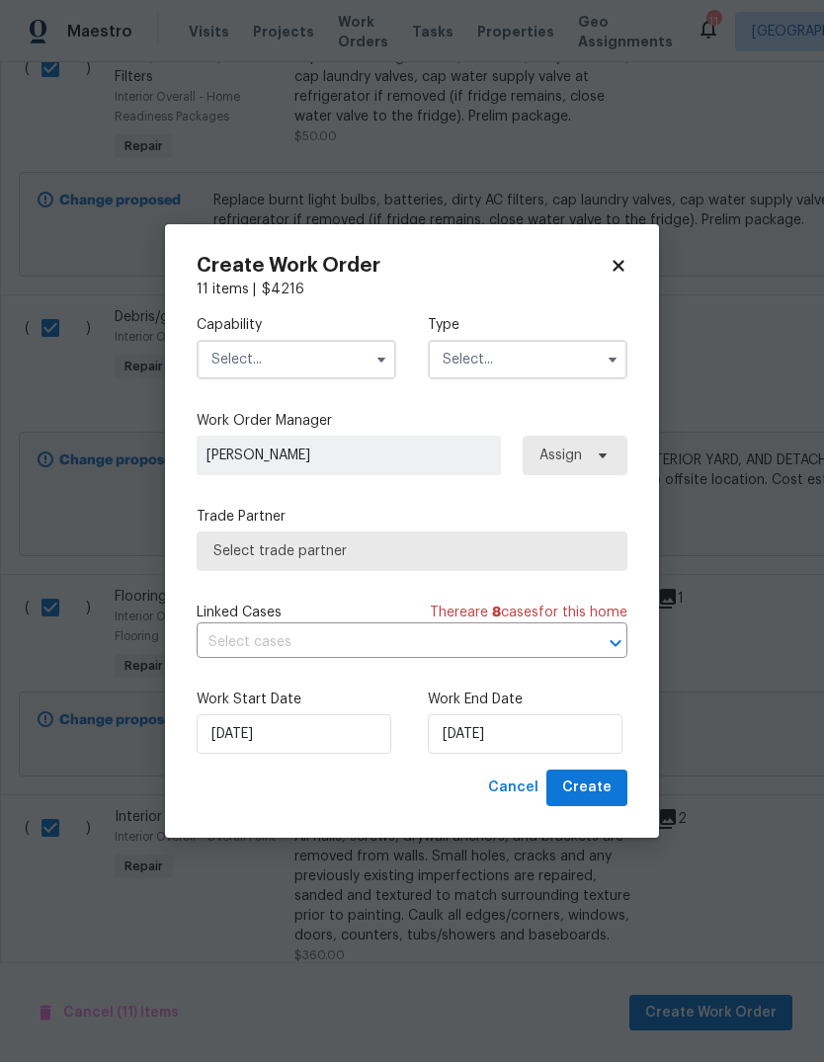
scroll to position [819, 0]
click at [365, 362] on input "text" at bounding box center [297, 360] width 200 height 40
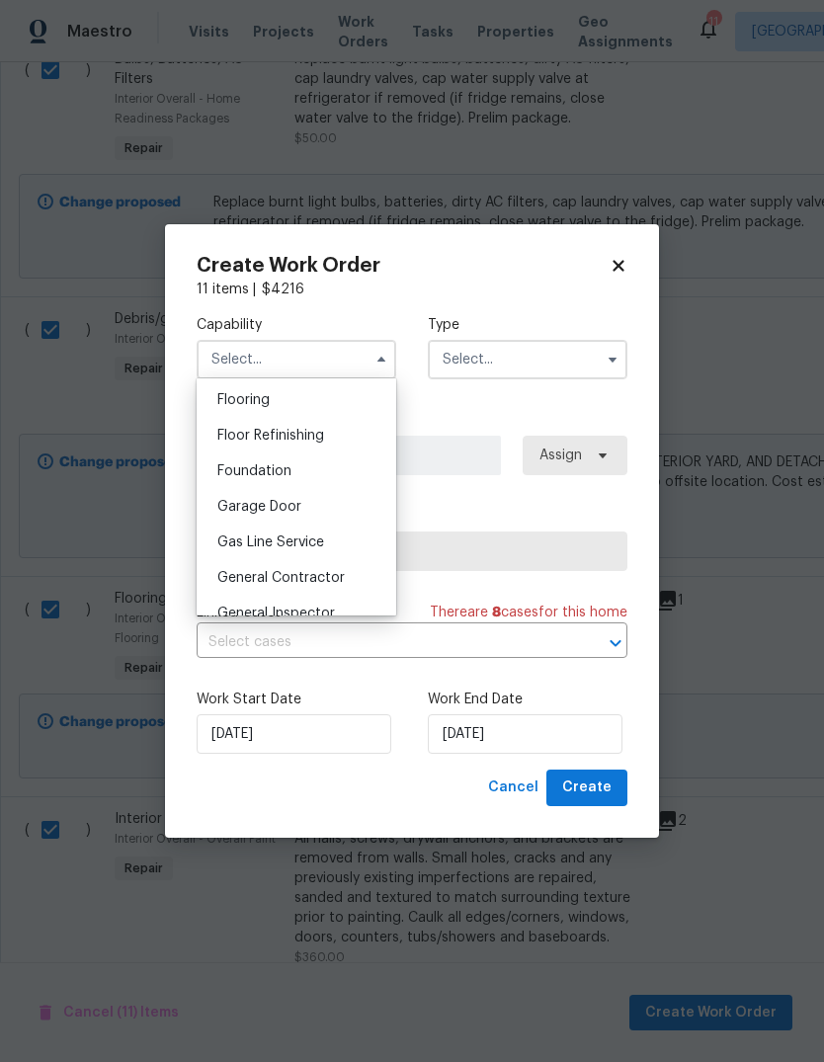
scroll to position [875, 0]
click at [358, 463] on div "General Contractor" at bounding box center [297, 471] width 190 height 36
type input "General Contractor"
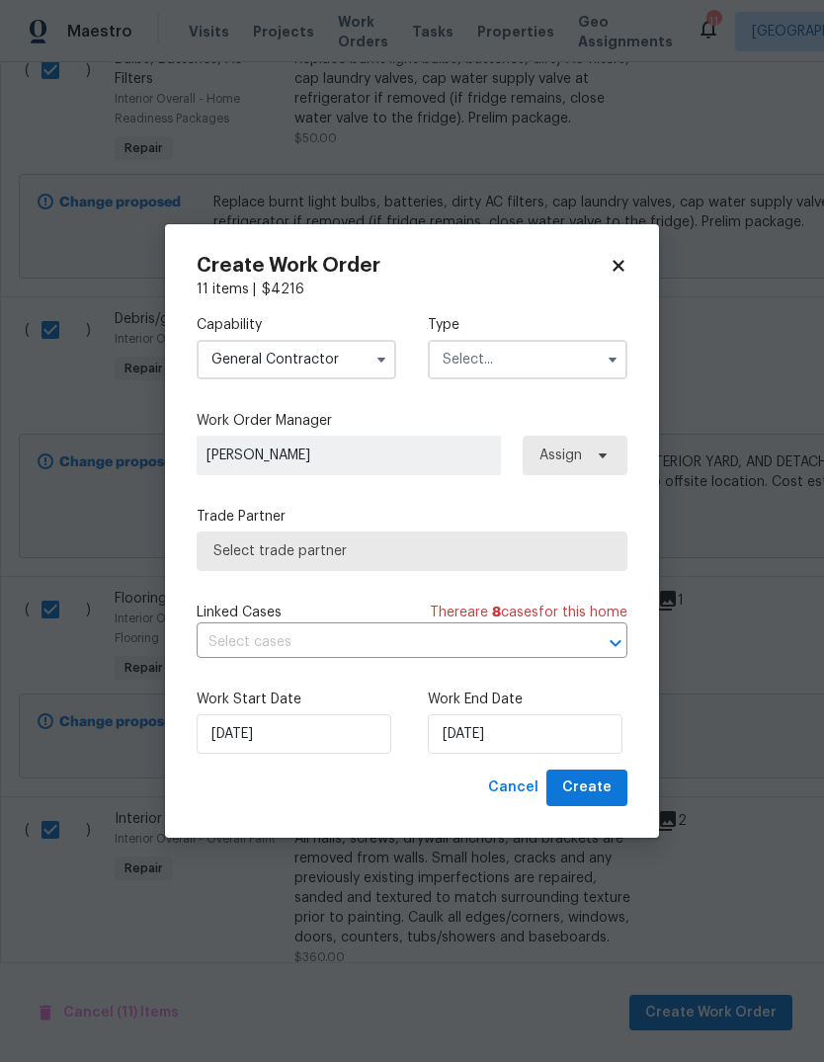
click at [558, 365] on input "text" at bounding box center [528, 360] width 200 height 40
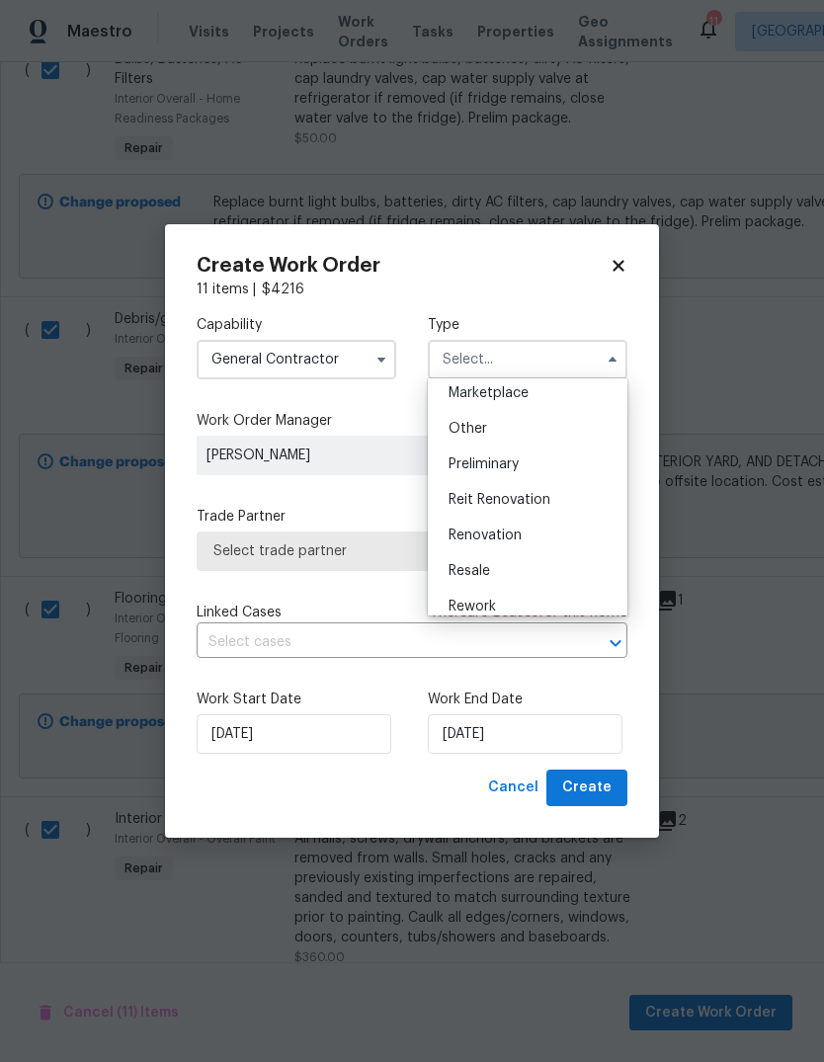
scroll to position [365, 0]
click at [568, 531] on div "Renovation" at bounding box center [528, 535] width 190 height 36
type input "Renovation"
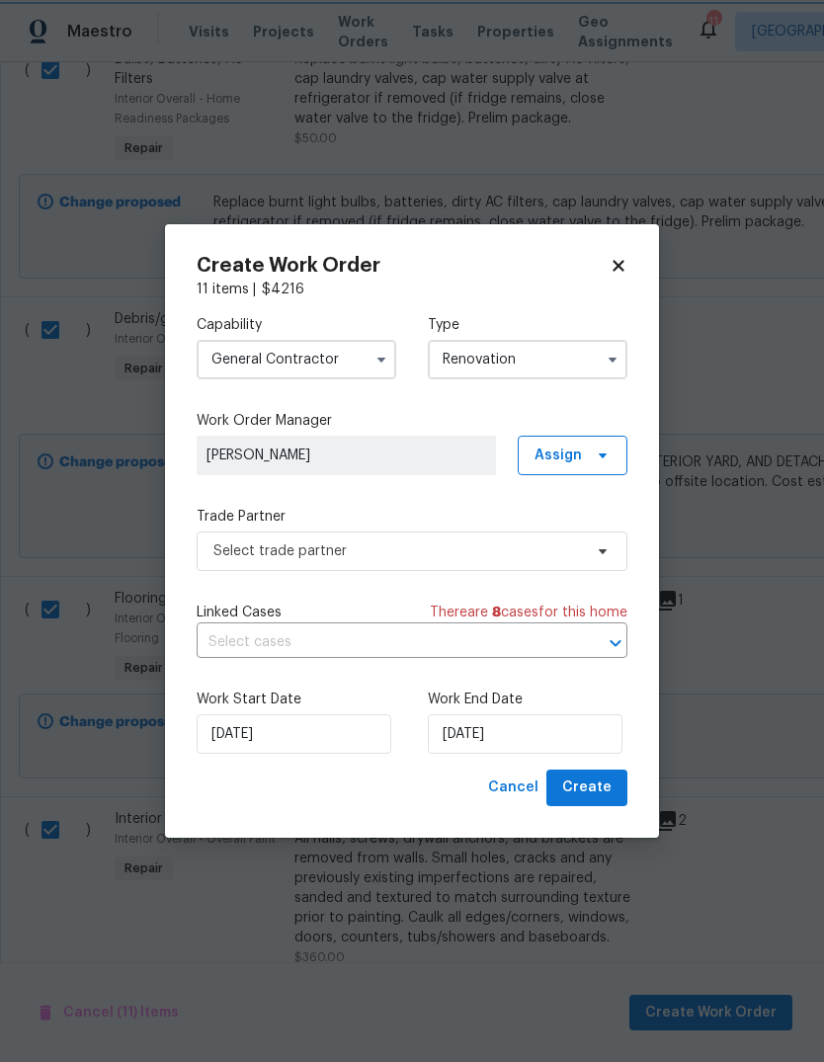
scroll to position [0, 0]
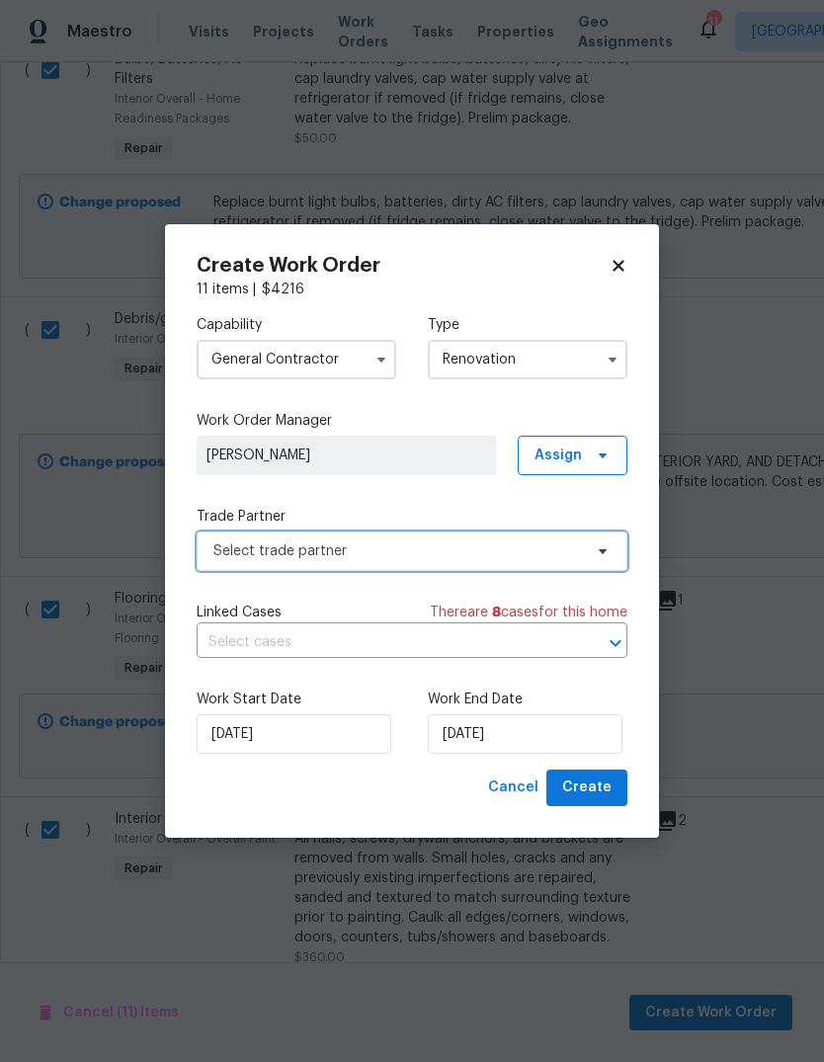
click at [497, 550] on span "Select trade partner" at bounding box center [397, 551] width 369 height 20
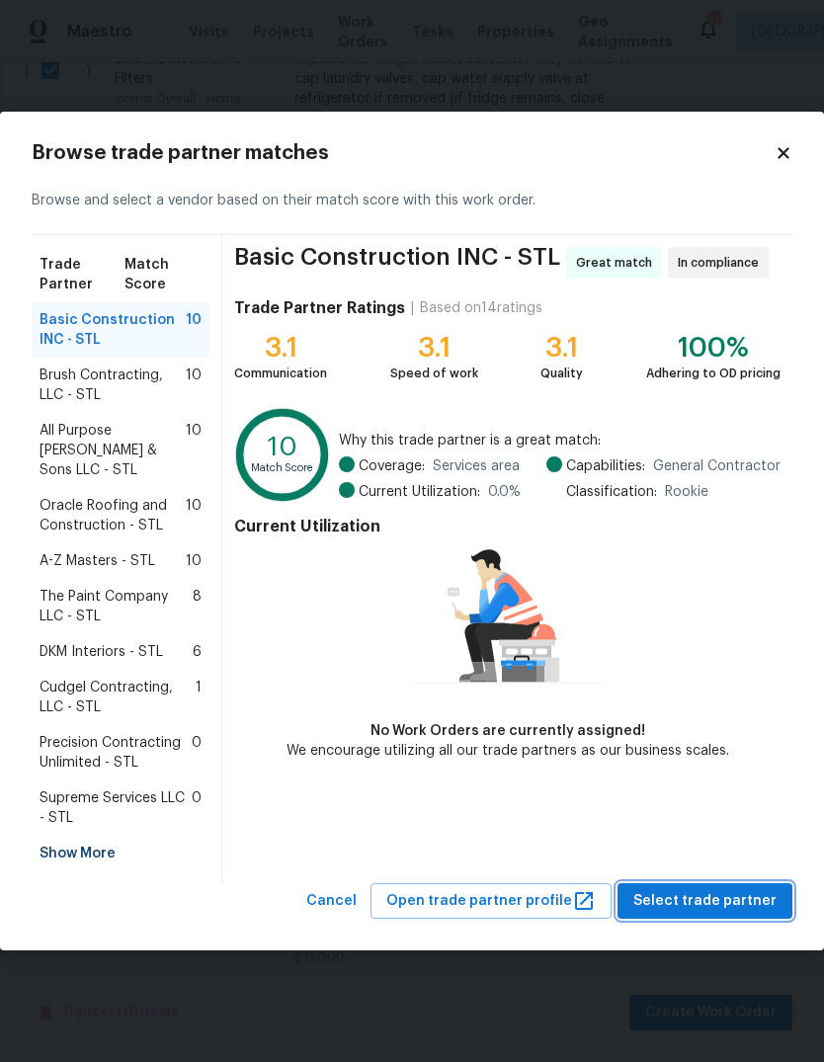
click at [746, 896] on span "Select trade partner" at bounding box center [704, 901] width 143 height 25
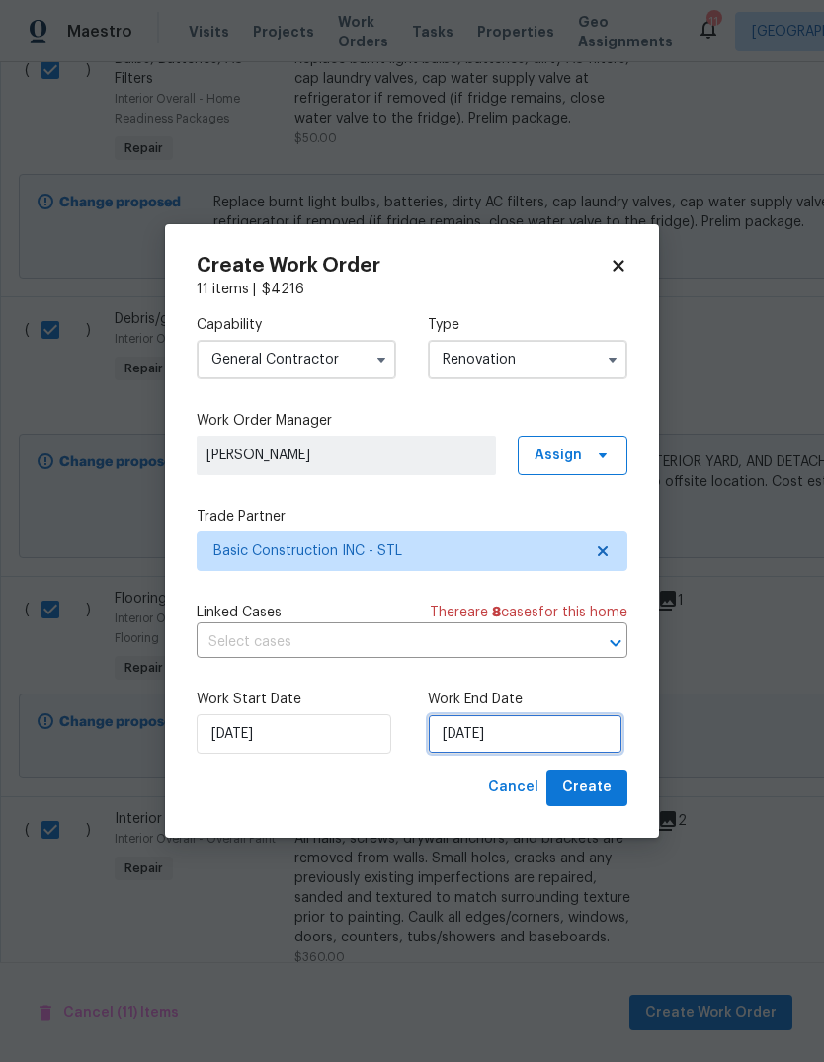
click at [599, 740] on input "[DATE]" at bounding box center [525, 734] width 195 height 40
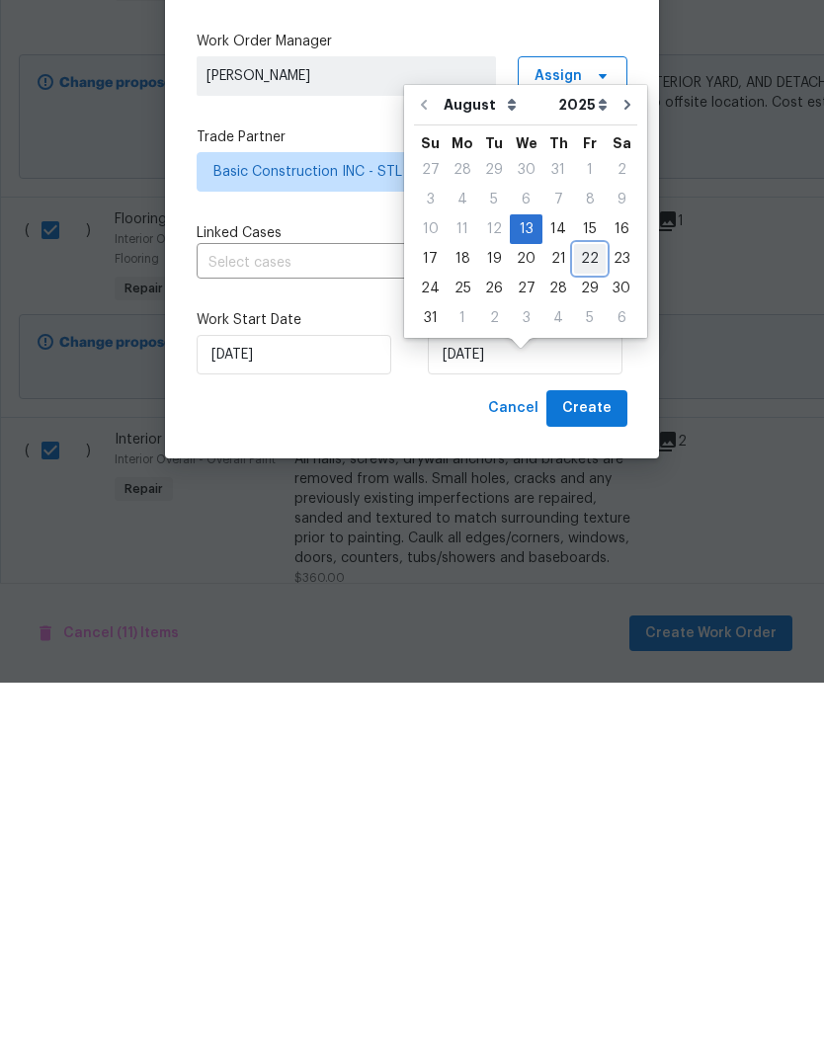
click at [589, 624] on div "22" at bounding box center [590, 638] width 32 height 28
type input "[DATE]"
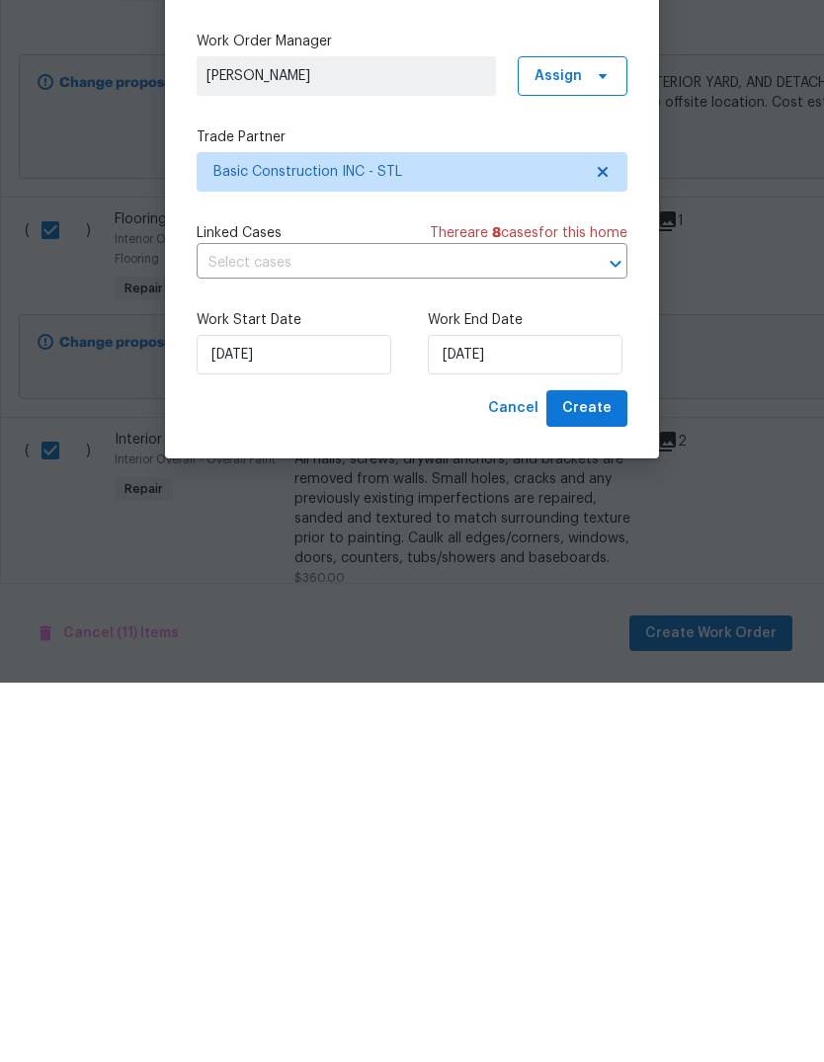
scroll to position [74, 0]
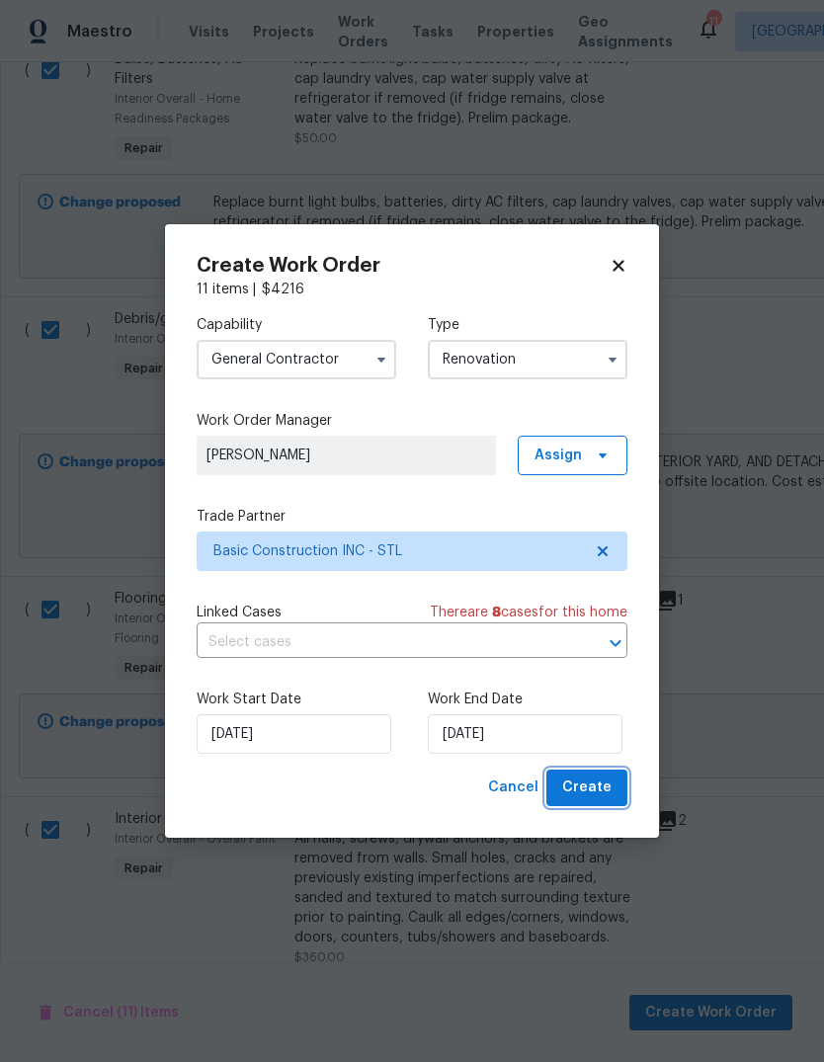
click at [610, 787] on span "Create" at bounding box center [586, 788] width 49 height 25
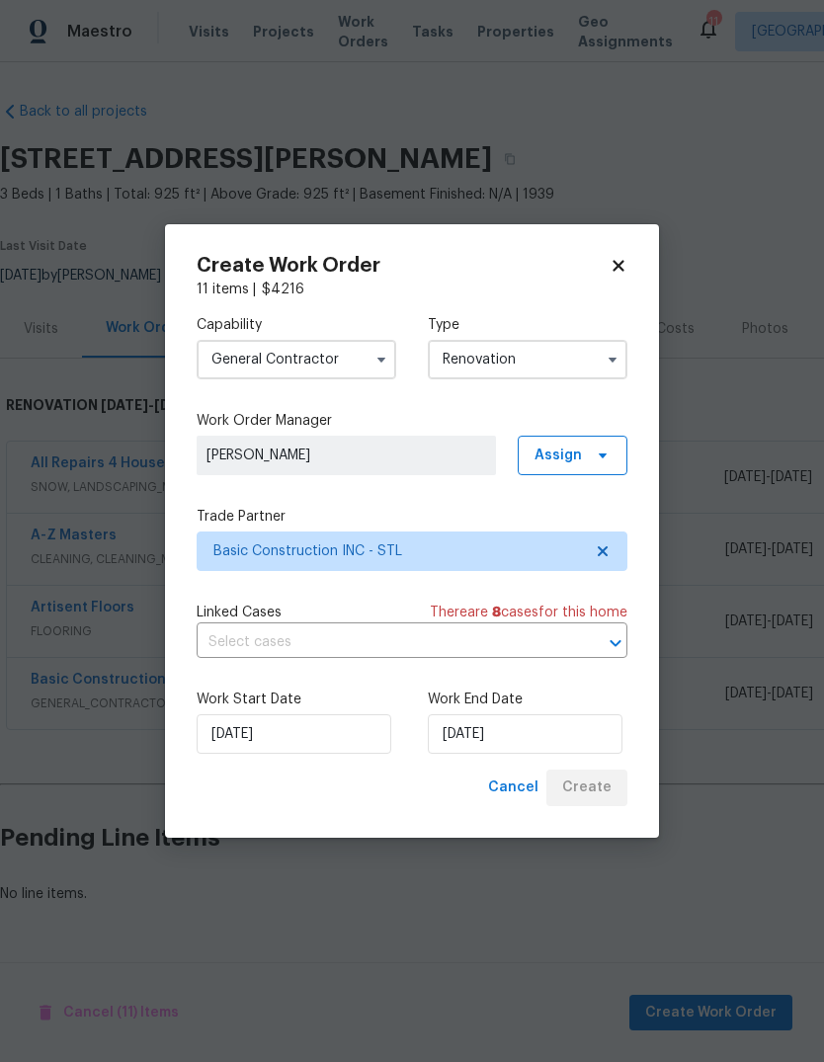
scroll to position [0, 0]
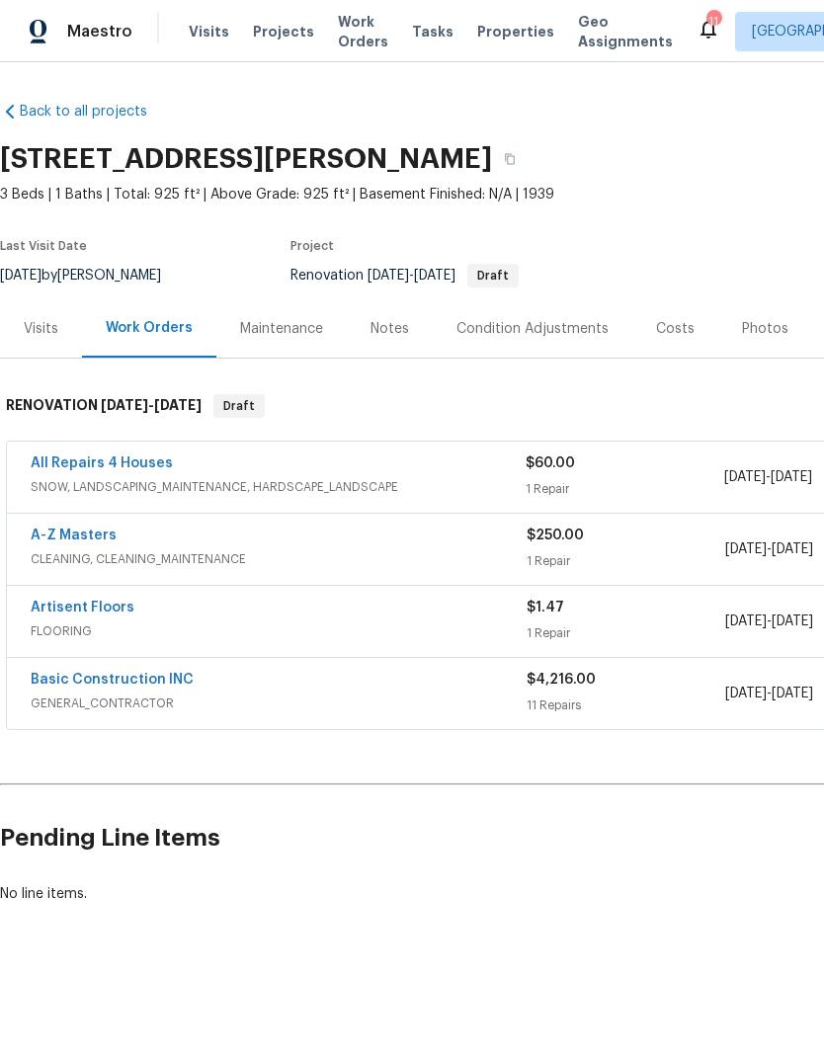
click at [164, 685] on link "Basic Construction INC" at bounding box center [112, 680] width 163 height 14
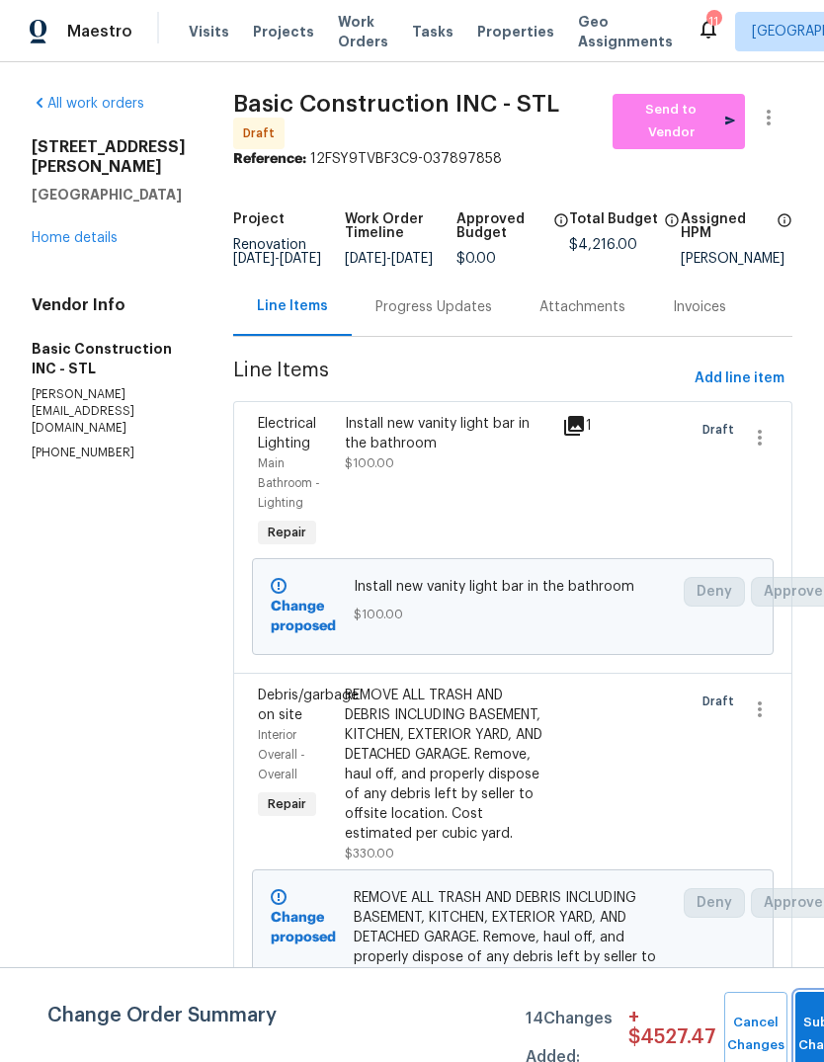
click at [800, 1022] on button "Submit Changes" at bounding box center [826, 1034] width 63 height 85
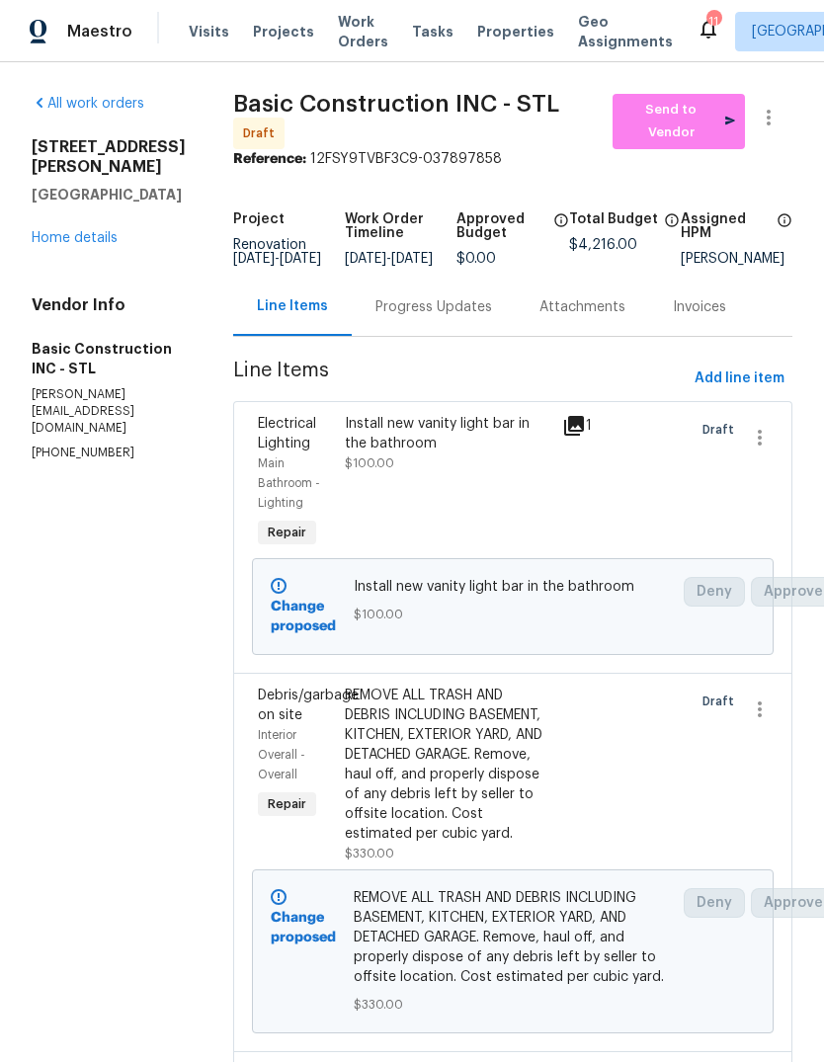
click at [421, 317] on div "Progress Updates" at bounding box center [433, 307] width 117 height 20
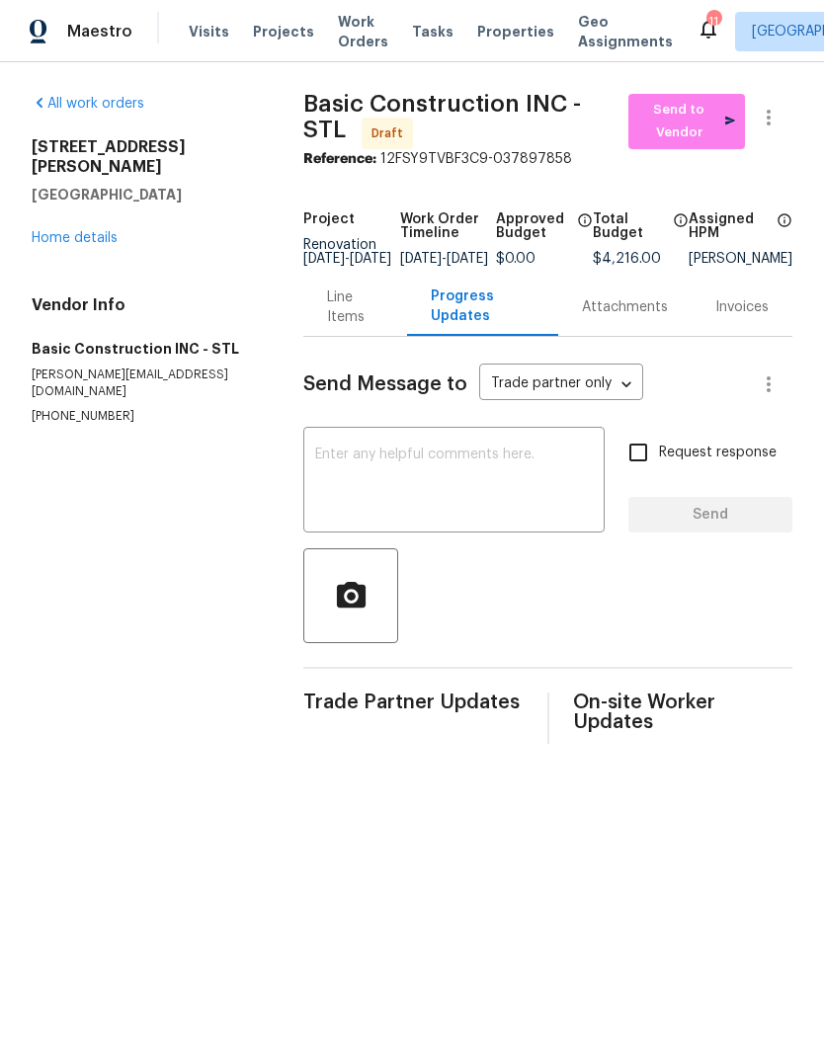
click at [505, 491] on textarea at bounding box center [454, 482] width 278 height 69
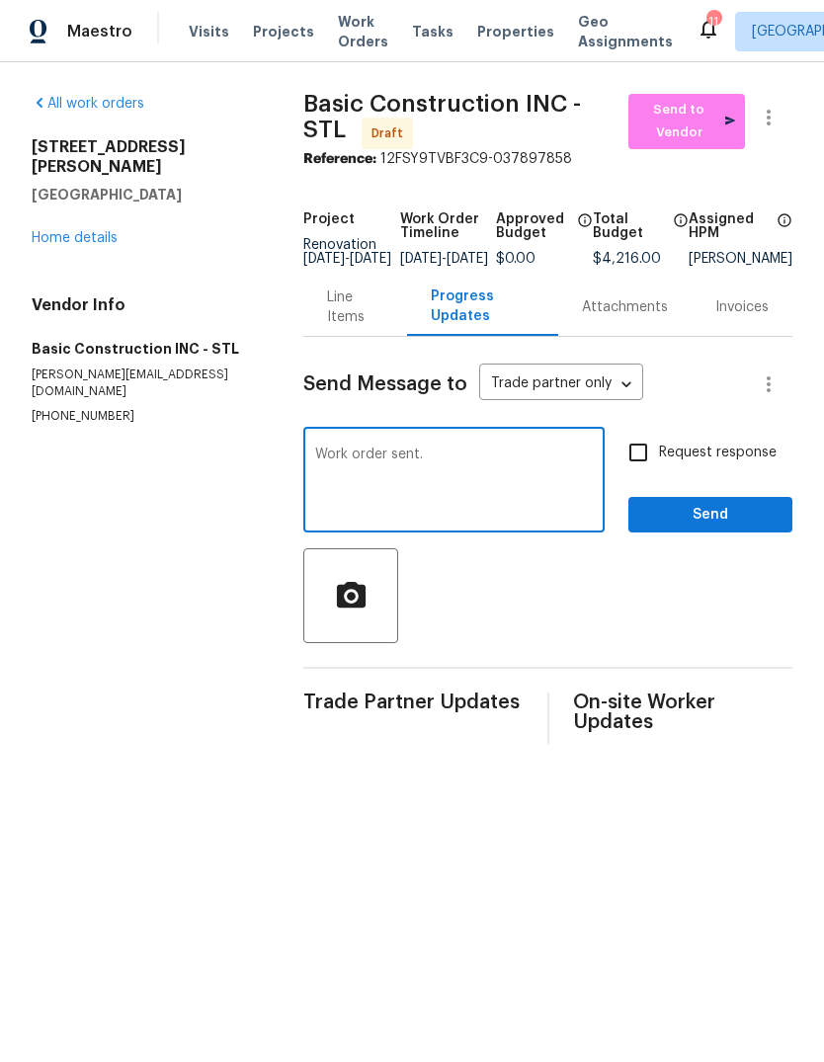
type textarea "Work order sent."
click at [99, 231] on link "Home details" at bounding box center [75, 238] width 86 height 14
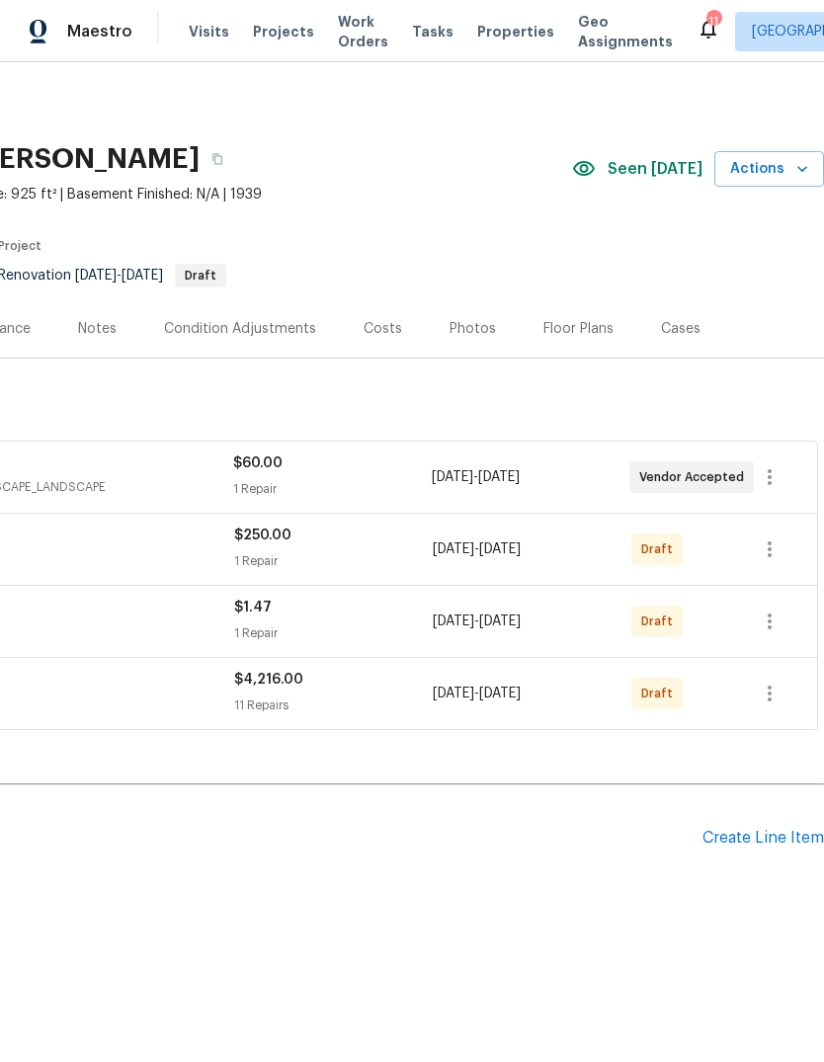
scroll to position [0, 292]
click at [775, 693] on icon "button" at bounding box center [770, 694] width 24 height 24
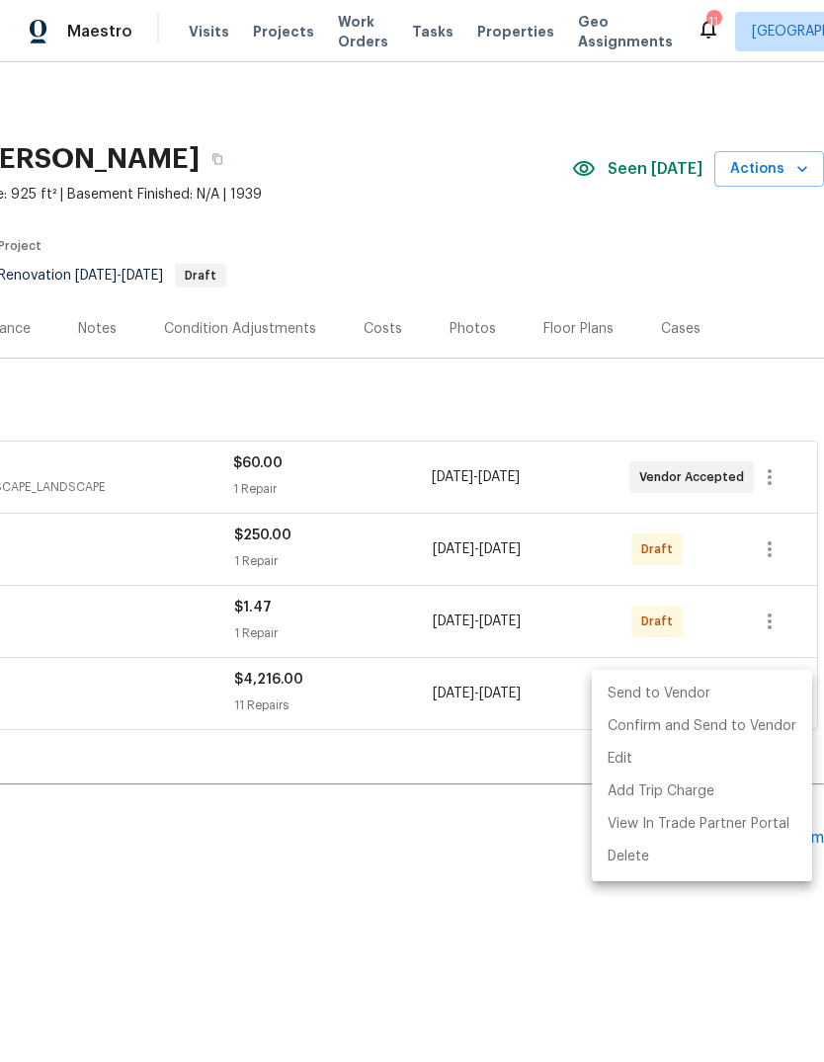
click at [768, 756] on li "Edit" at bounding box center [702, 759] width 220 height 33
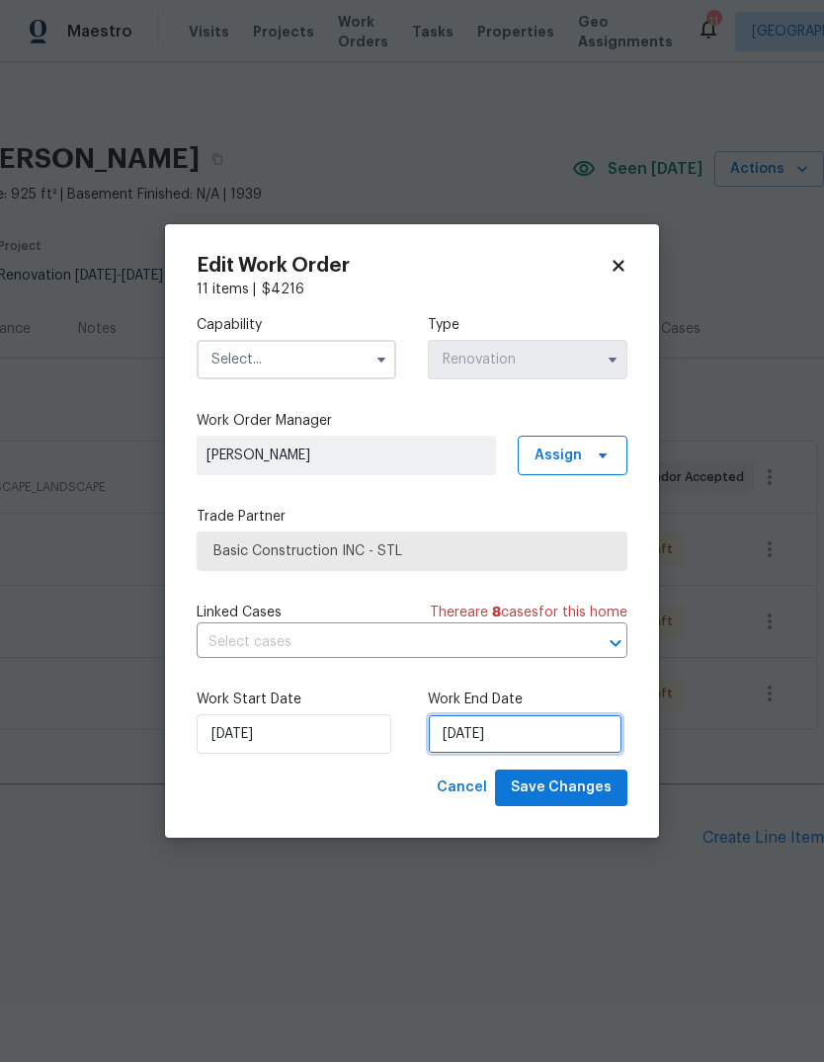
click at [583, 736] on input "[DATE]" at bounding box center [525, 734] width 195 height 40
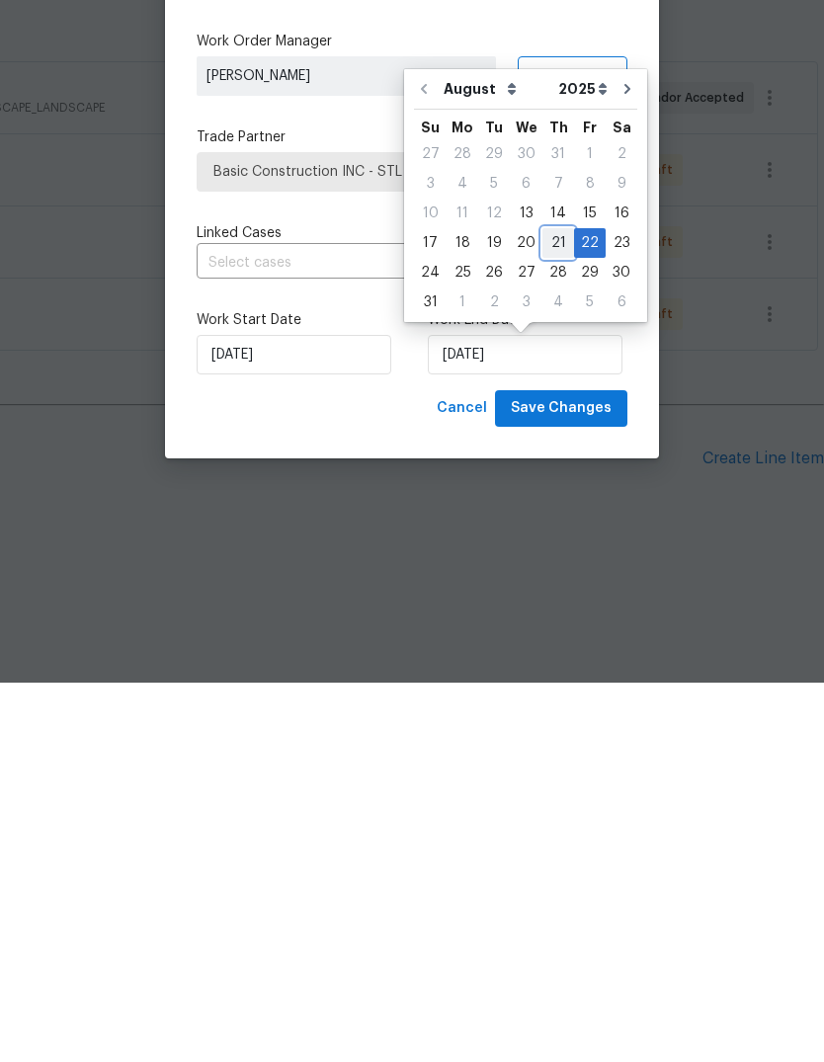
click at [549, 609] on div "21" at bounding box center [558, 623] width 32 height 28
type input "[DATE]"
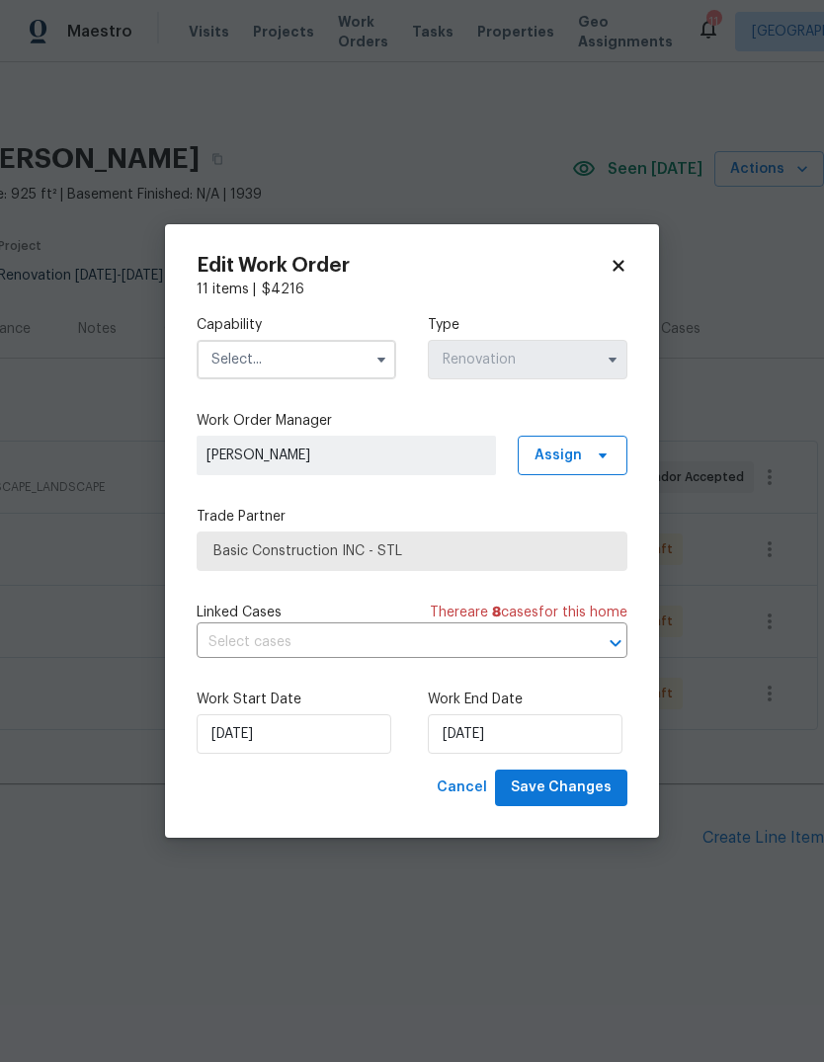
click at [364, 361] on input "text" at bounding box center [297, 360] width 200 height 40
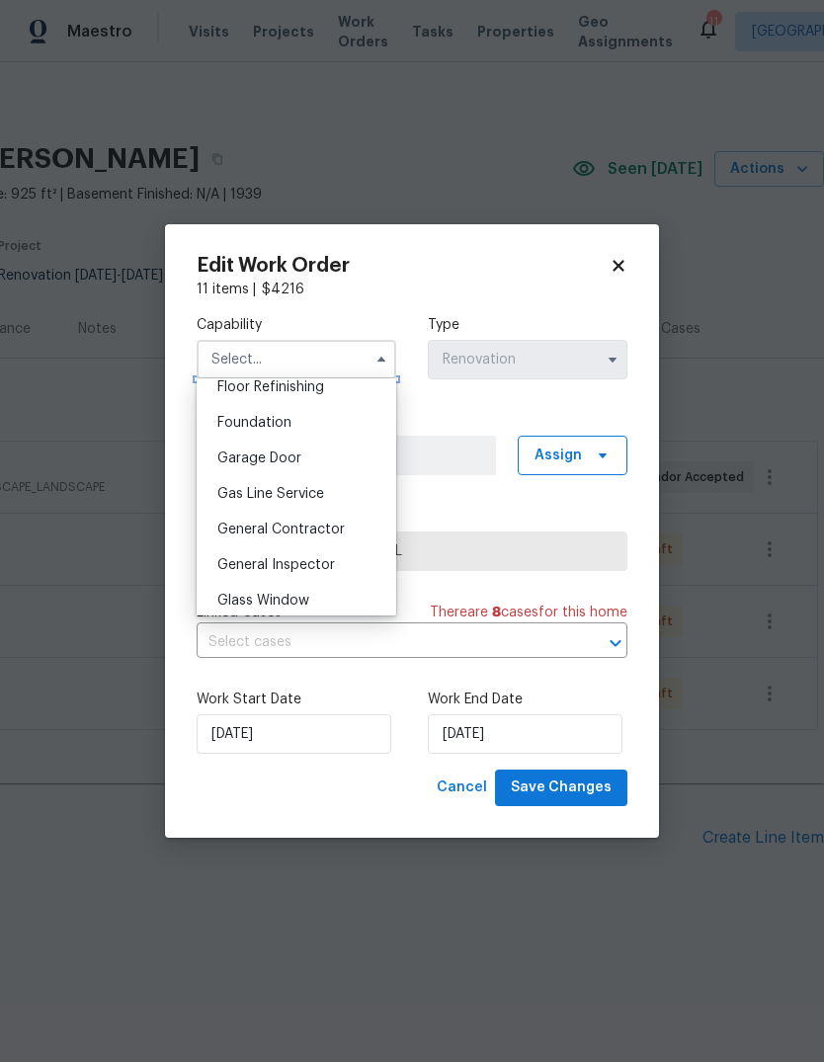
scroll to position [817, 0]
click at [356, 519] on div "General Contractor" at bounding box center [297, 529] width 190 height 36
type input "General Contractor"
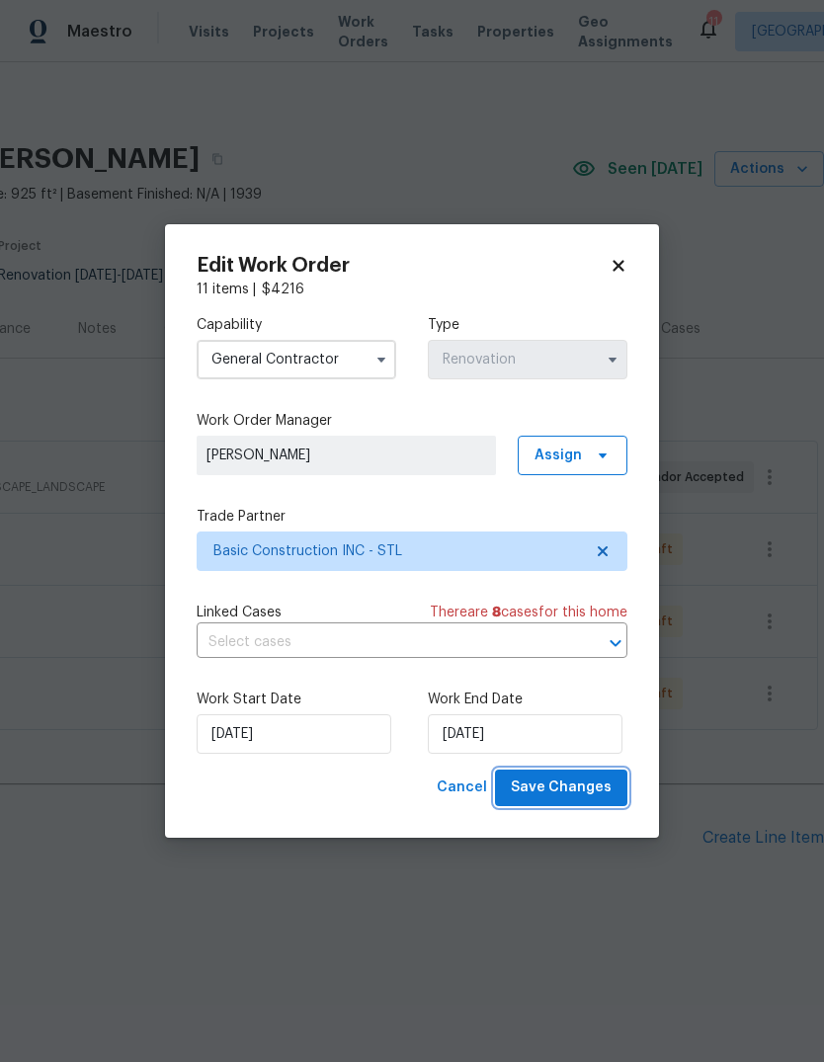
click at [599, 795] on span "Save Changes" at bounding box center [561, 788] width 101 height 25
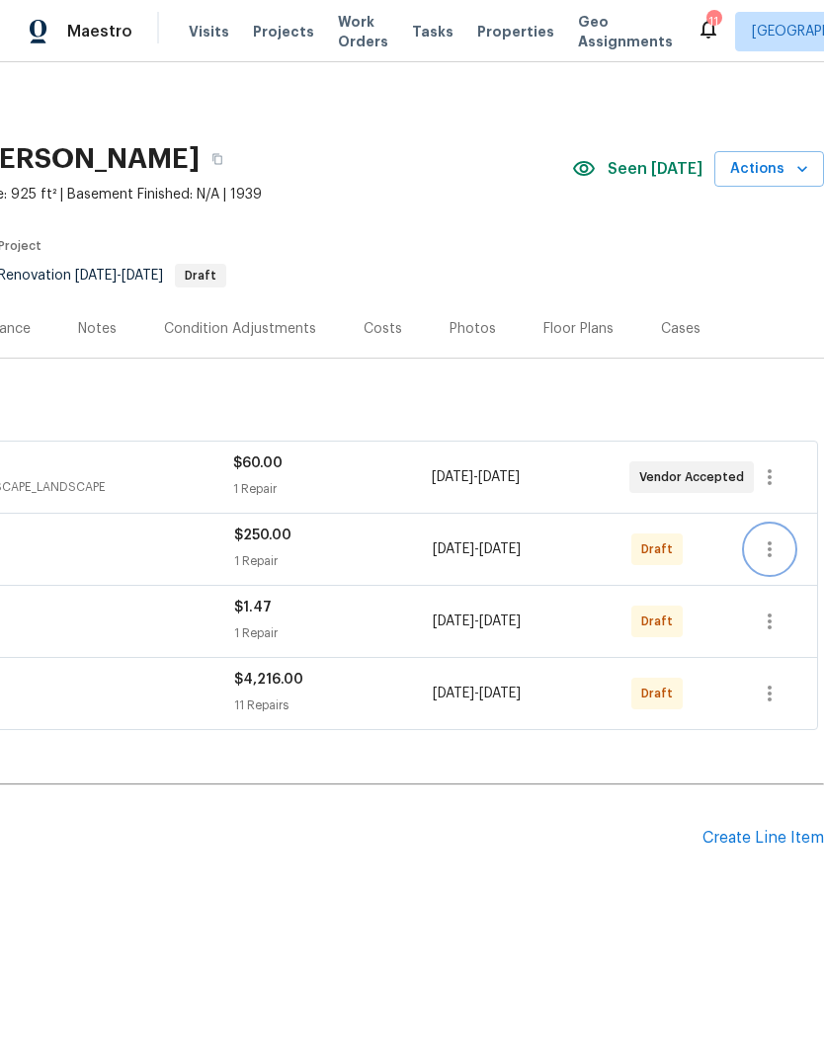
click at [774, 542] on icon "button" at bounding box center [770, 550] width 24 height 24
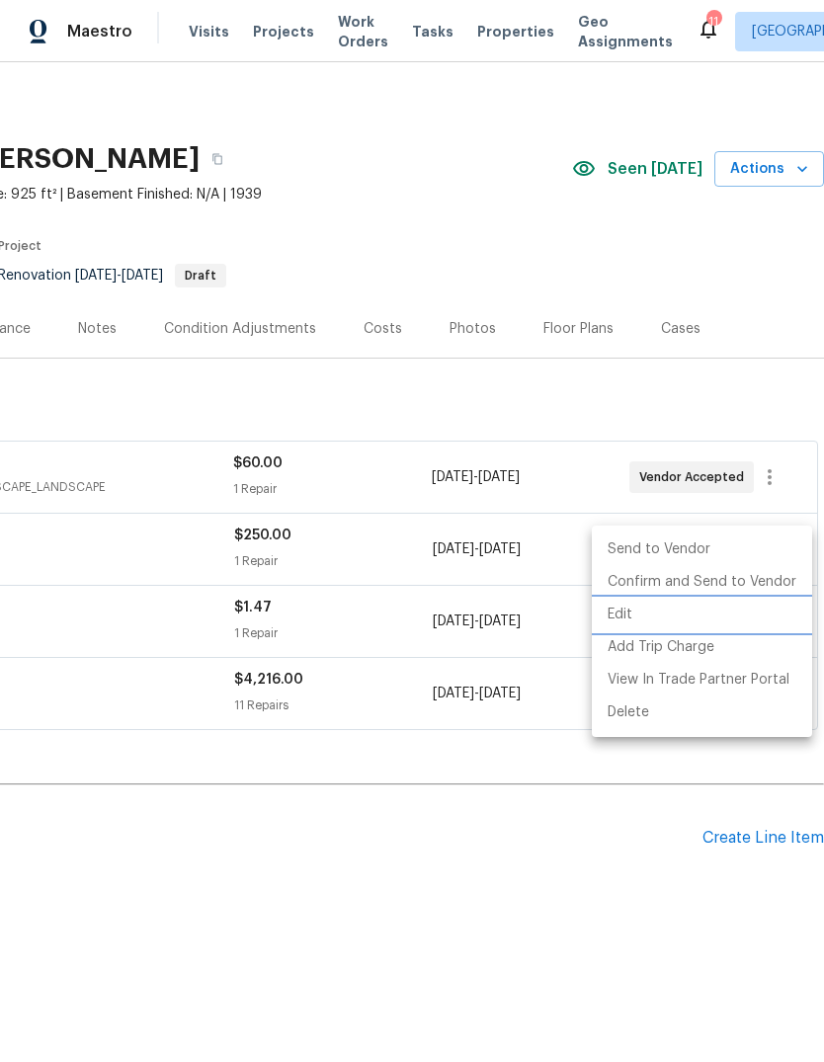
click at [736, 621] on li "Edit" at bounding box center [702, 615] width 220 height 33
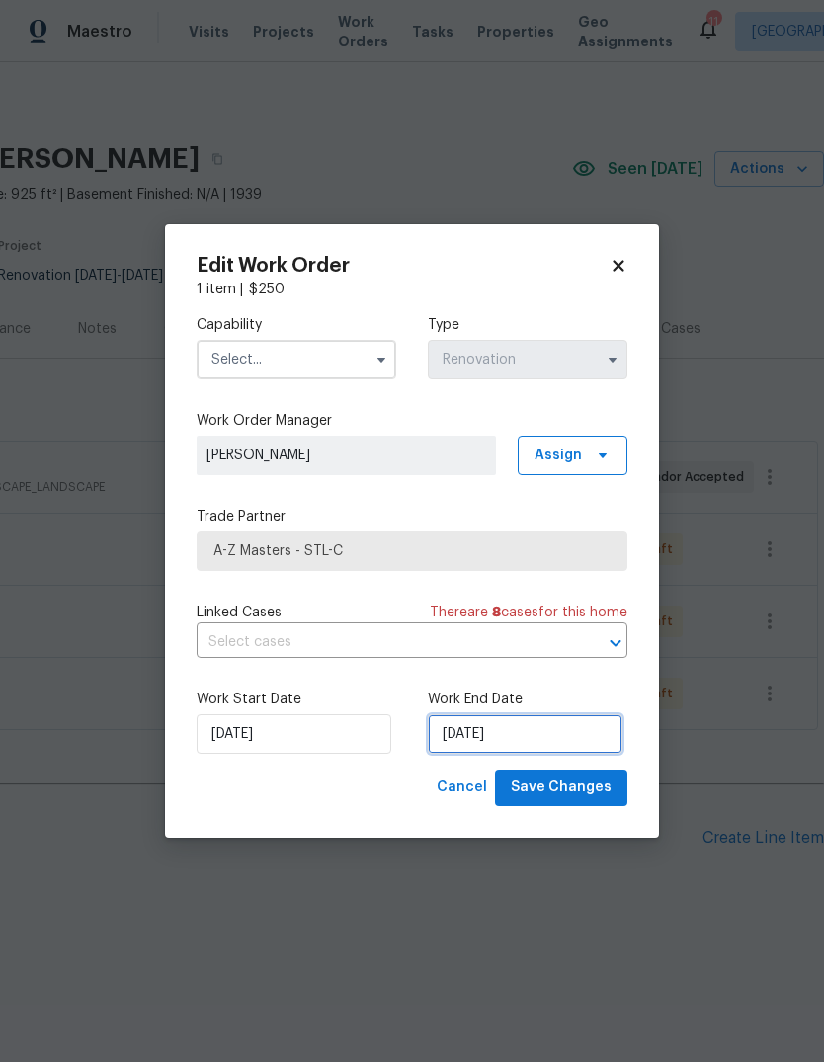
click at [584, 734] on input "[DATE]" at bounding box center [525, 734] width 195 height 40
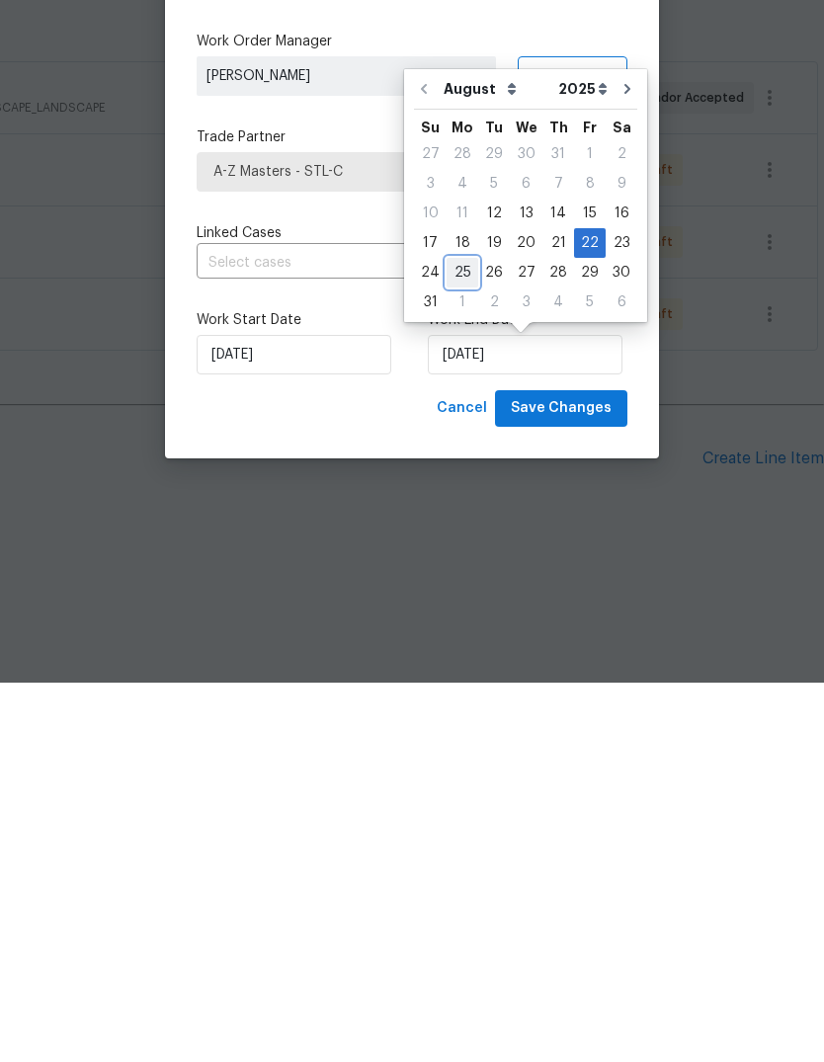
click at [461, 638] on div "25" at bounding box center [463, 652] width 32 height 28
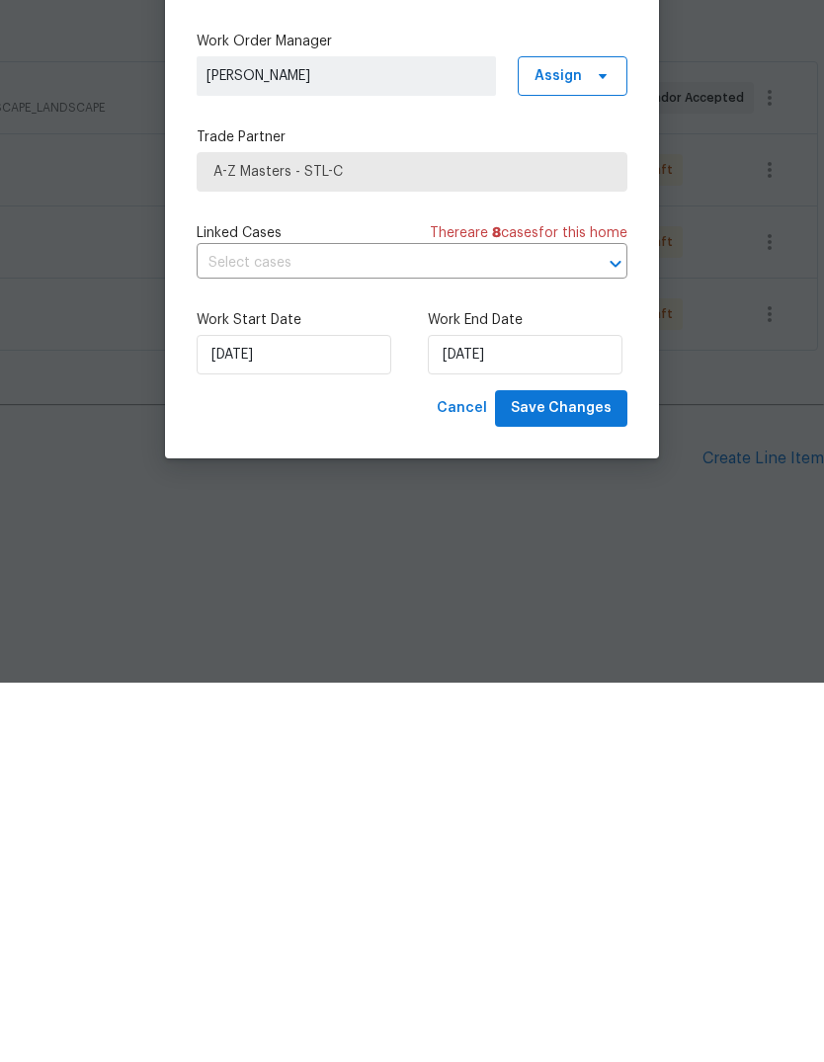
type input "[DATE]"
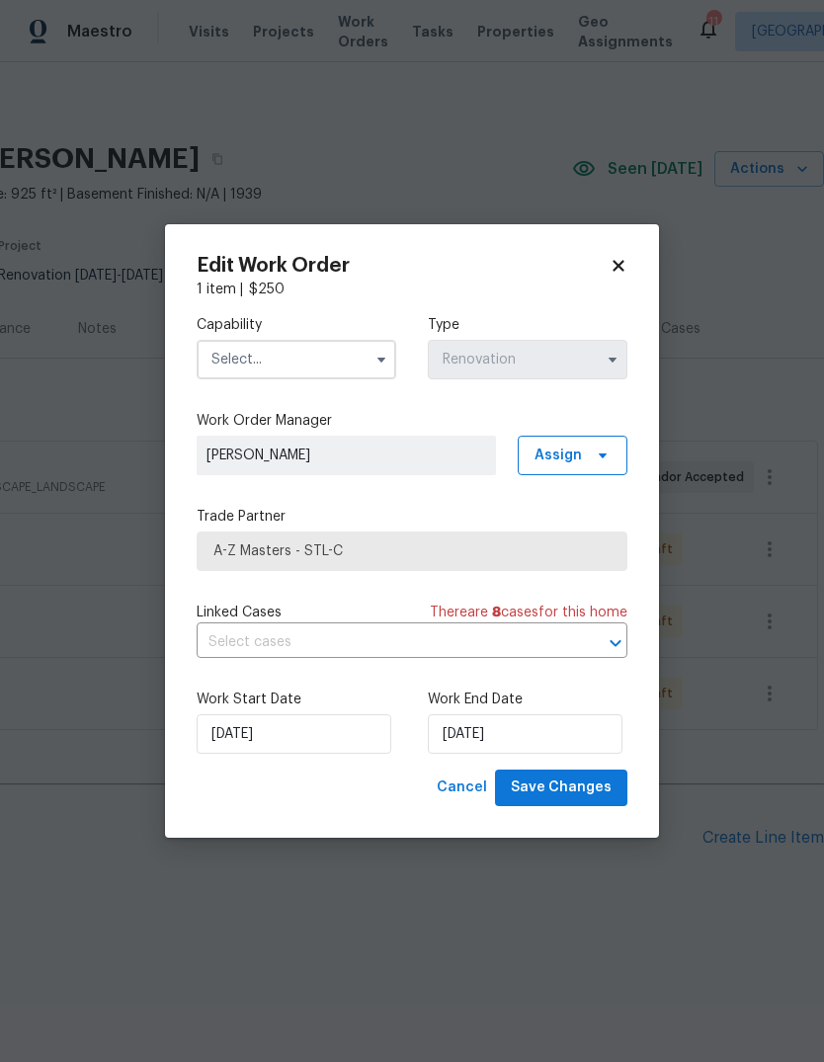
click at [348, 364] on input "text" at bounding box center [297, 360] width 200 height 40
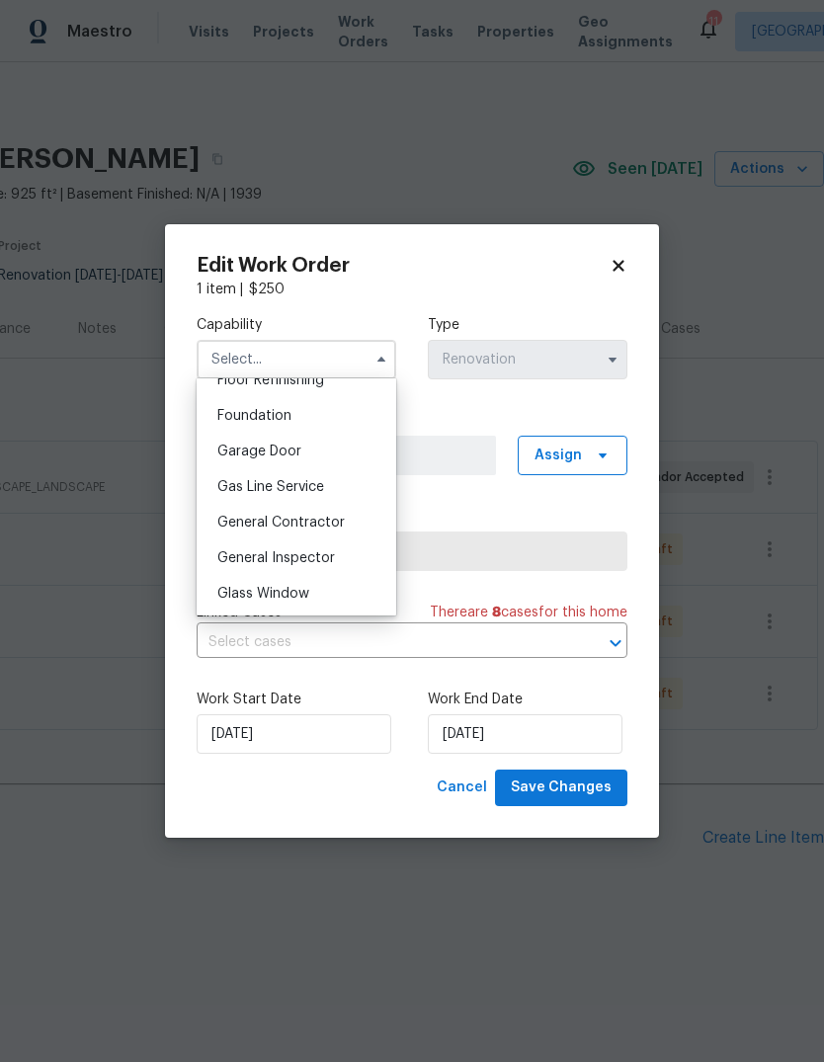
scroll to position [831, 0]
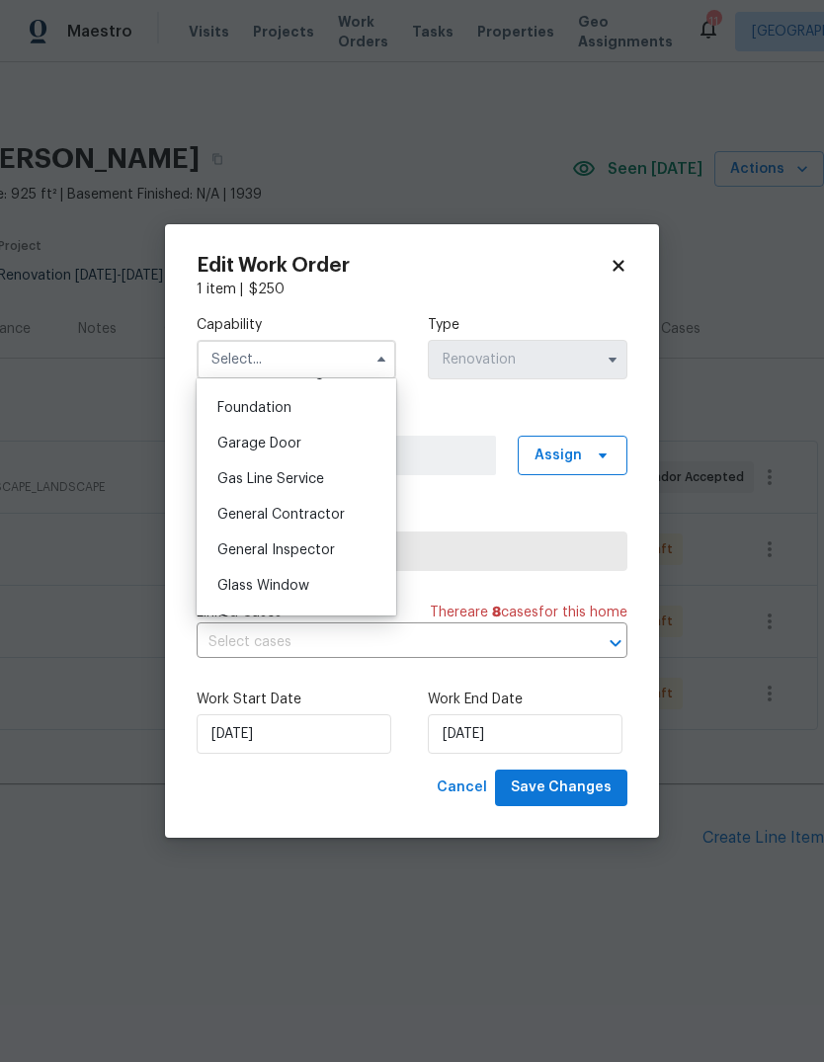
click at [356, 510] on div "General Contractor" at bounding box center [297, 515] width 190 height 36
type input "General Contractor"
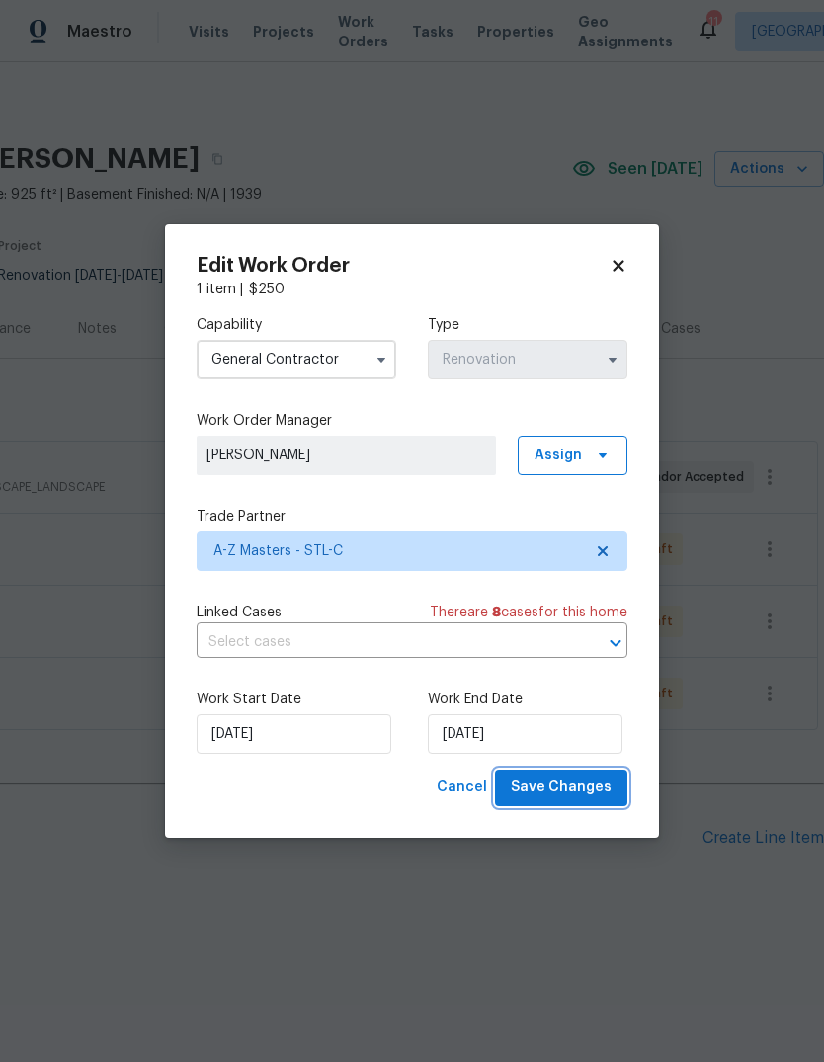
click at [616, 795] on button "Save Changes" at bounding box center [561, 788] width 132 height 37
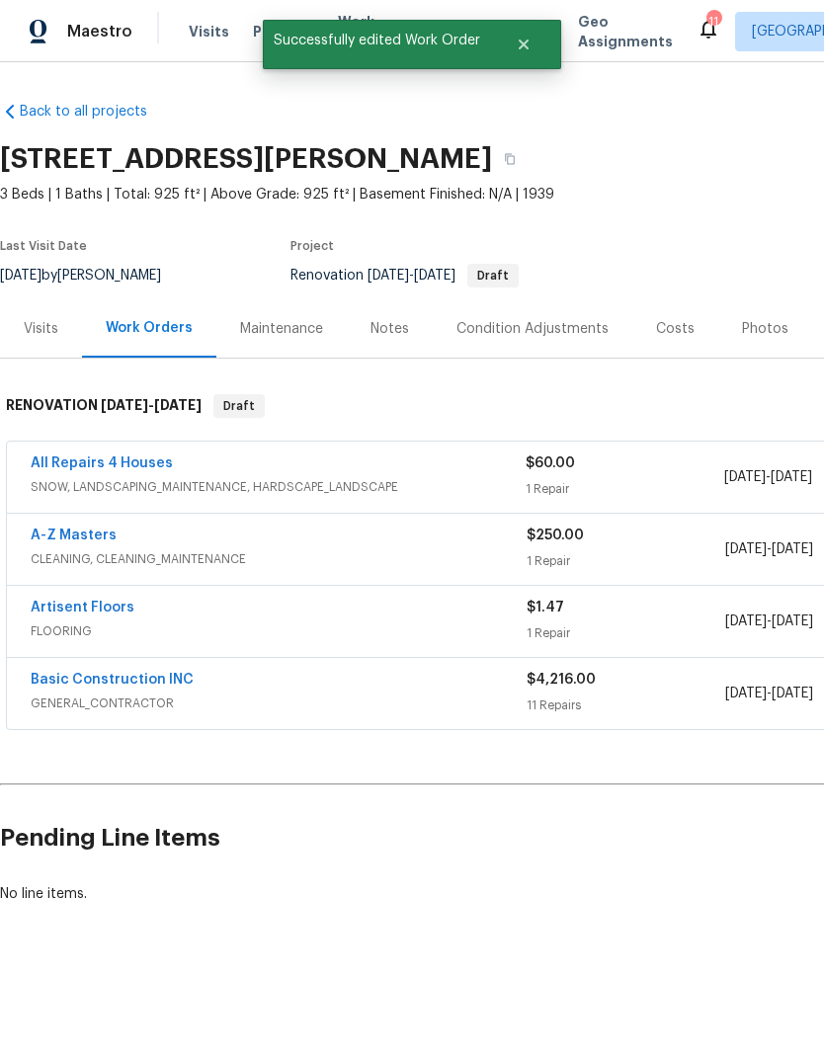
scroll to position [0, 0]
click at [93, 685] on link "Basic Construction INC" at bounding box center [112, 680] width 163 height 14
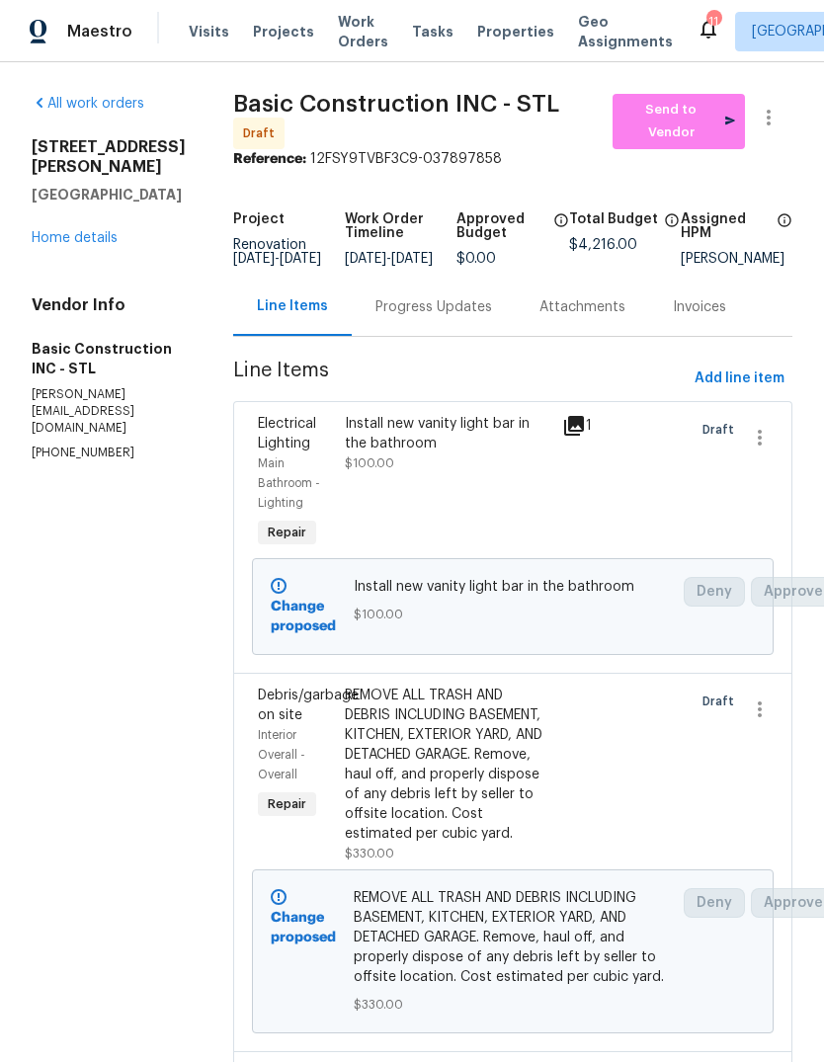
click at [430, 331] on div "Progress Updates" at bounding box center [434, 307] width 164 height 58
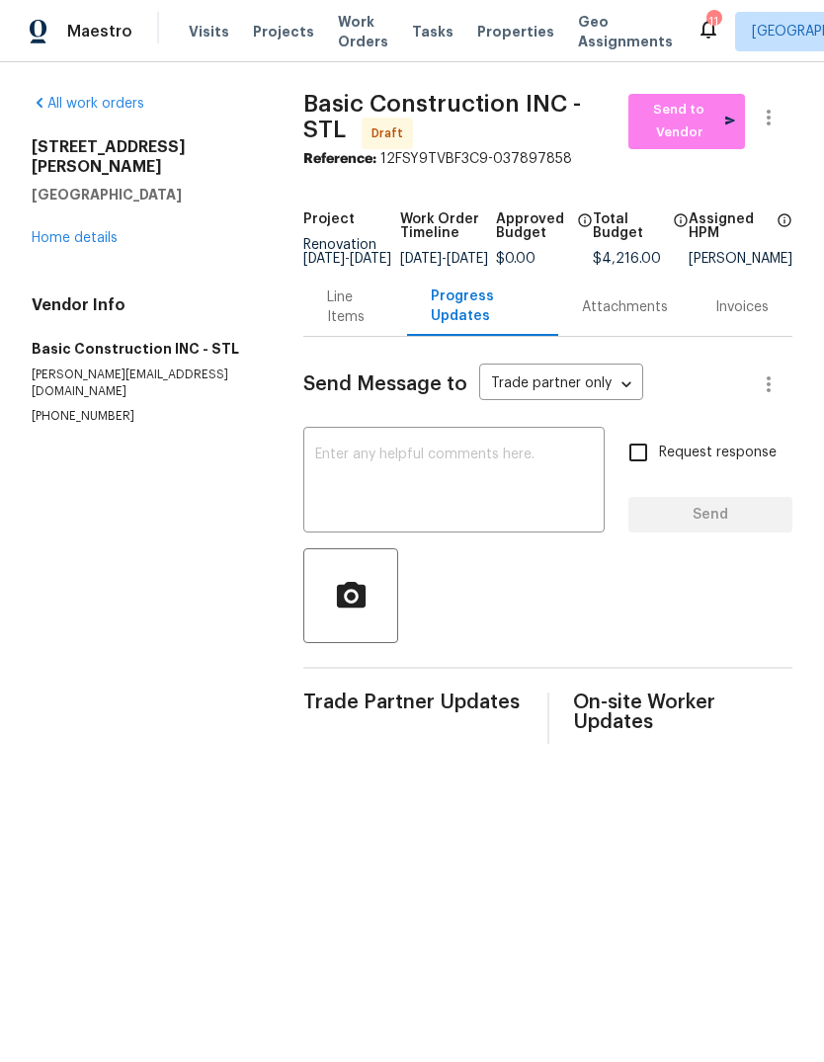
click at [511, 505] on textarea at bounding box center [454, 482] width 278 height 69
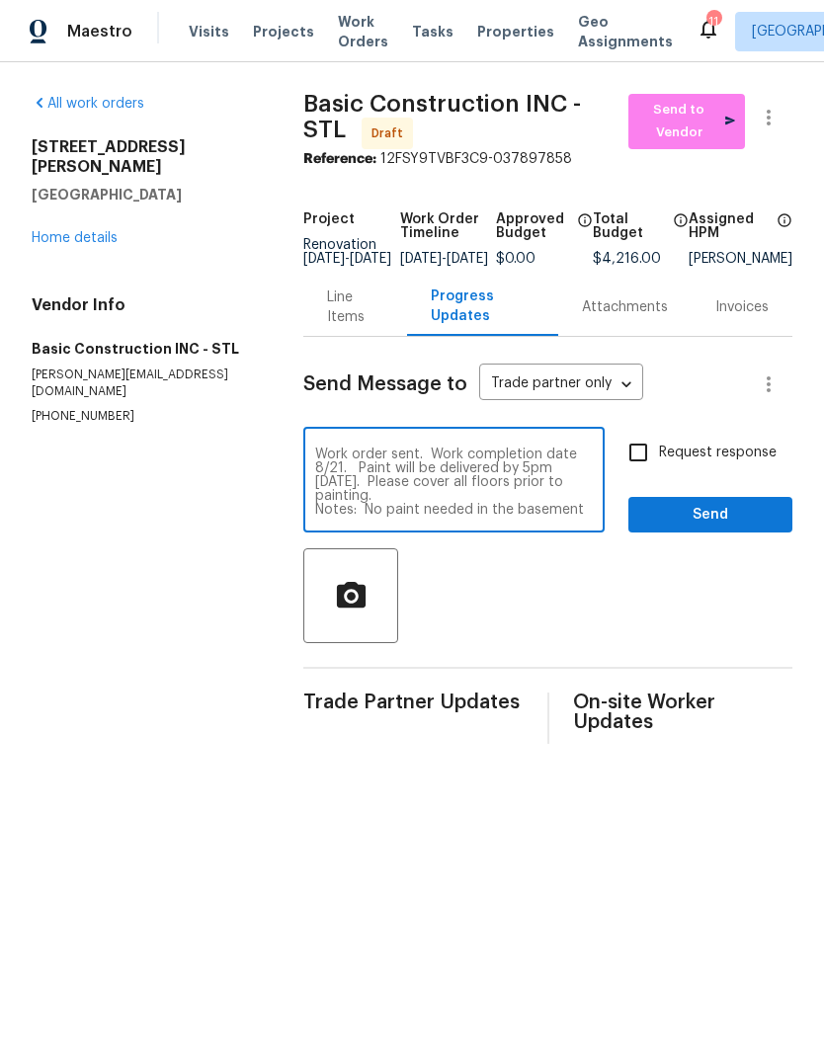
type textarea "Work order sent. Work completion date 8/21. Paint will be delivered by 5pm [DAT…"
click at [731, 459] on span "Request response" at bounding box center [718, 453] width 118 height 21
click at [659, 459] on input "Request response" at bounding box center [638, 452] width 41 height 41
checkbox input "true"
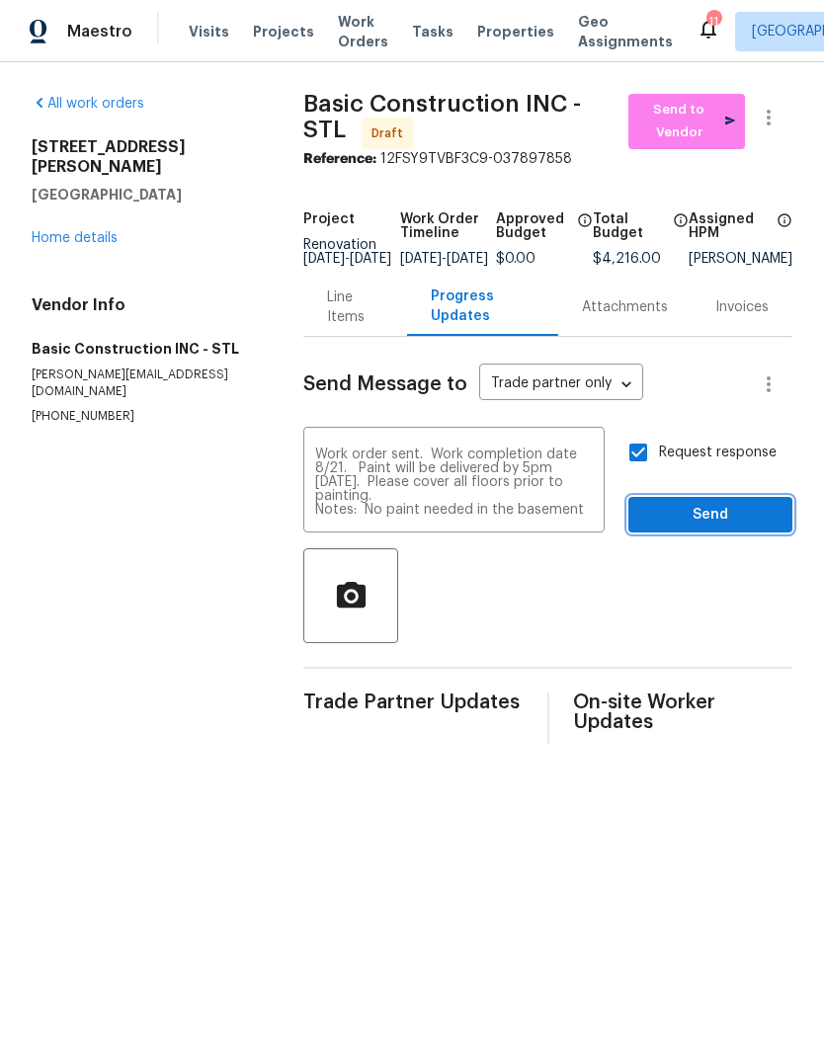
click at [708, 528] on span "Send" at bounding box center [710, 515] width 132 height 25
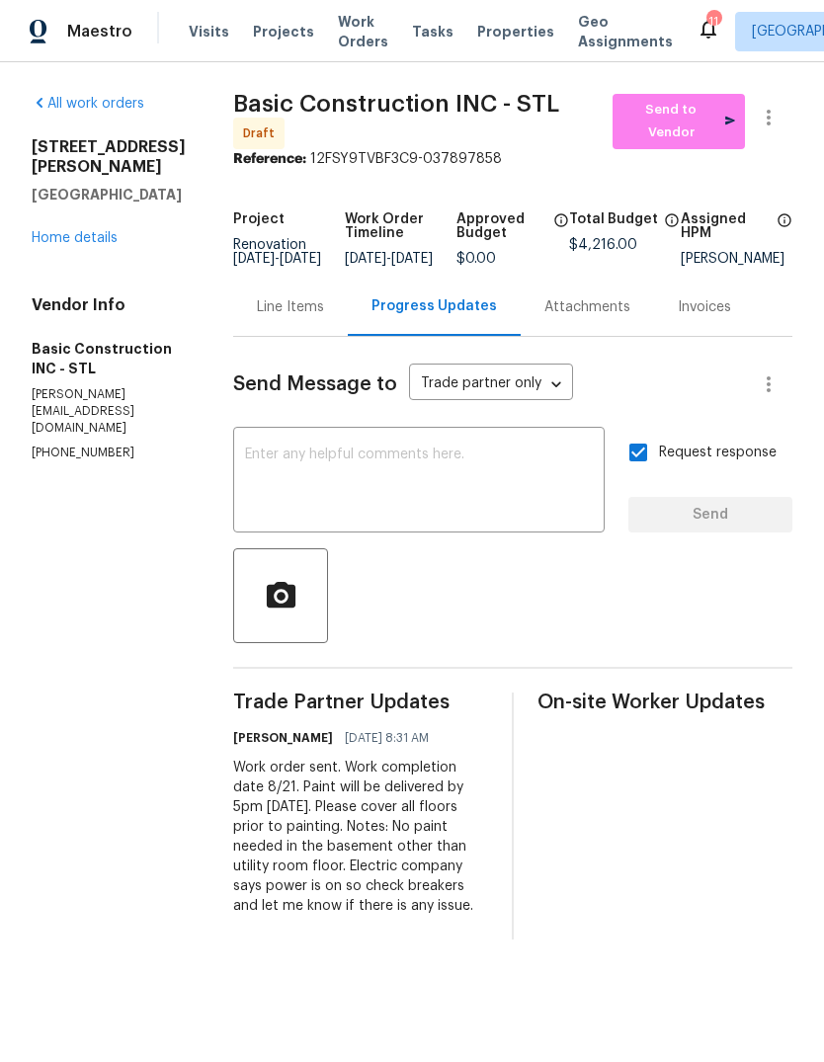
click at [264, 309] on div "Line Items" at bounding box center [290, 307] width 67 height 20
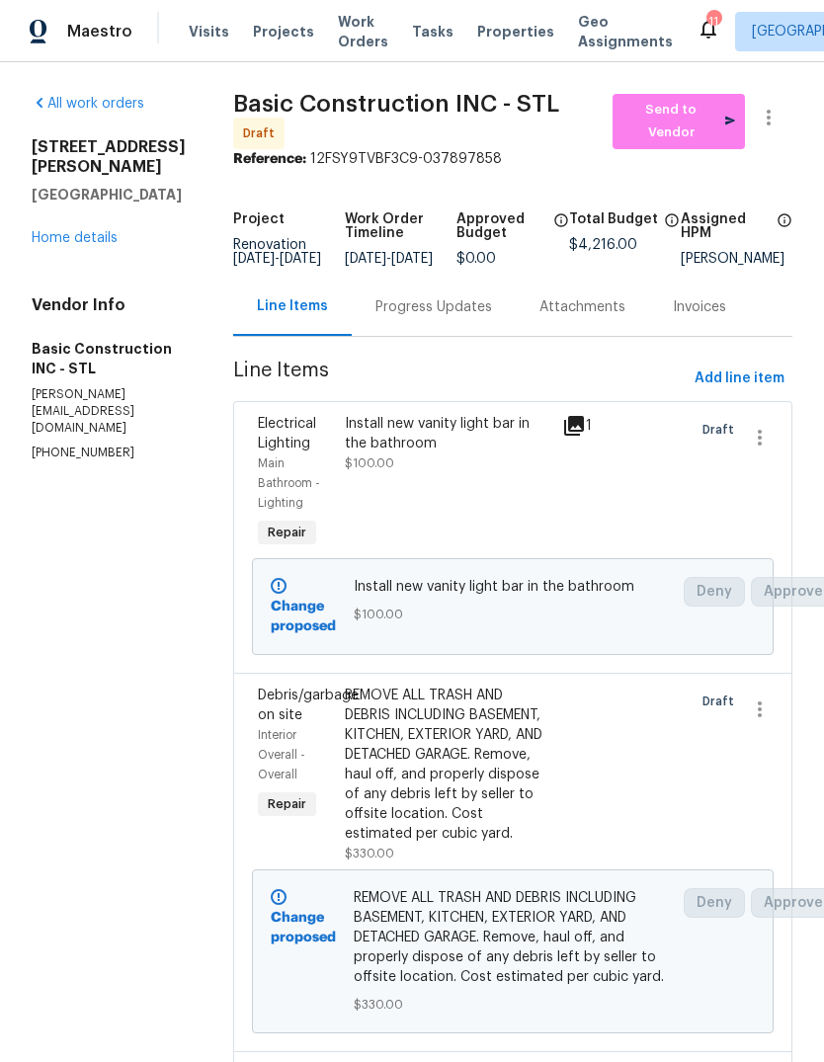
click at [105, 245] on link "Home details" at bounding box center [75, 238] width 86 height 14
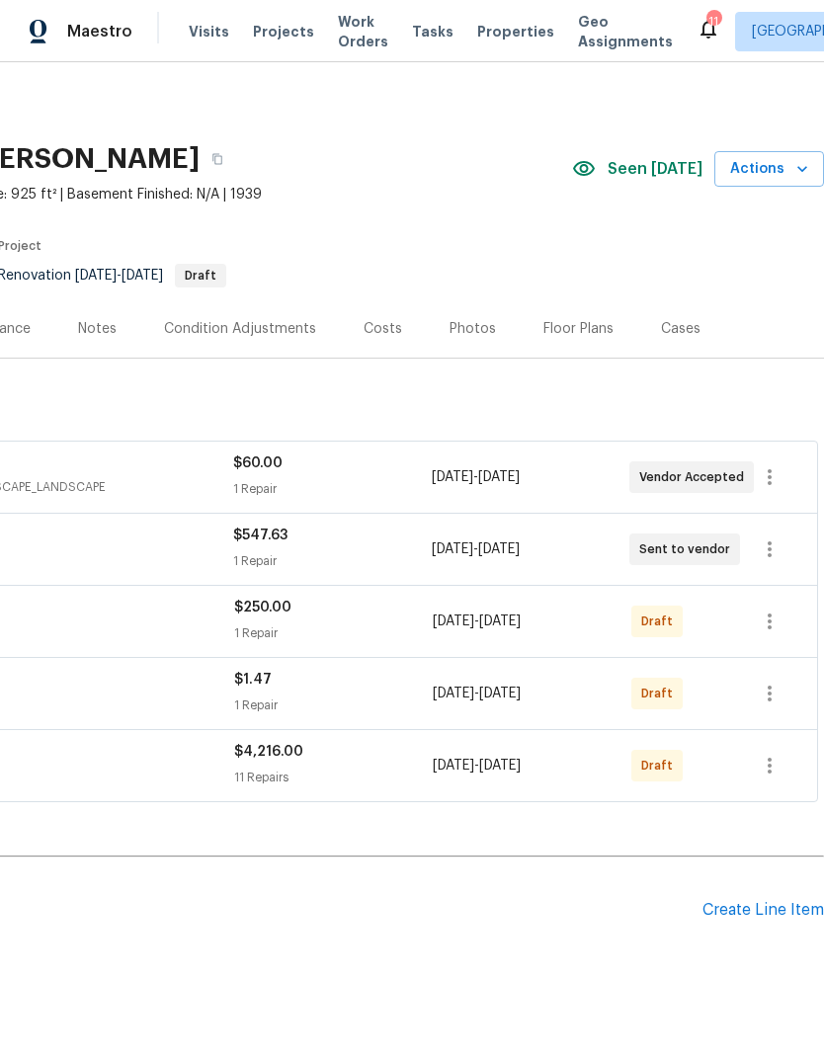
scroll to position [0, 292]
click at [774, 754] on icon "button" at bounding box center [770, 766] width 24 height 24
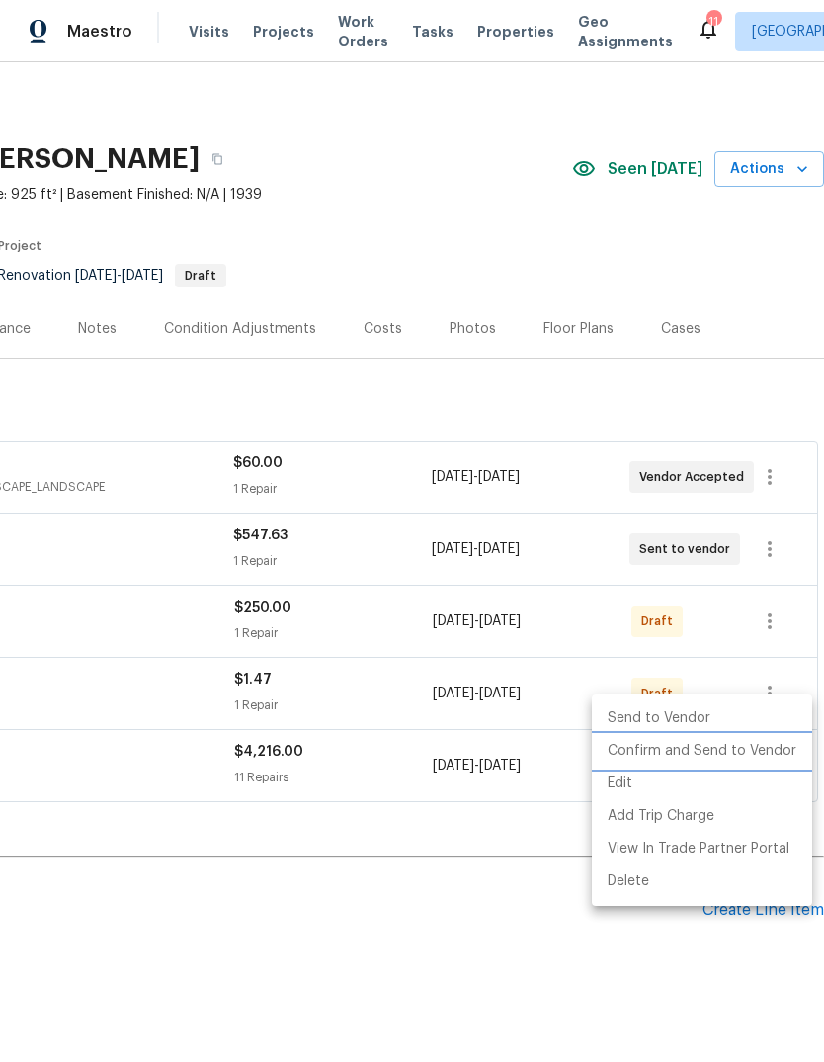
click at [776, 754] on li "Confirm and Send to Vendor" at bounding box center [702, 751] width 220 height 33
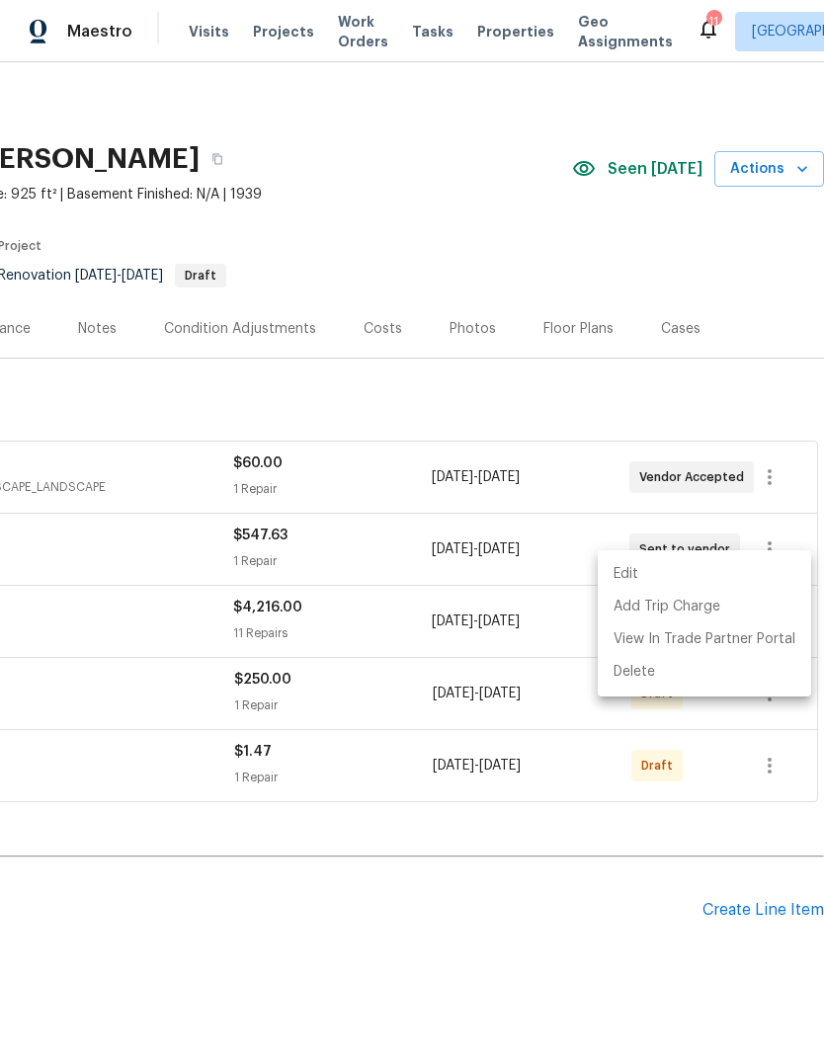
click at [648, 825] on div at bounding box center [412, 531] width 824 height 1062
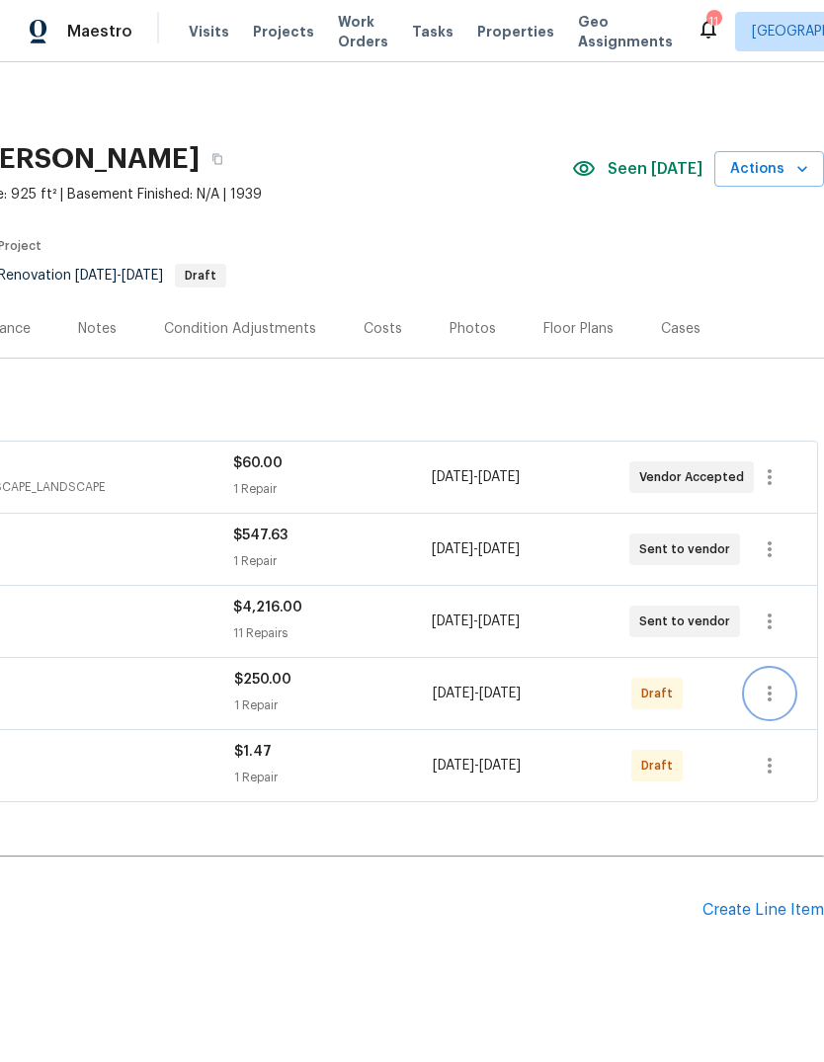
click at [770, 686] on icon "button" at bounding box center [770, 694] width 4 height 16
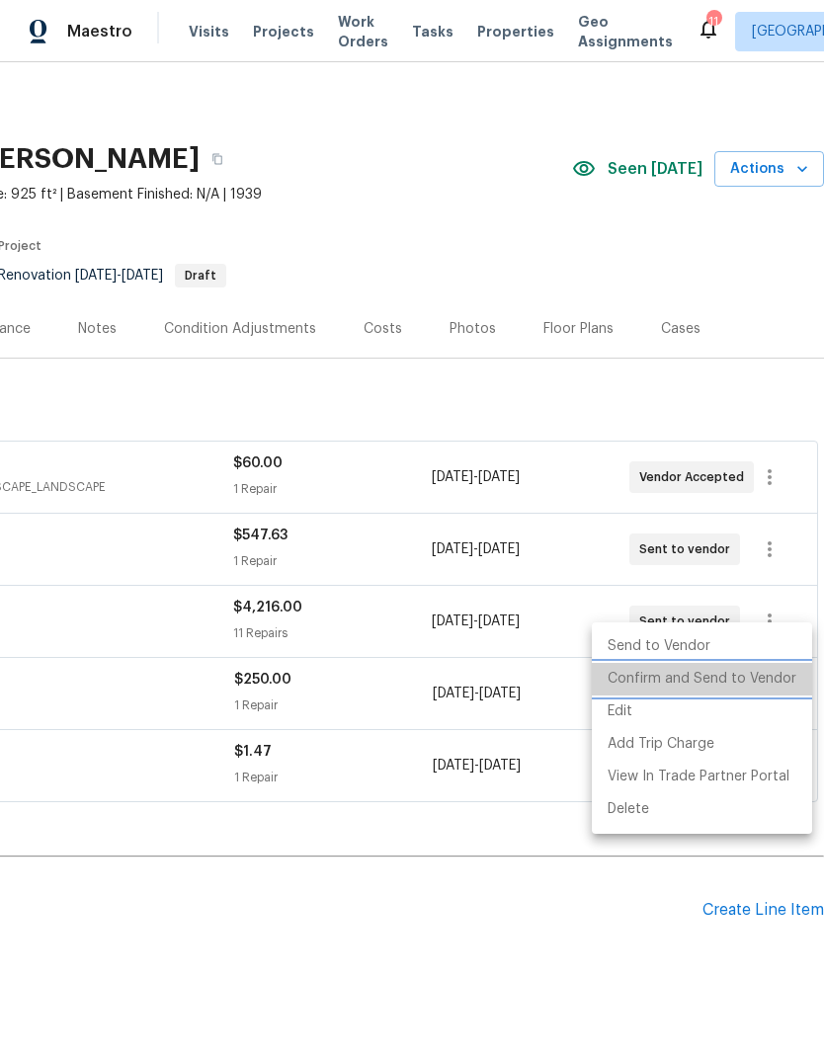
click at [777, 682] on li "Confirm and Send to Vendor" at bounding box center [702, 679] width 220 height 33
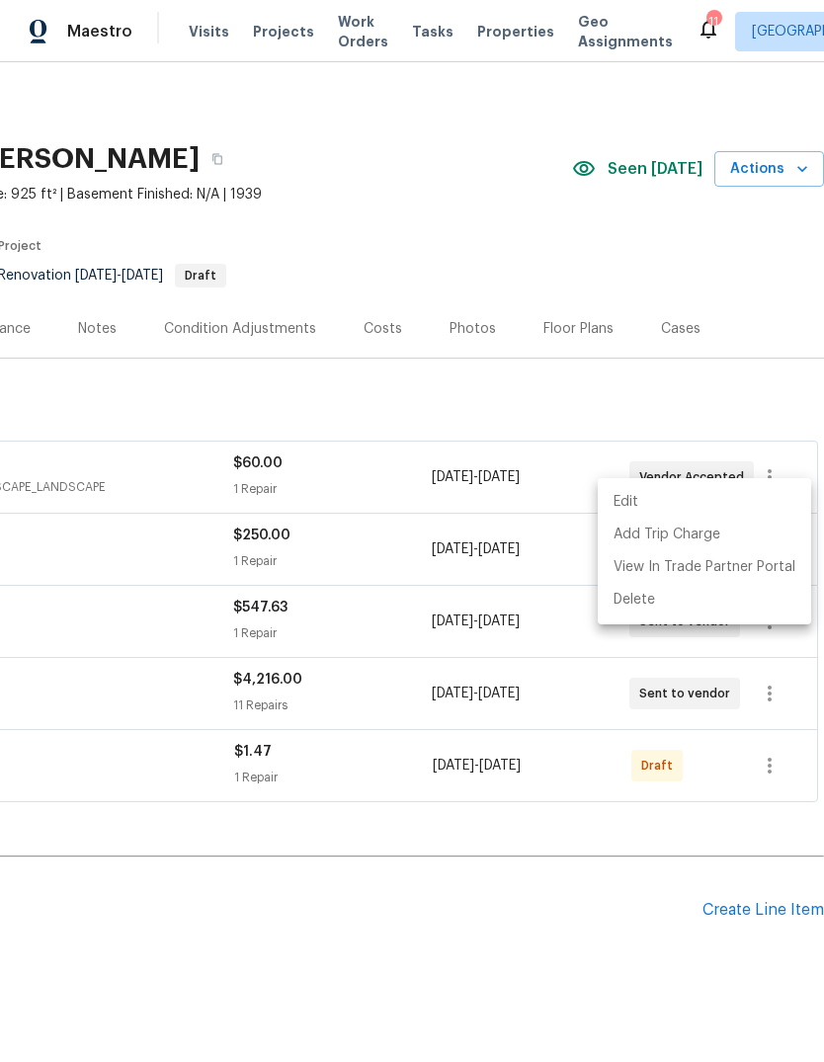
click at [774, 710] on div at bounding box center [412, 531] width 824 height 1062
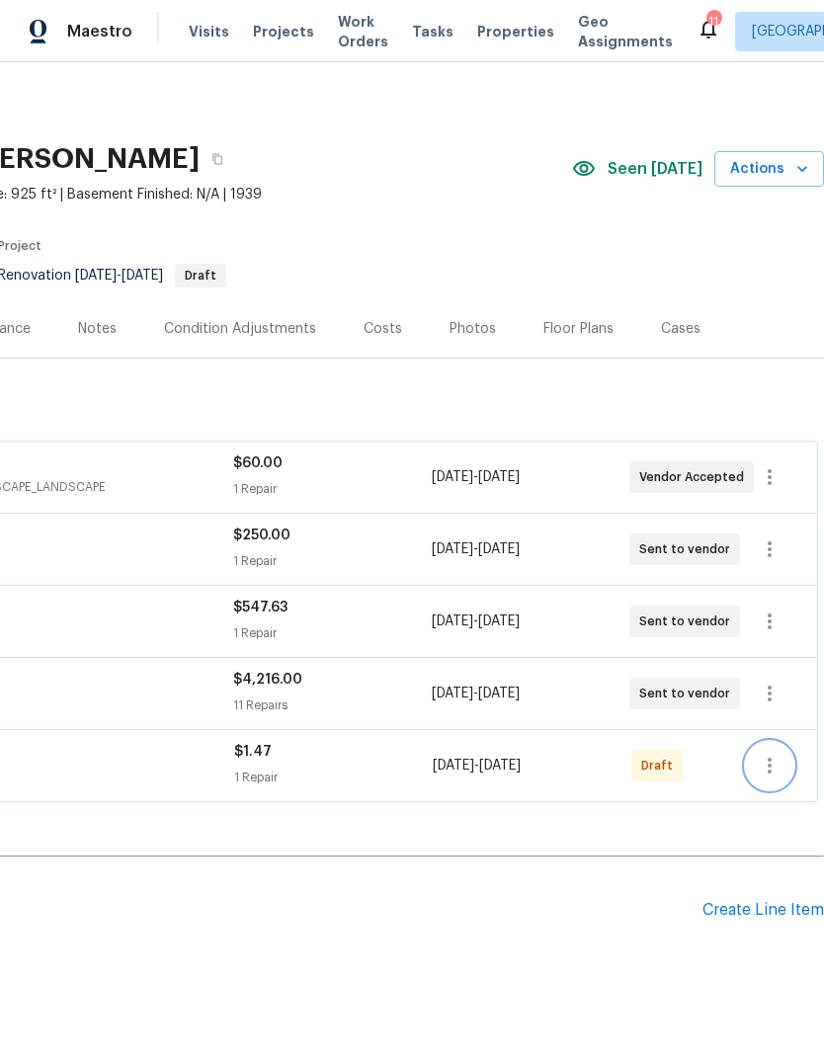
click at [774, 754] on icon "button" at bounding box center [770, 766] width 24 height 24
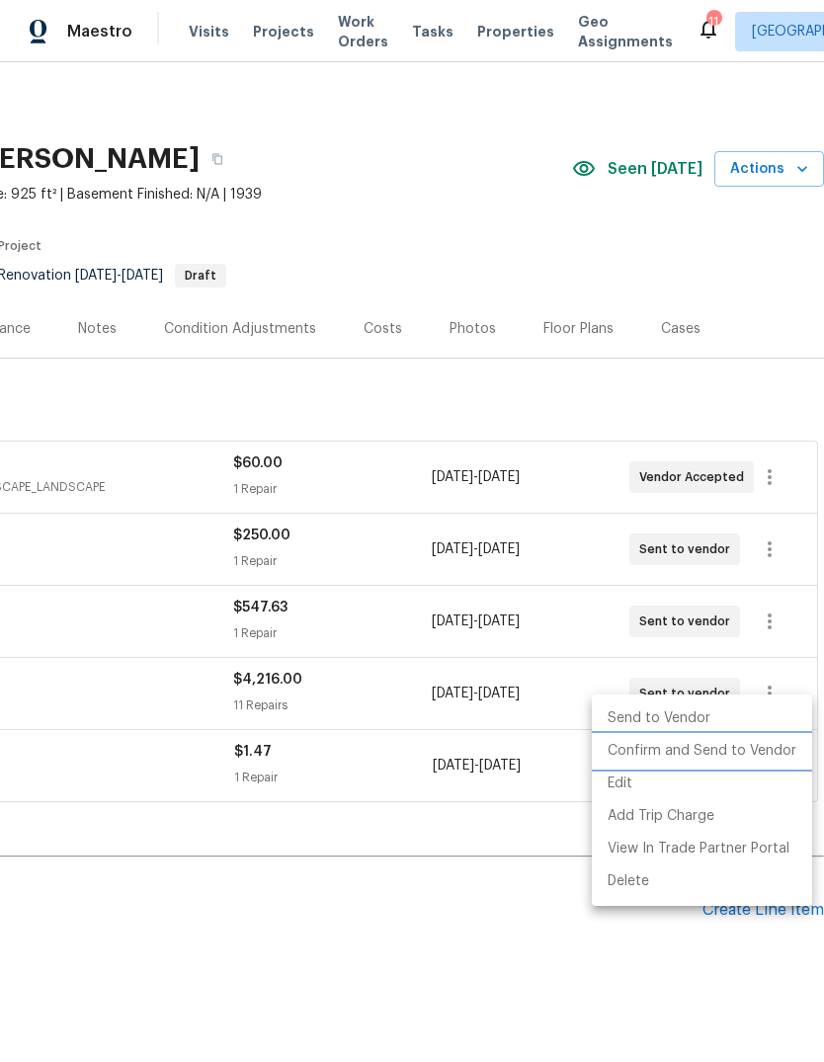
click at [741, 756] on li "Confirm and Send to Vendor" at bounding box center [702, 751] width 220 height 33
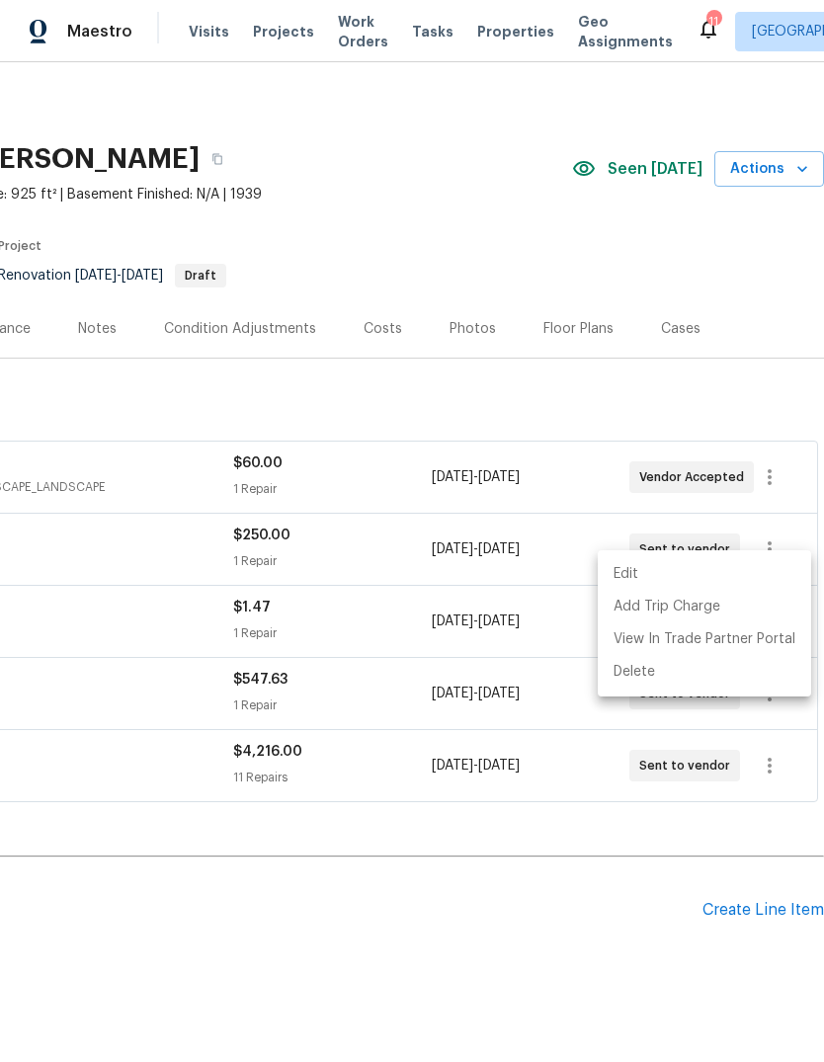
click at [599, 868] on div at bounding box center [412, 531] width 824 height 1062
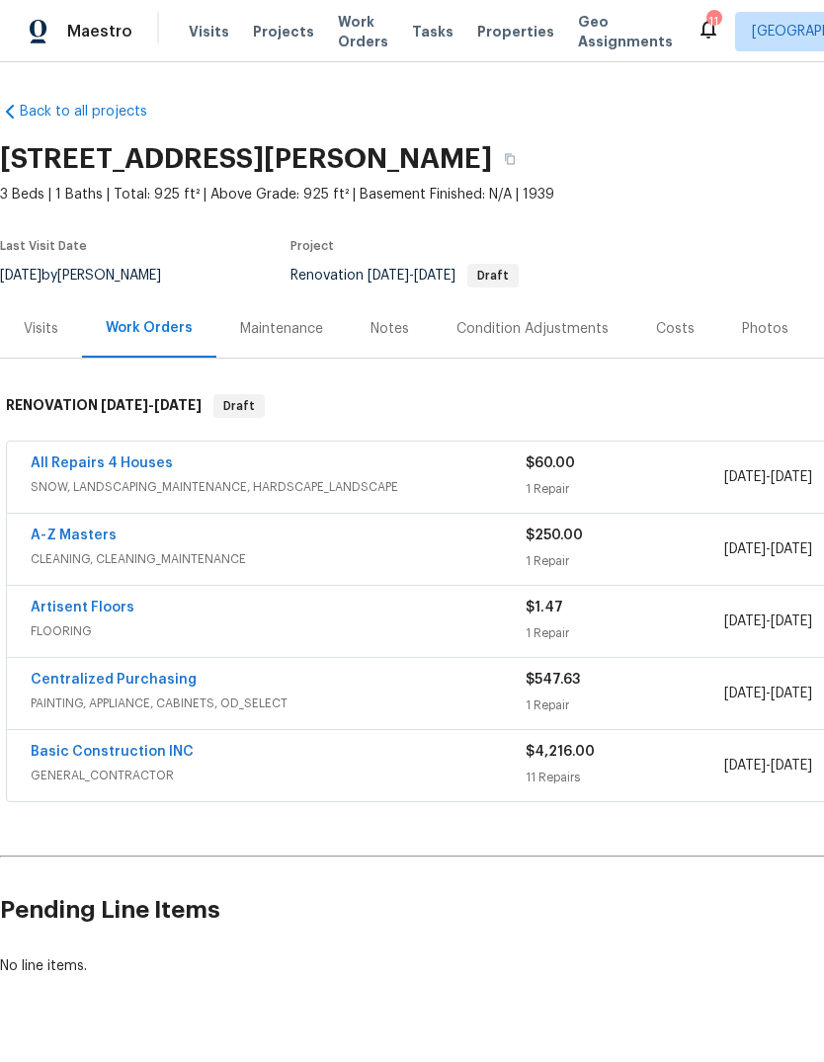
scroll to position [0, 0]
click at [383, 319] on div "Notes" at bounding box center [390, 329] width 39 height 20
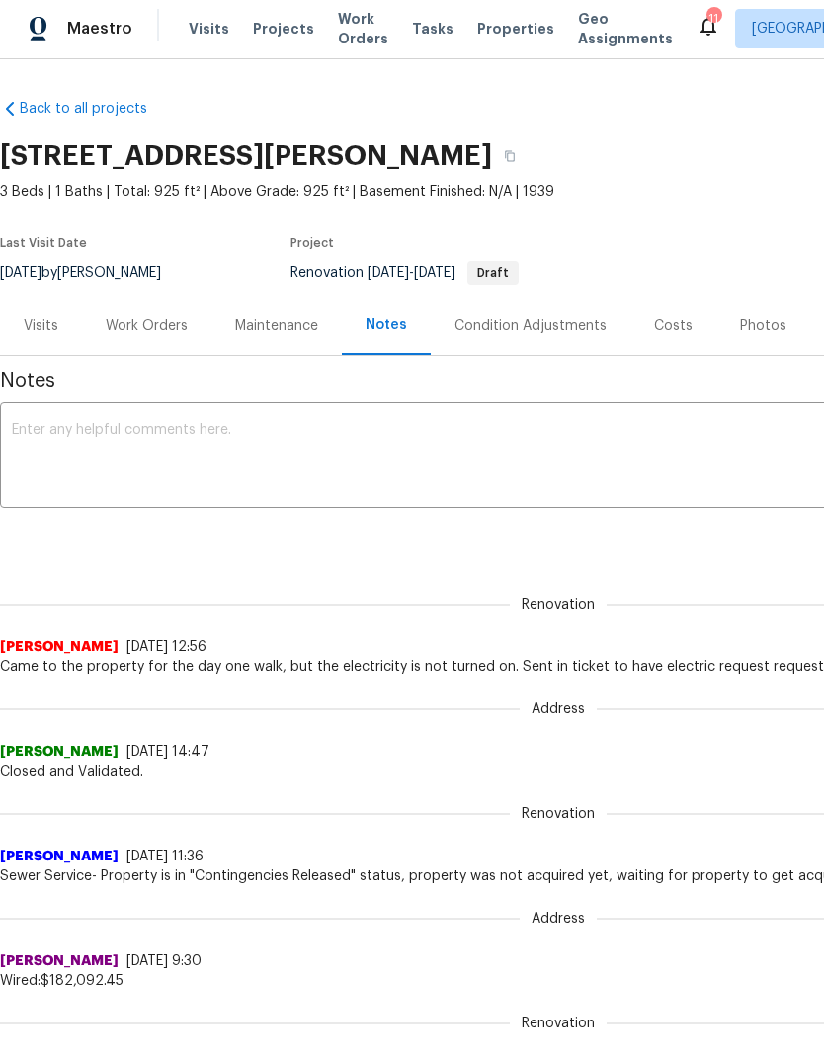
click at [165, 321] on div "Work Orders" at bounding box center [147, 326] width 82 height 20
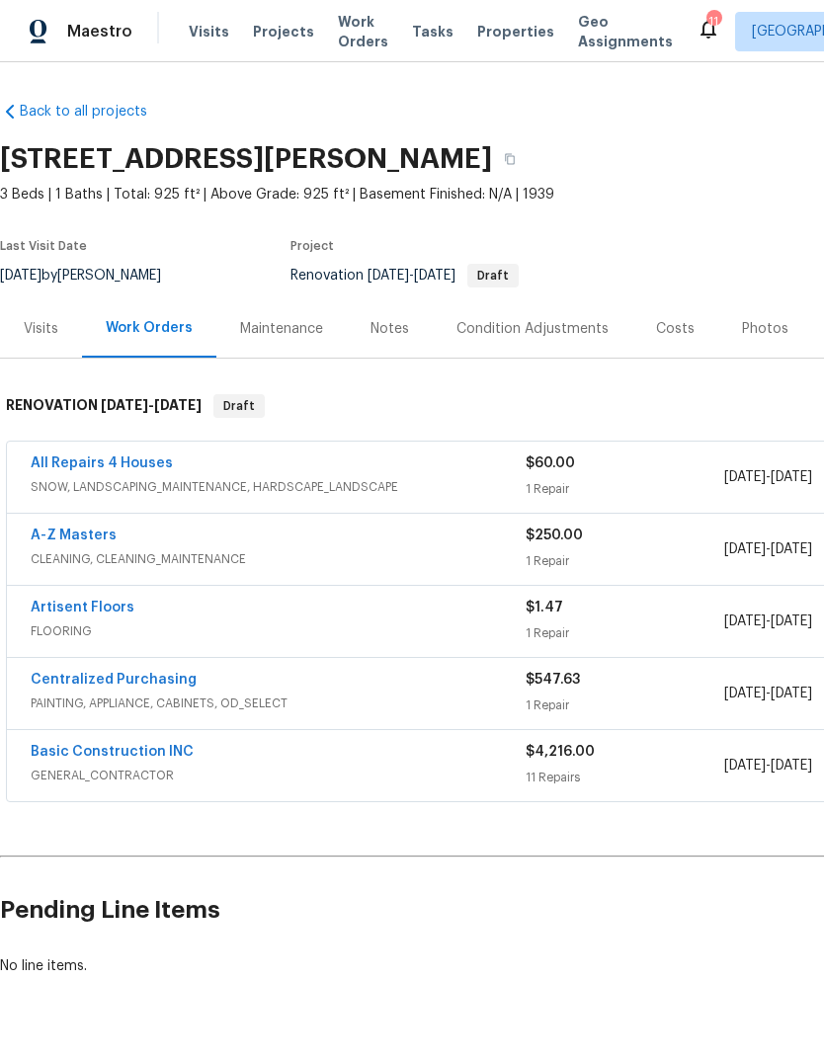
click at [387, 331] on div "Notes" at bounding box center [390, 329] width 39 height 20
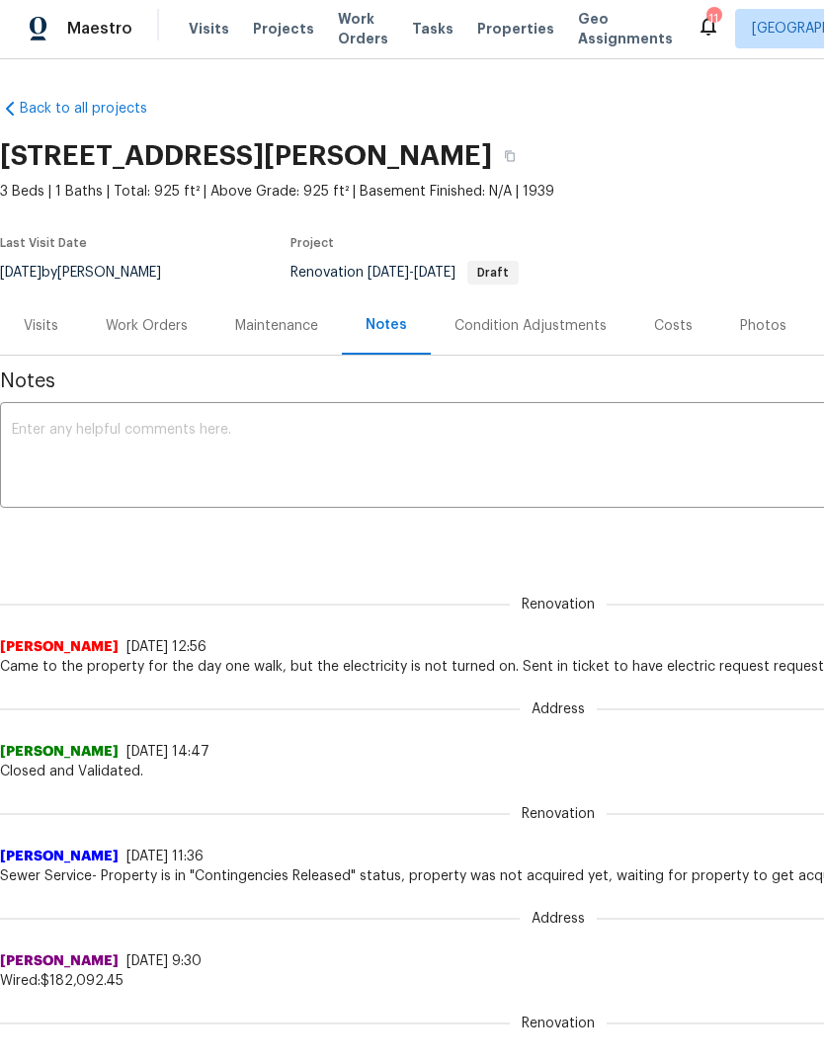
click at [505, 462] on textarea at bounding box center [558, 457] width 1093 height 69
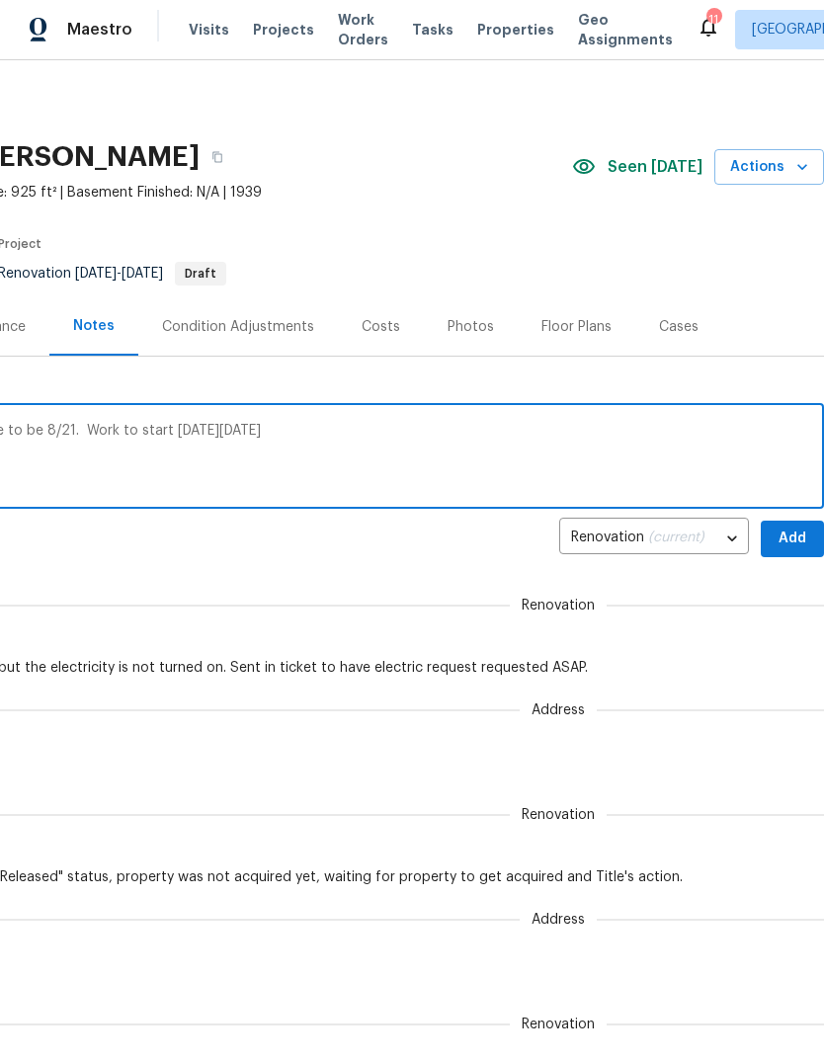
scroll to position [0, 292]
click at [553, 424] on textarea "Work order sent to Basic. Completion date to be 8/21. Work to start [DATE][DATE…" at bounding box center [265, 458] width 1093 height 69
click at [575, 431] on textarea "Work order sent to Basic. Completion date to be 8/21. Work to start [DATE][DATE…" at bounding box center [265, 458] width 1093 height 69
click at [707, 424] on textarea "Work order sent to Basic. Completion date to be 8/21. Work to start [DATE][DATE…" at bounding box center [265, 458] width 1093 height 69
type textarea "Work order sent to Basic. Completion date to be 8/21. Work to start [DATE][DATE…"
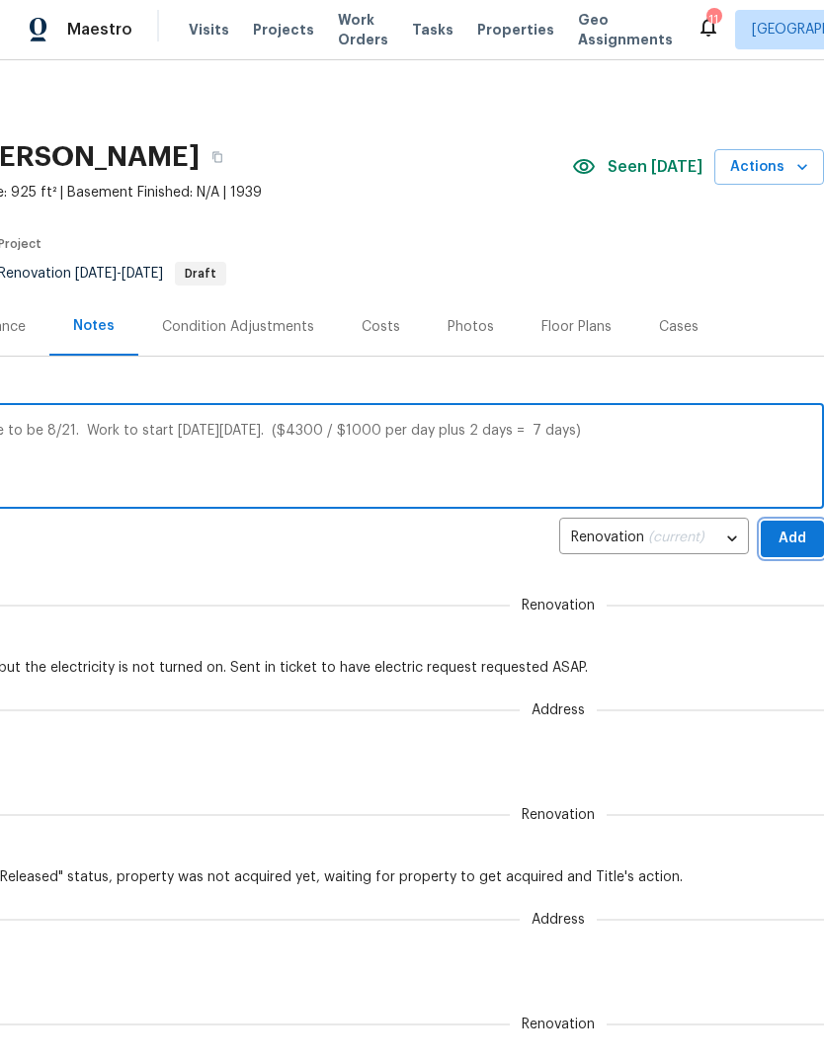
click at [797, 535] on span "Add" at bounding box center [793, 539] width 32 height 25
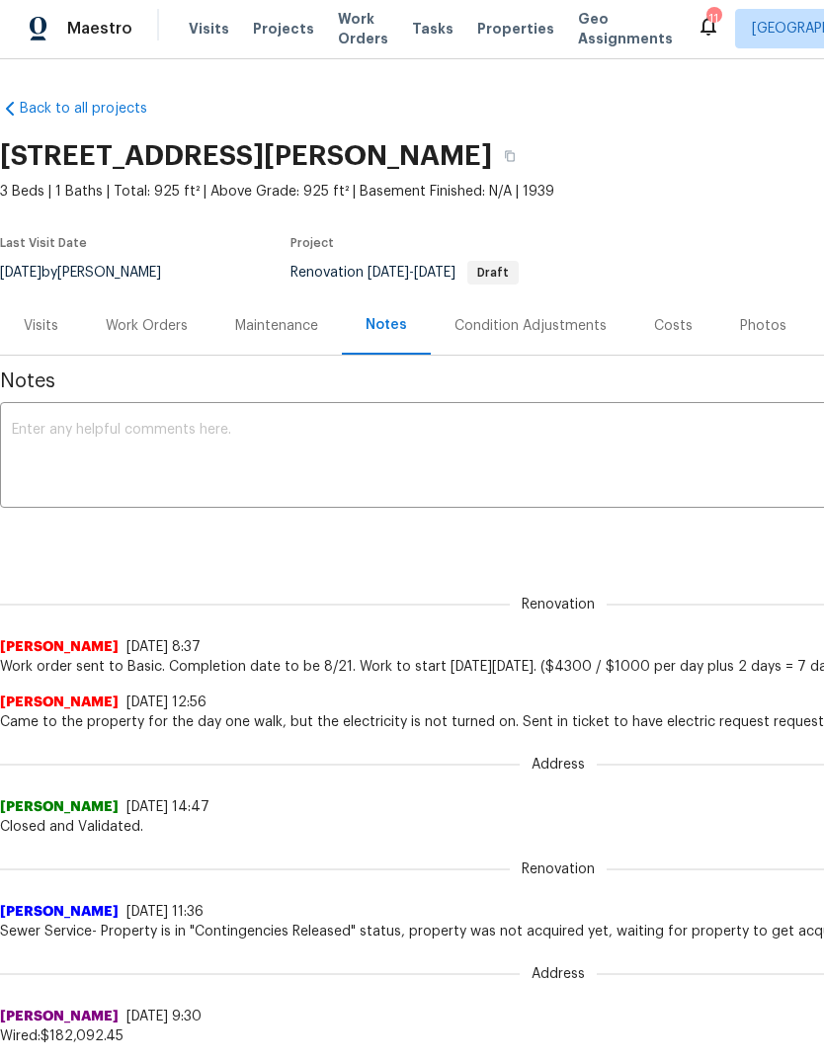
scroll to position [0, 0]
click at [146, 336] on div "Work Orders" at bounding box center [146, 325] width 129 height 58
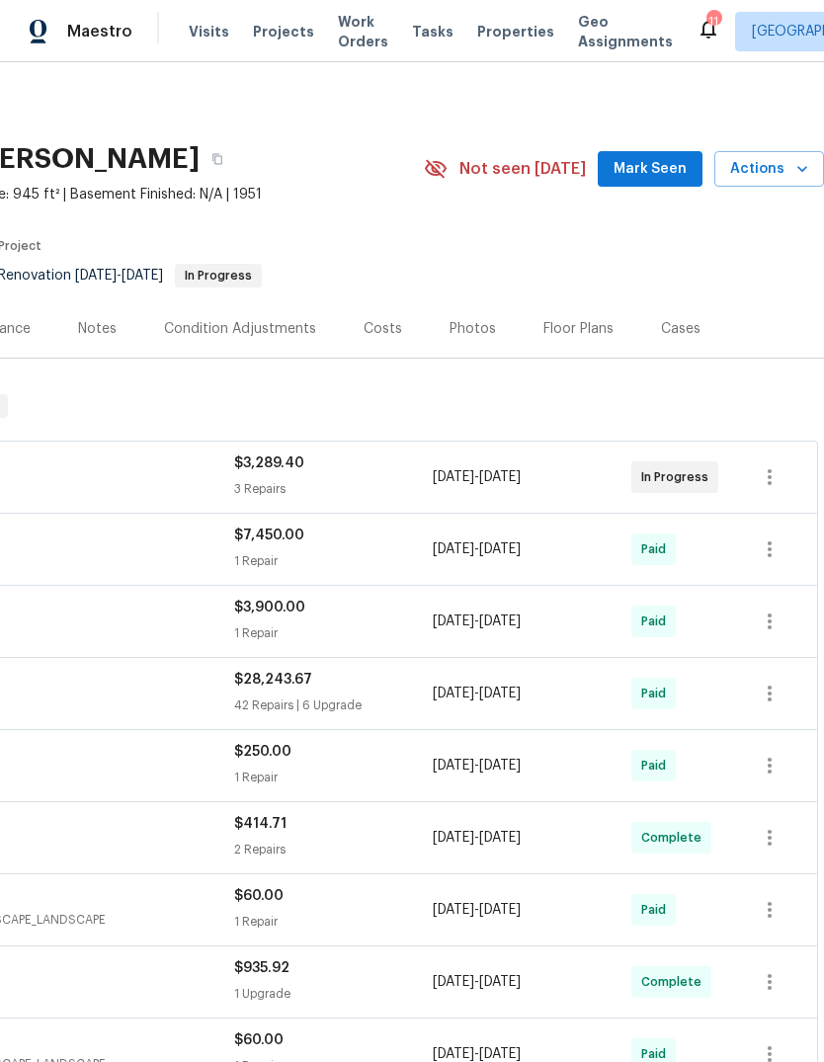
scroll to position [0, 292]
click at [674, 179] on span "Mark Seen" at bounding box center [650, 169] width 73 height 25
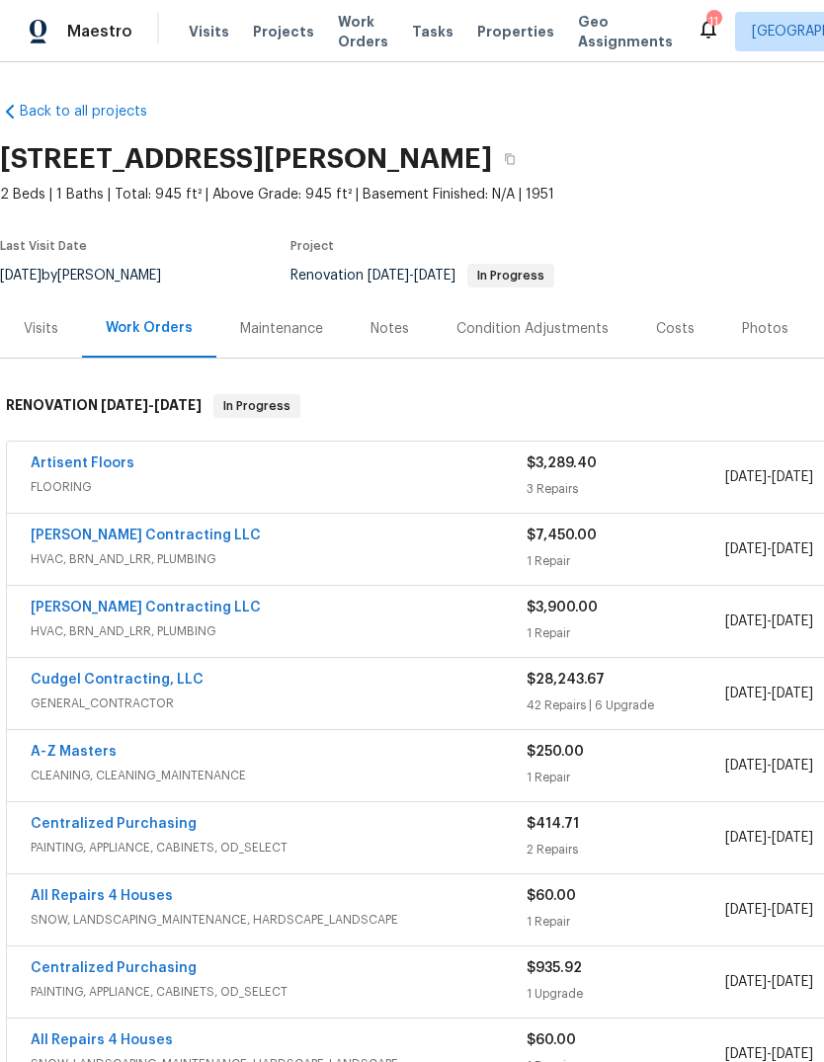
scroll to position [0, 0]
